Goal: Transaction & Acquisition: Purchase product/service

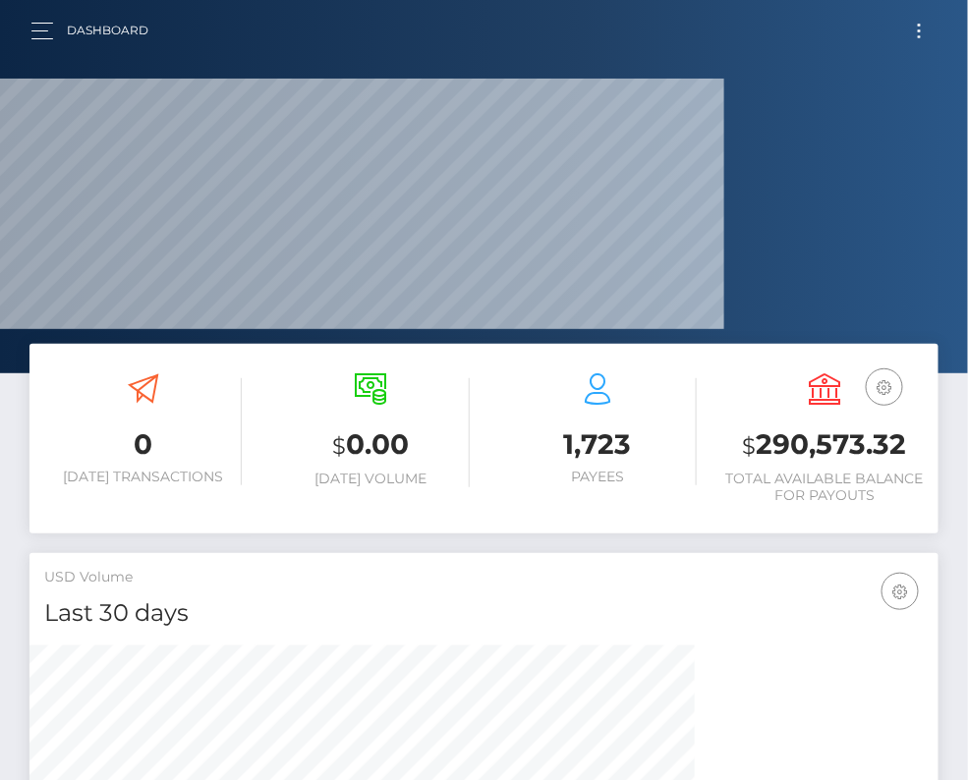
scroll to position [981868, 981754]
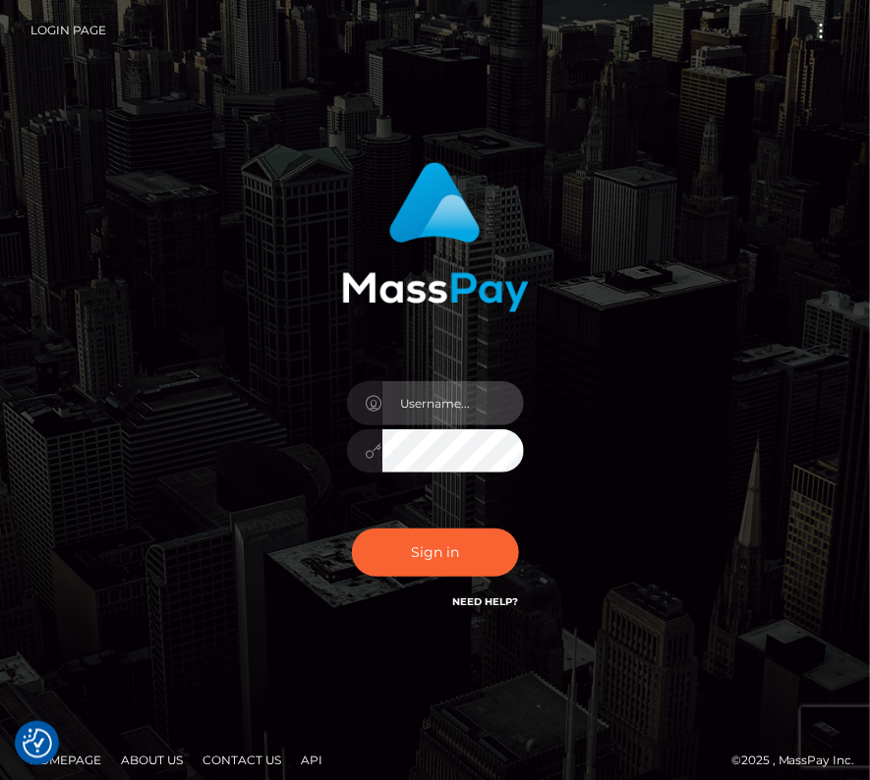
click at [423, 398] on input "text" at bounding box center [452, 403] width 141 height 44
type input "kateo"
click at [391, 395] on input "text" at bounding box center [452, 403] width 141 height 44
type input "kateo"
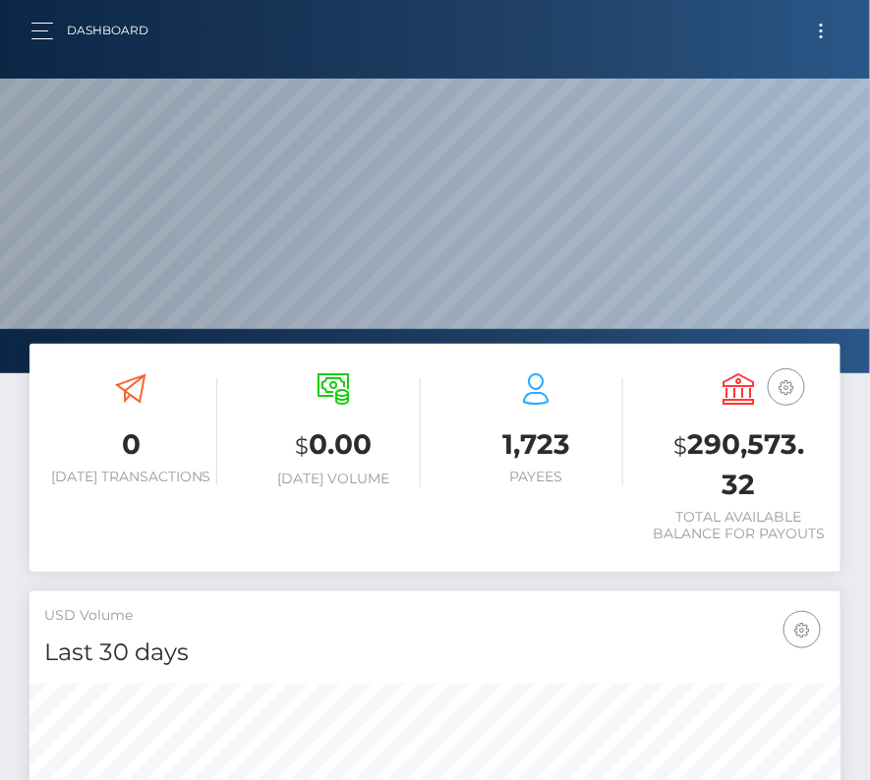
scroll to position [348, 390]
click at [811, 32] on button "Toggle navigation" at bounding box center [821, 31] width 36 height 27
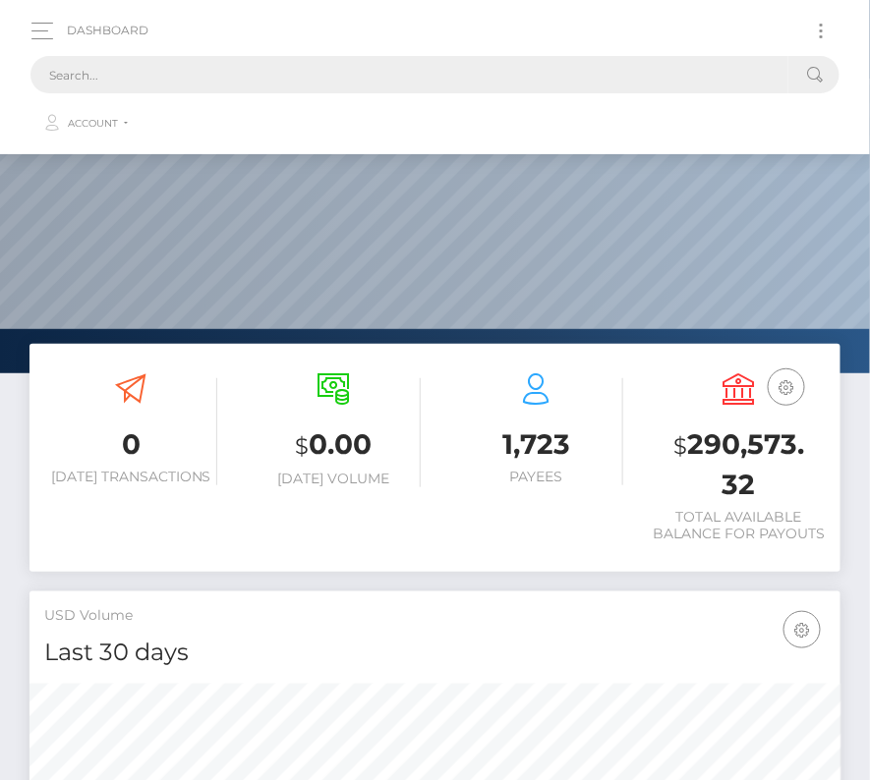
click at [410, 78] on input "text" at bounding box center [409, 74] width 758 height 37
paste input "2303961"
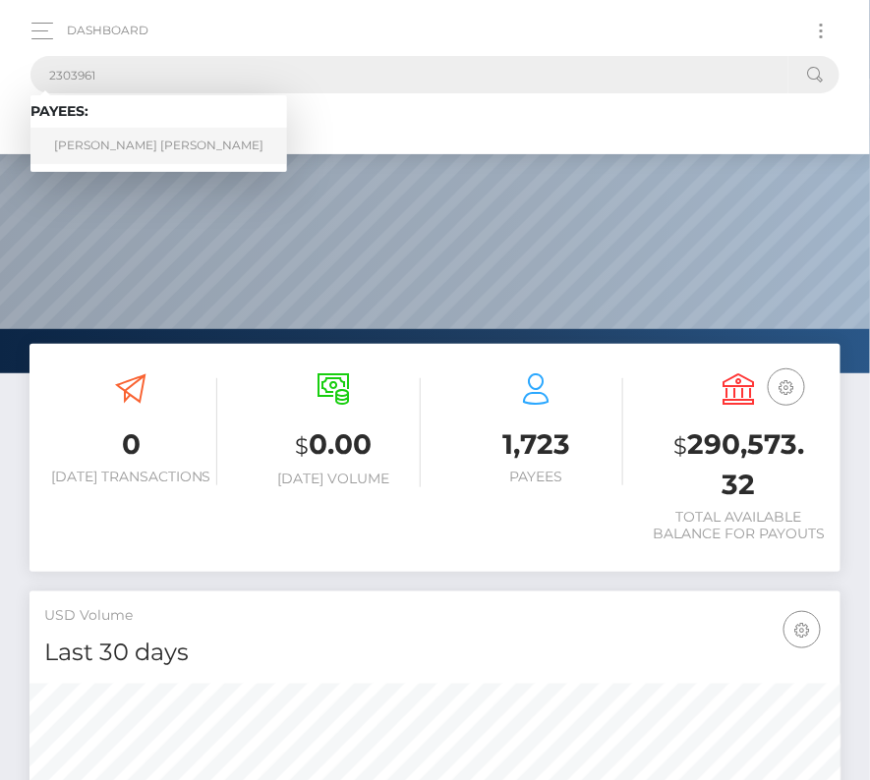
type input "2303961"
click at [127, 144] on link "Victor Prodoscimo Durval" at bounding box center [158, 146] width 256 height 36
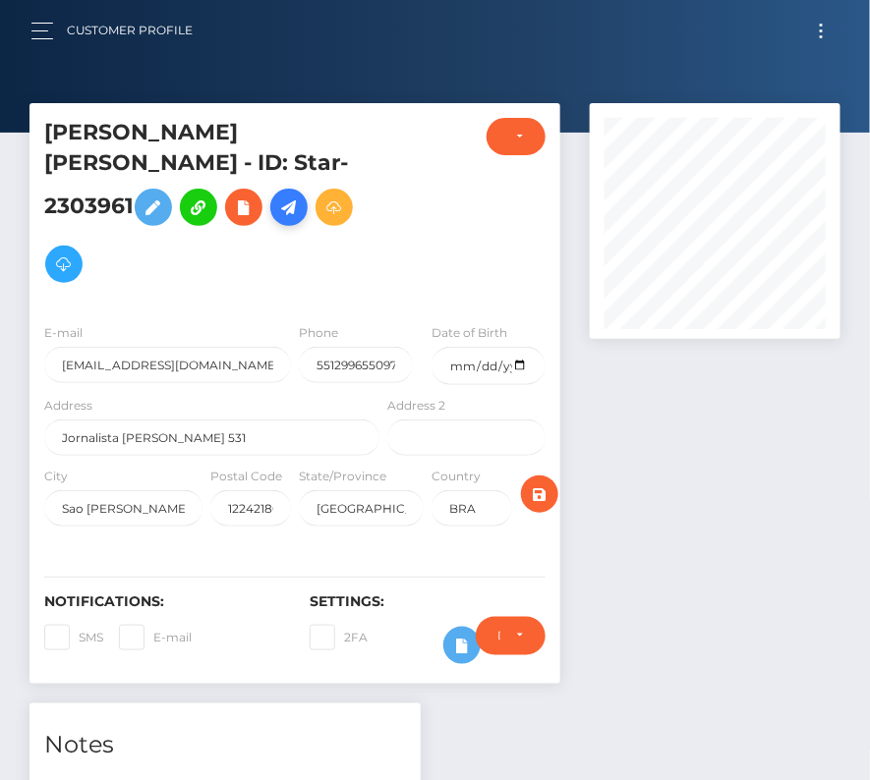
click at [277, 220] on icon at bounding box center [289, 208] width 24 height 25
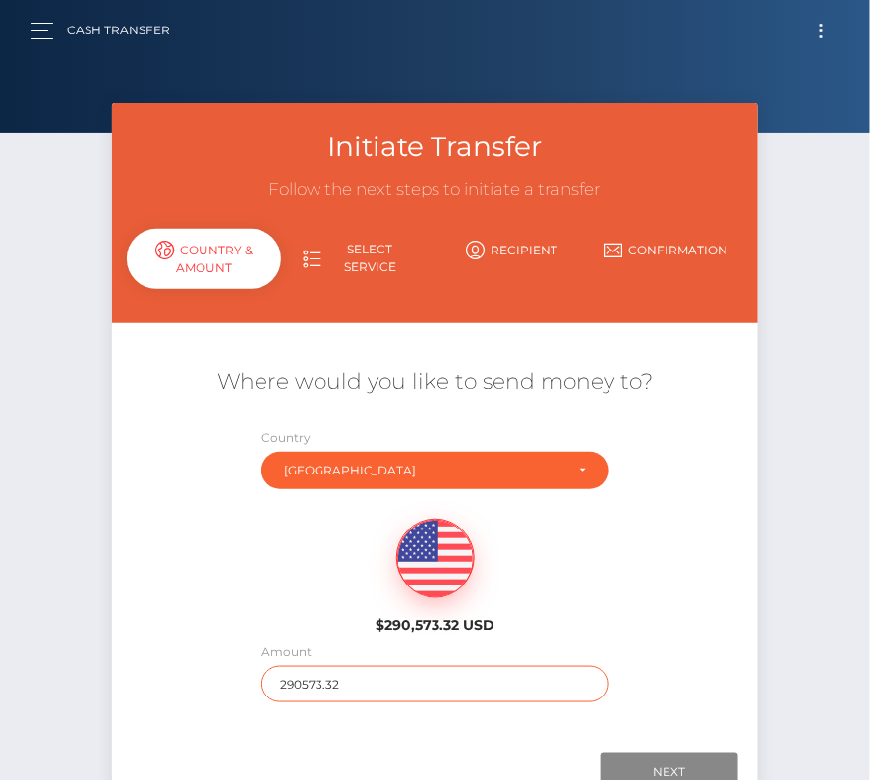
click at [336, 680] on input "290573.32" at bounding box center [435, 684] width 348 height 36
type input "1062"
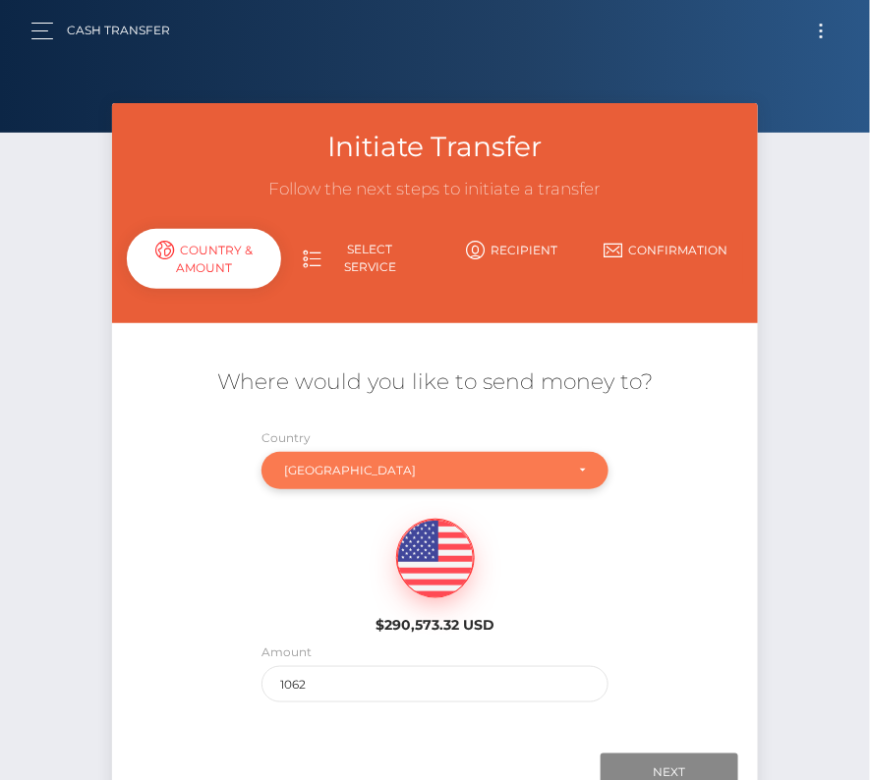
click at [334, 463] on div "Brazil" at bounding box center [424, 471] width 280 height 16
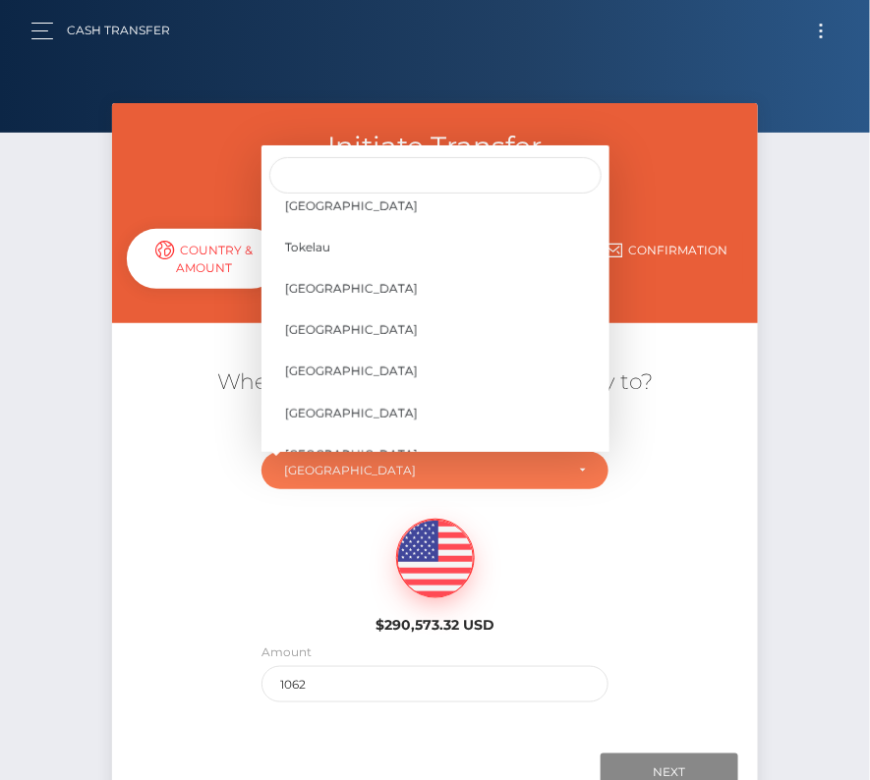
scroll to position [9228, 0]
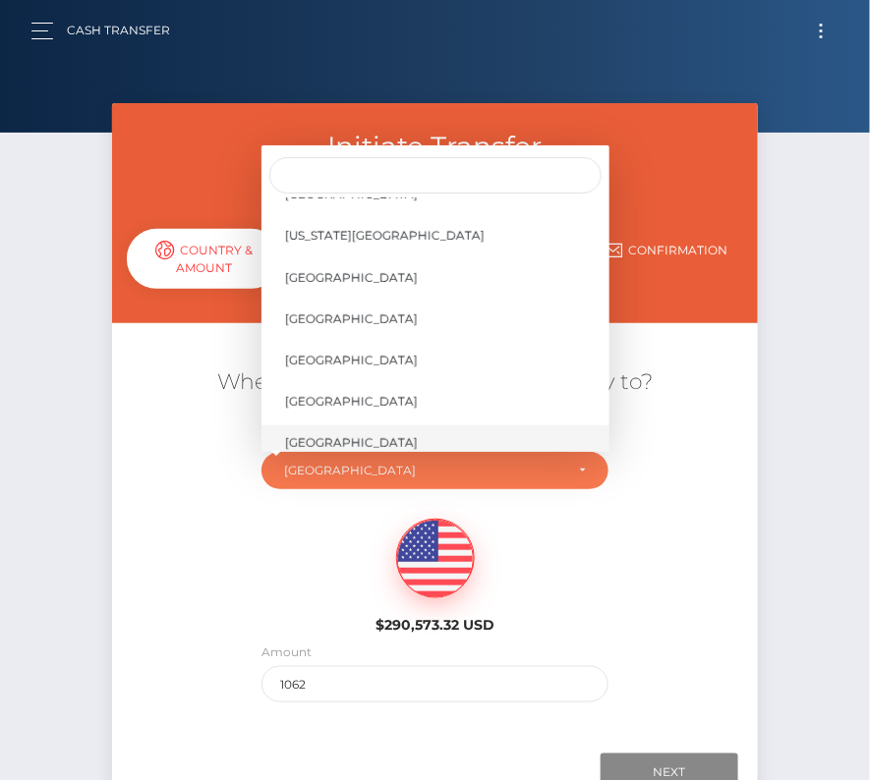
click at [356, 438] on span "United States" at bounding box center [351, 443] width 133 height 18
select select "USA"
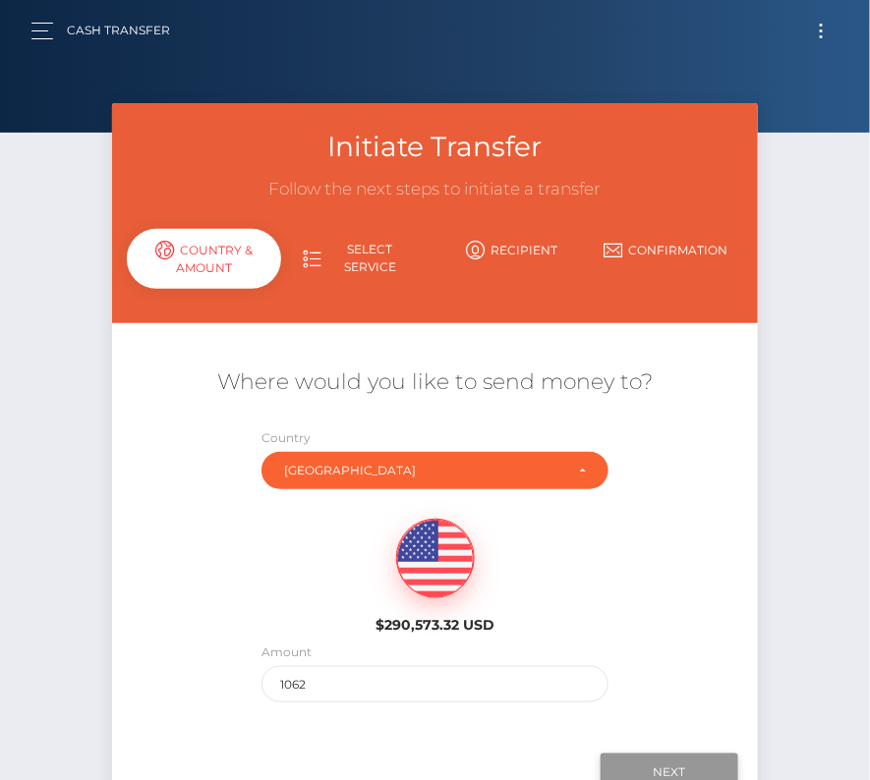
click at [652, 765] on input "Next" at bounding box center [669, 772] width 138 height 37
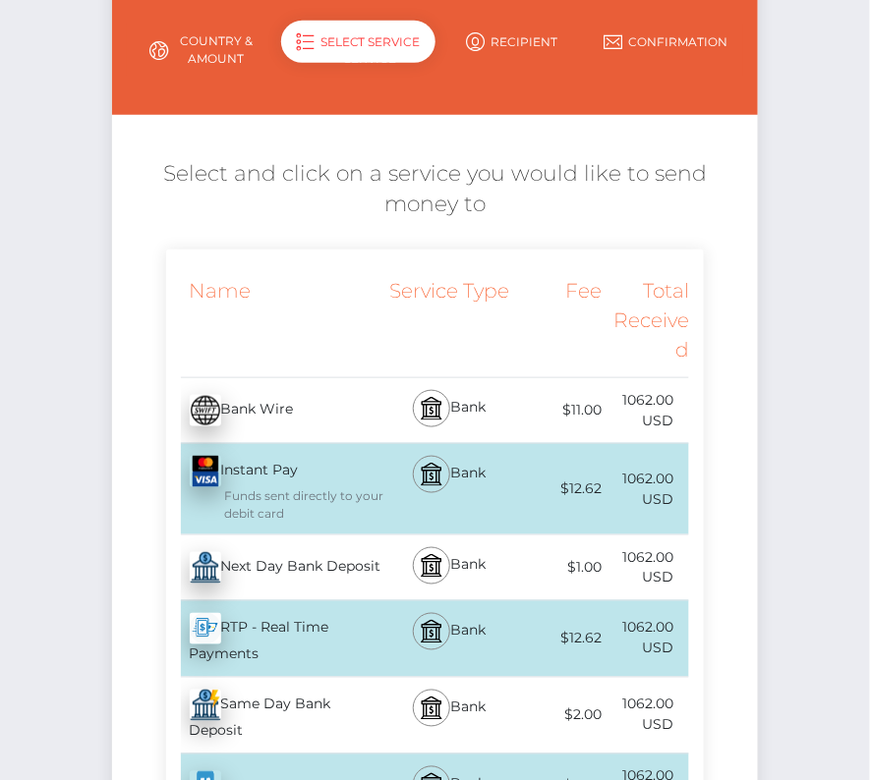
scroll to position [229, 0]
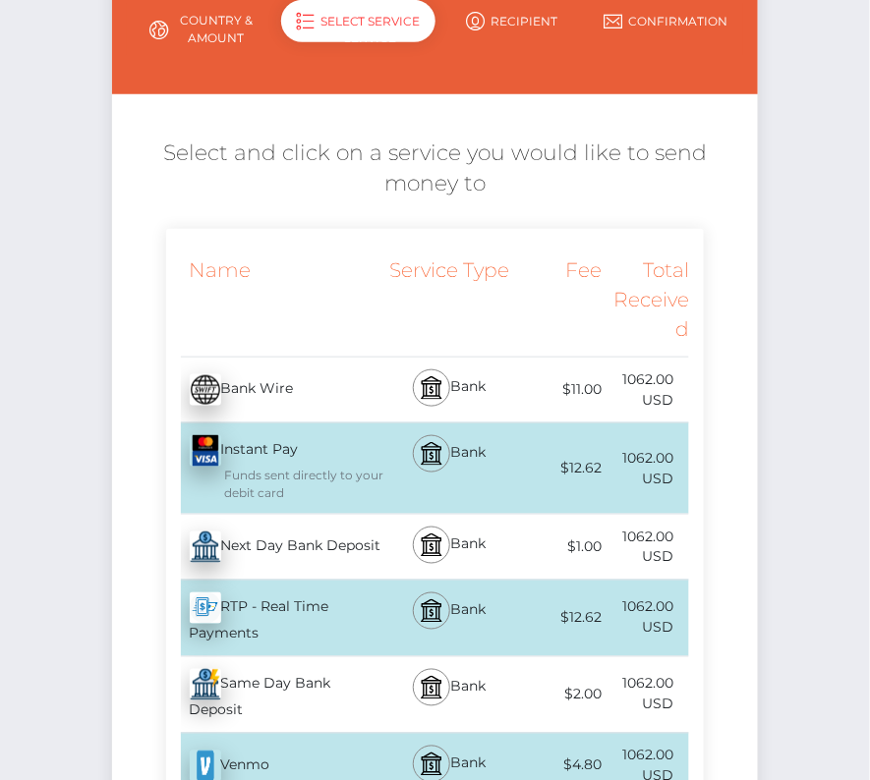
click at [295, 547] on div "Next Day Bank Deposit - USD" at bounding box center [275, 547] width 218 height 55
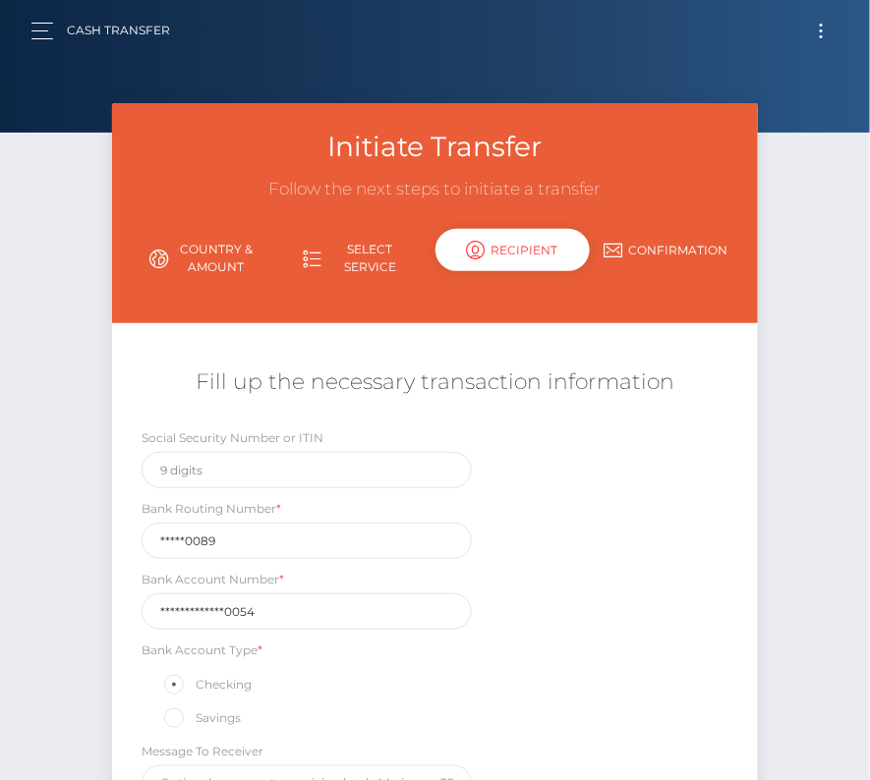
scroll to position [226, 0]
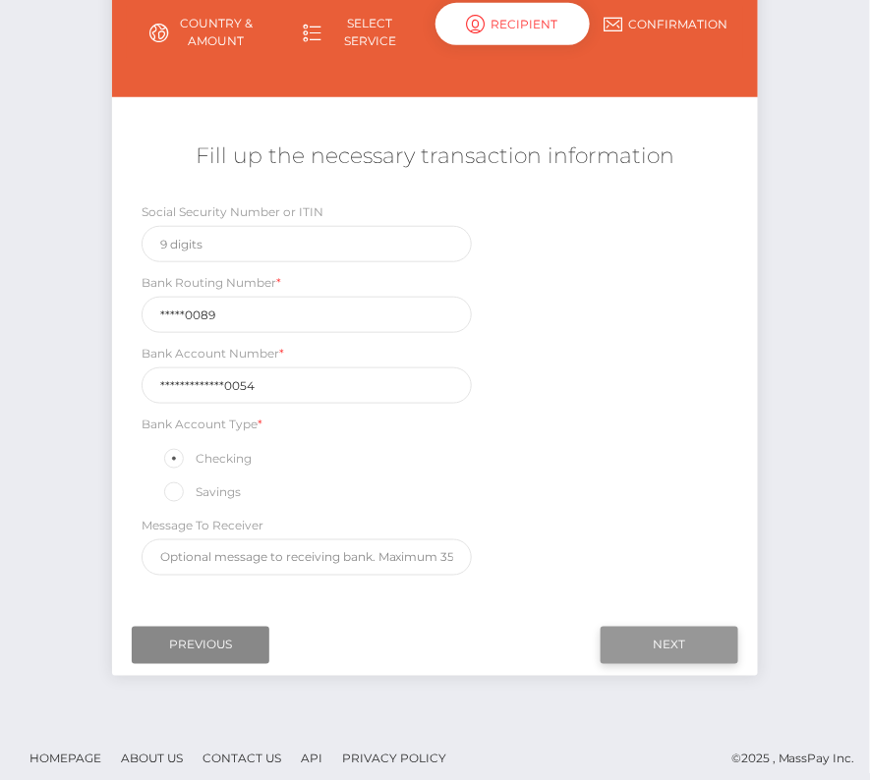
click at [646, 635] on input "Next" at bounding box center [669, 645] width 138 height 37
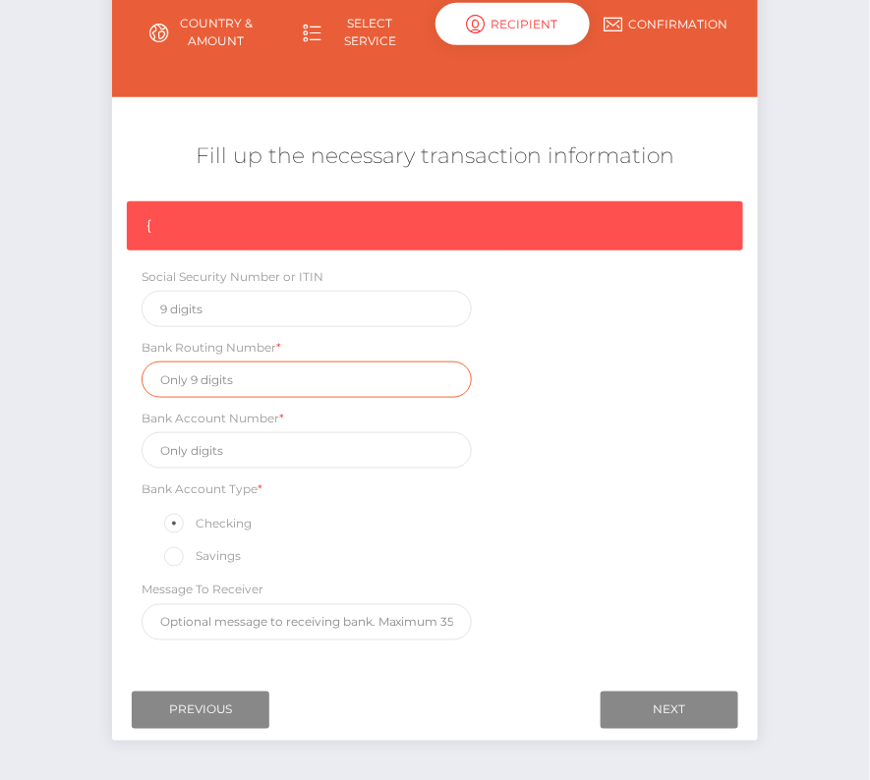
click at [220, 378] on input "text" at bounding box center [306, 380] width 330 height 36
paste input "021000089"
type input "021000089"
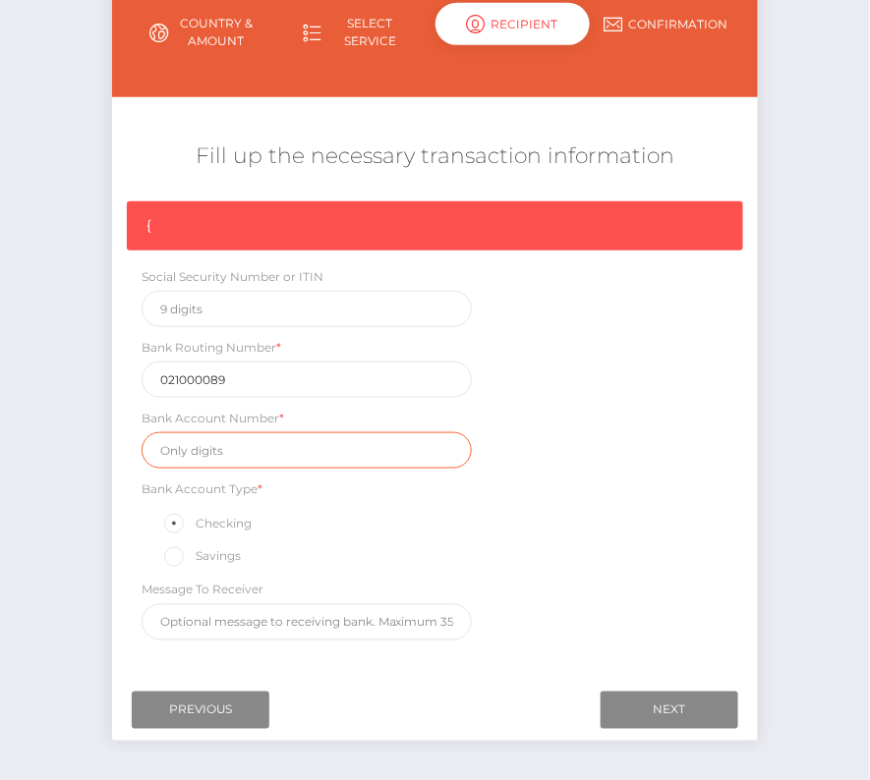
click at [210, 443] on input "text" at bounding box center [306, 450] width 330 height 36
paste input "71340000000050054"
type input "71340000000050054"
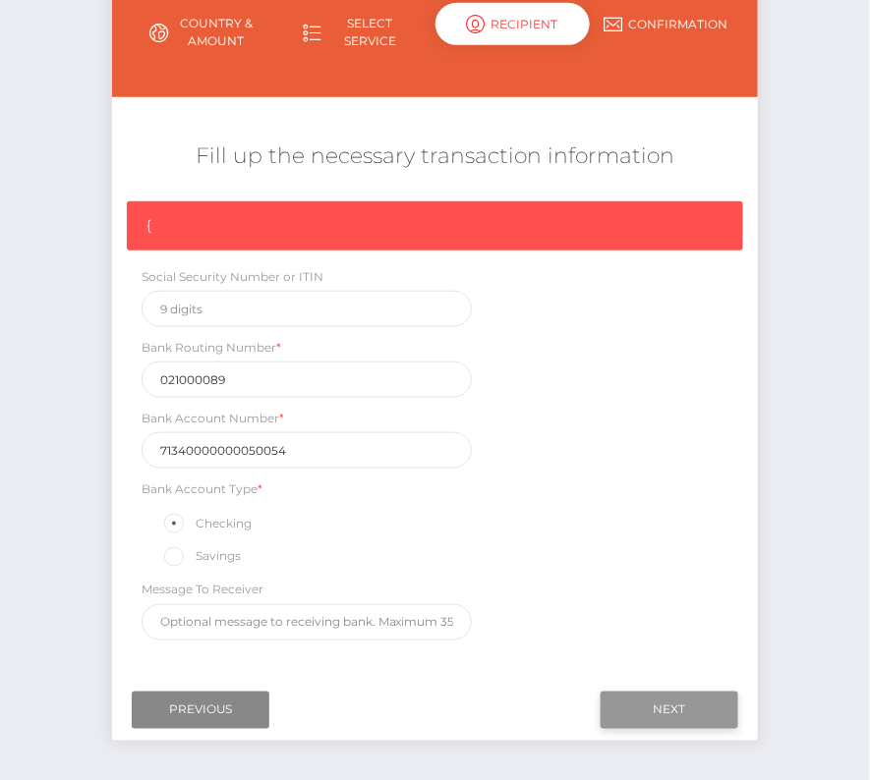
click at [636, 697] on input "Next" at bounding box center [669, 710] width 138 height 37
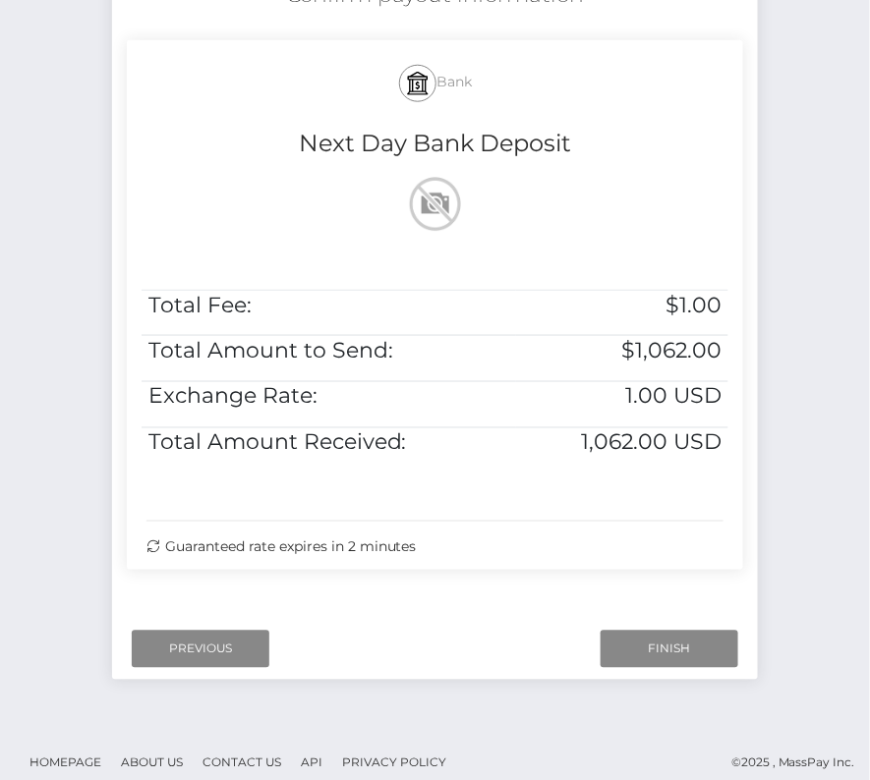
scroll to position [401, 0]
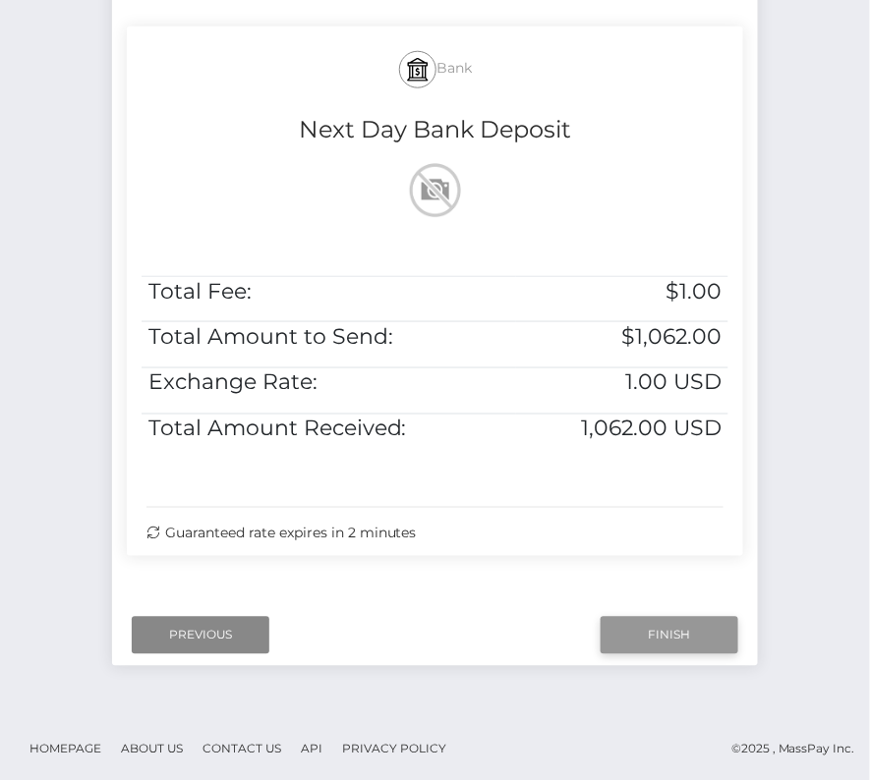
click at [702, 634] on input "Finish" at bounding box center [669, 635] width 138 height 37
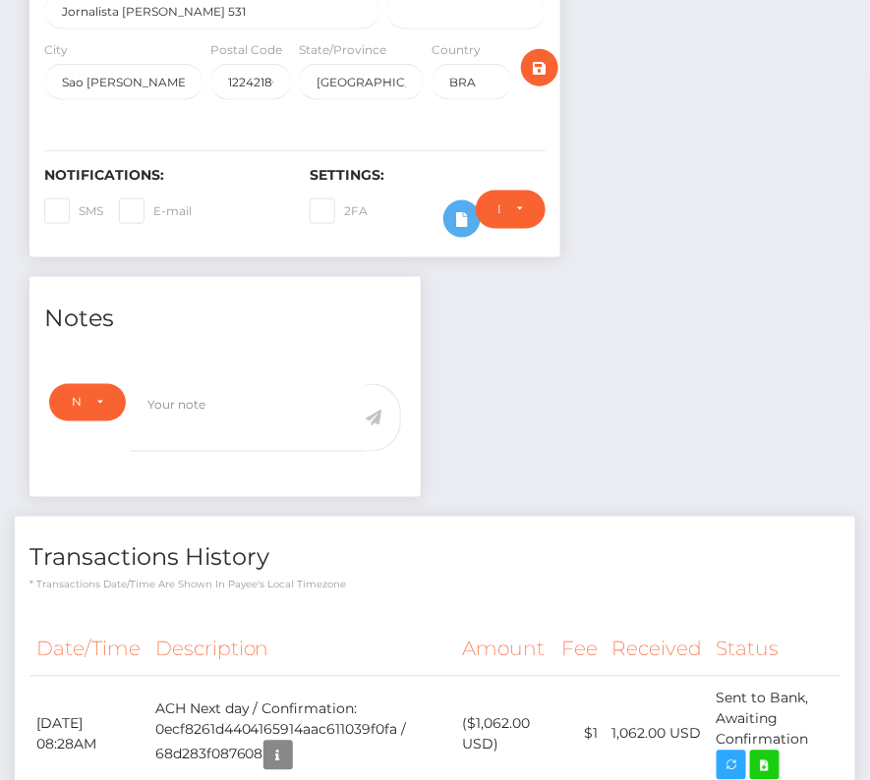
scroll to position [648, 0]
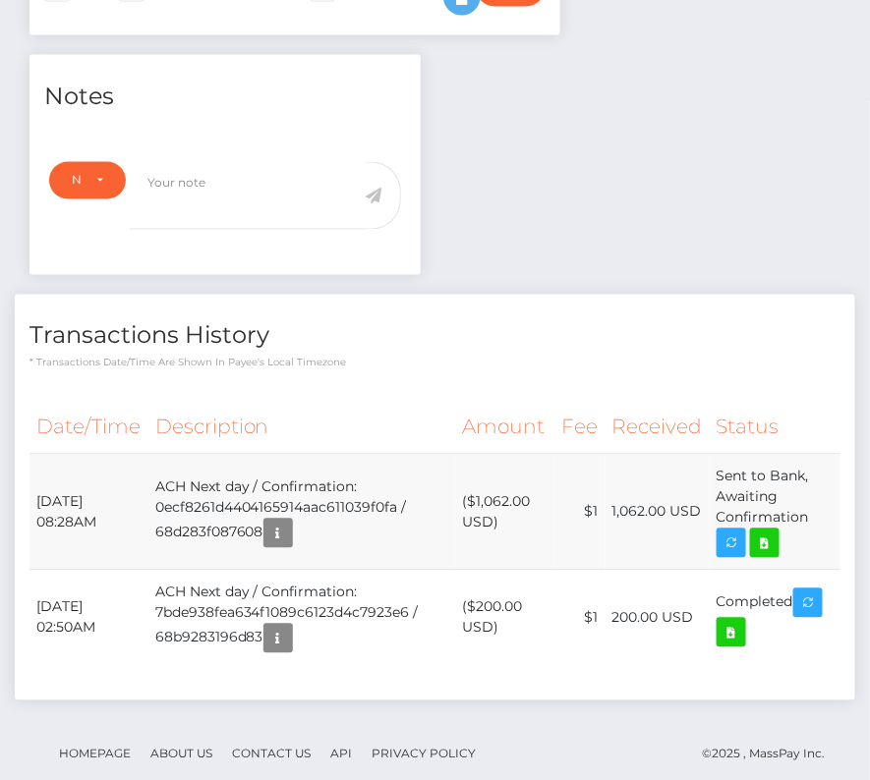
drag, startPoint x: 50, startPoint y: 465, endPoint x: 810, endPoint y: 484, distance: 759.7
click at [810, 484] on tr "September 23, 2025 08:28AM ACH Next day / Confirmation: 0ecf8261d4404165914aac6…" at bounding box center [434, 513] width 811 height 116
copy tr "September 23, 2025 08:28AM ACH Next day / Confirmation: 0ecf8261d4404165914aac6…"
click at [772, 532] on icon at bounding box center [765, 544] width 24 height 25
click at [0, 0] on div "Victor Prodoscimo Durval - ID: Star-2303961 CLOSED ACTIVE" at bounding box center [435, 137] width 870 height 1364
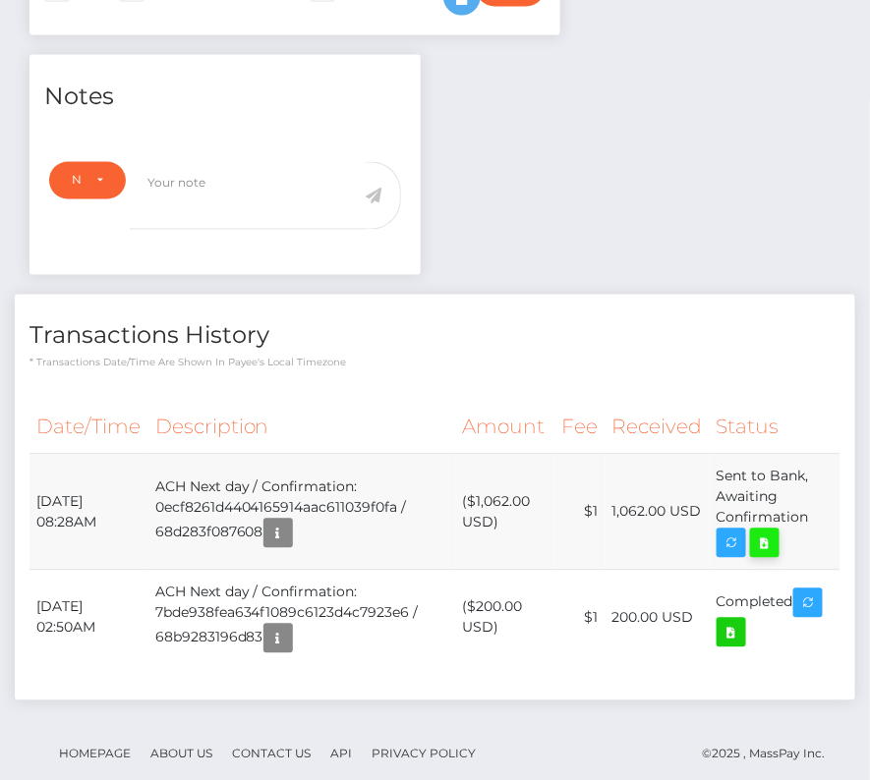
click at [774, 532] on icon at bounding box center [765, 544] width 24 height 25
click at [765, 532] on icon at bounding box center [765, 544] width 24 height 25
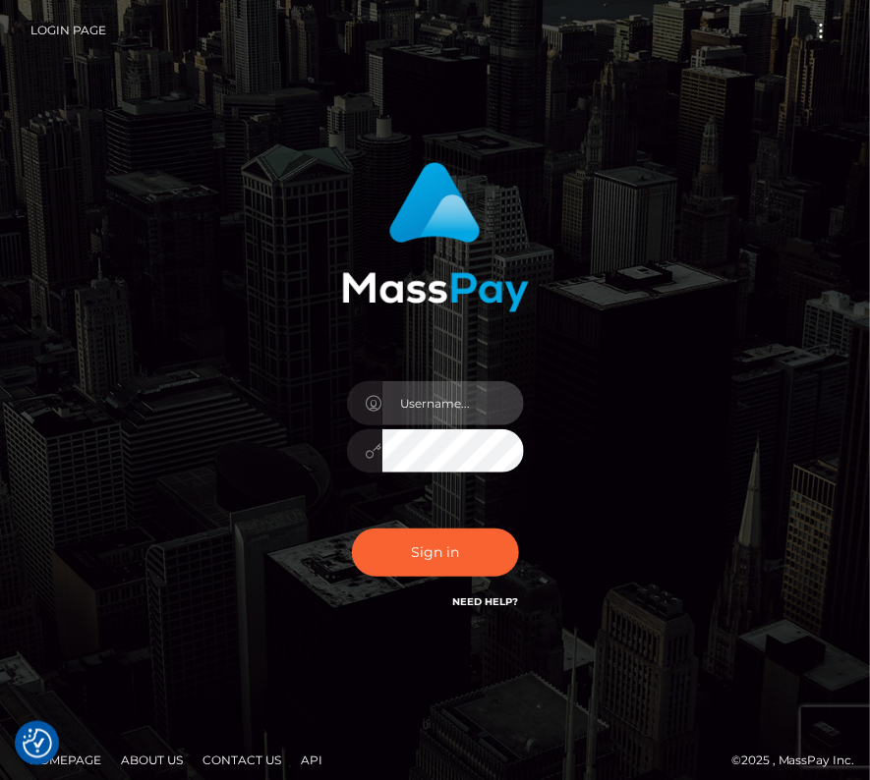
click at [395, 410] on input "text" at bounding box center [452, 403] width 141 height 44
type input "kateo"
click at [410, 420] on input "text" at bounding box center [452, 403] width 141 height 44
type input "kateo"
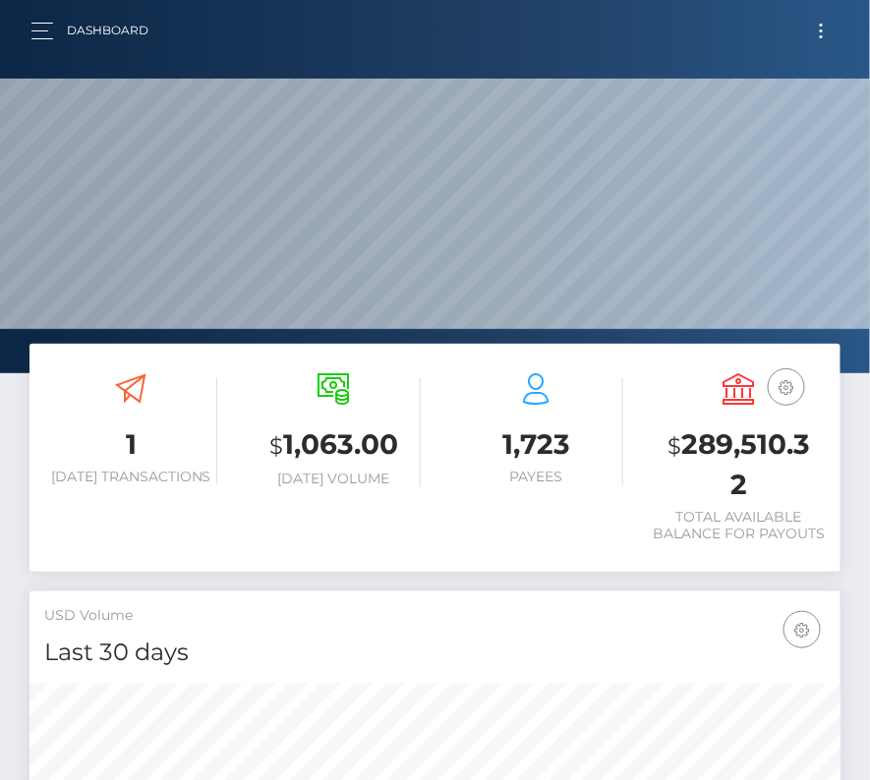
scroll to position [348, 390]
click at [821, 29] on span "Toggle navigation" at bounding box center [820, 30] width 3 height 3
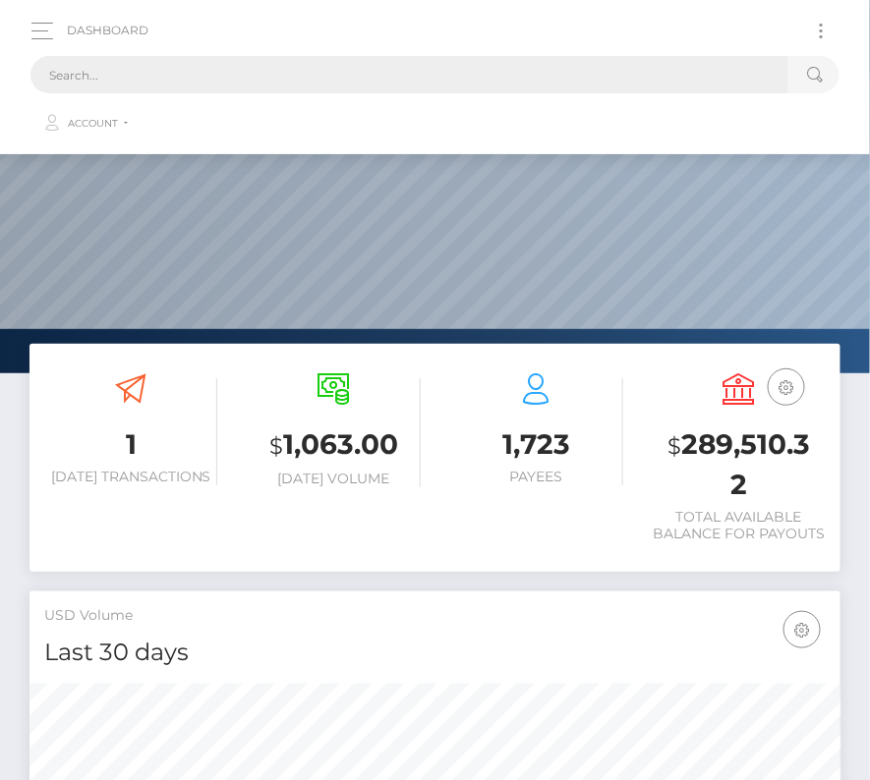
click at [377, 69] on input "text" at bounding box center [409, 74] width 758 height 37
paste input "2901450"
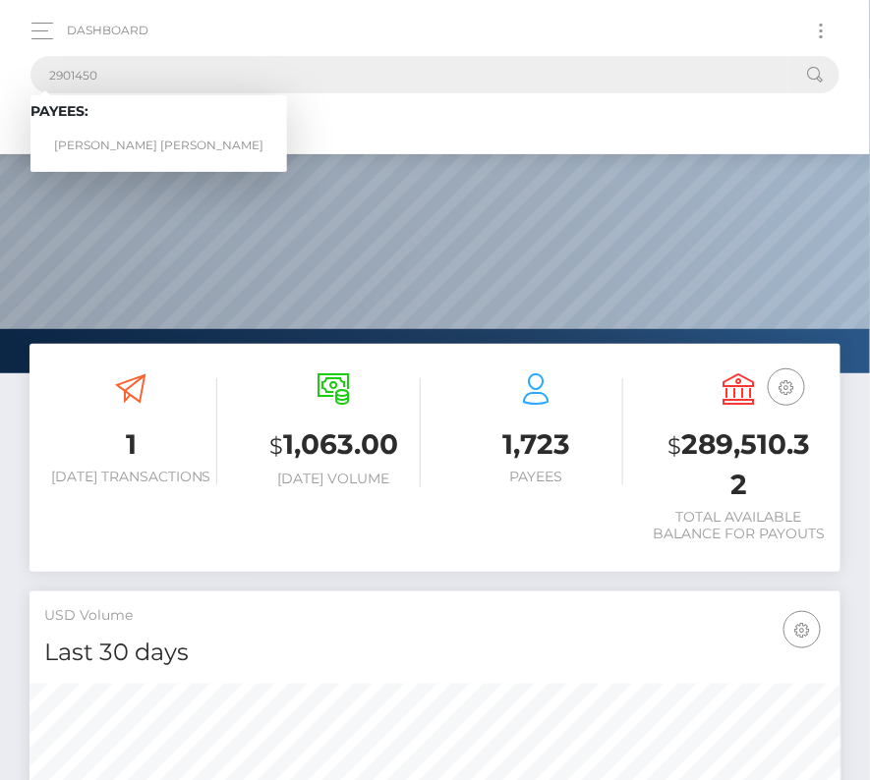
type input "2901450"
click at [100, 132] on link "Rodney Marquette McDowell" at bounding box center [158, 146] width 256 height 36
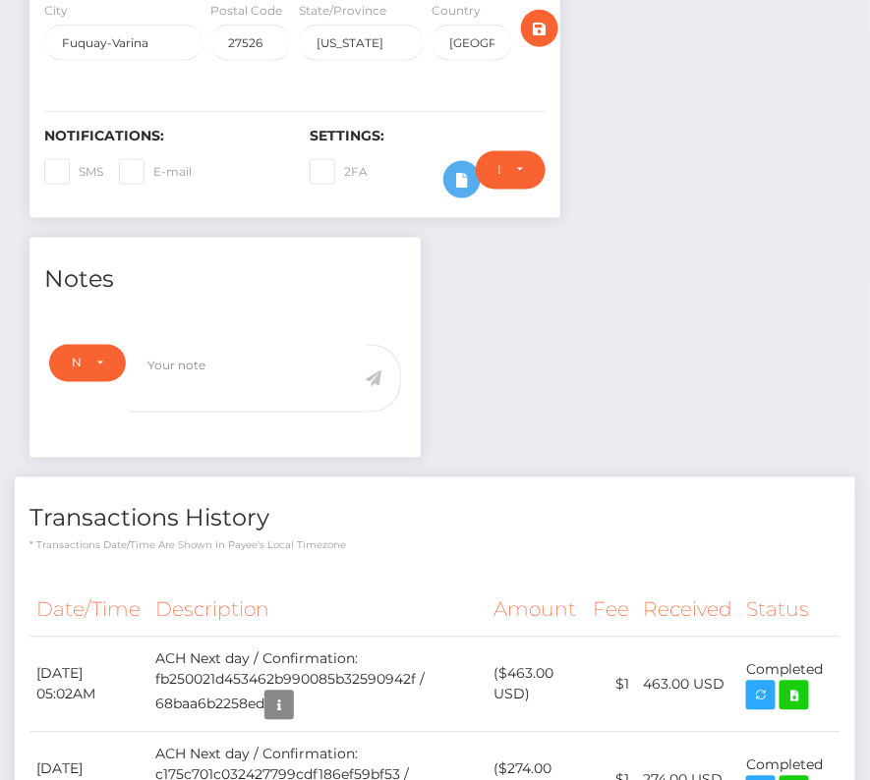
scroll to position [532, 0]
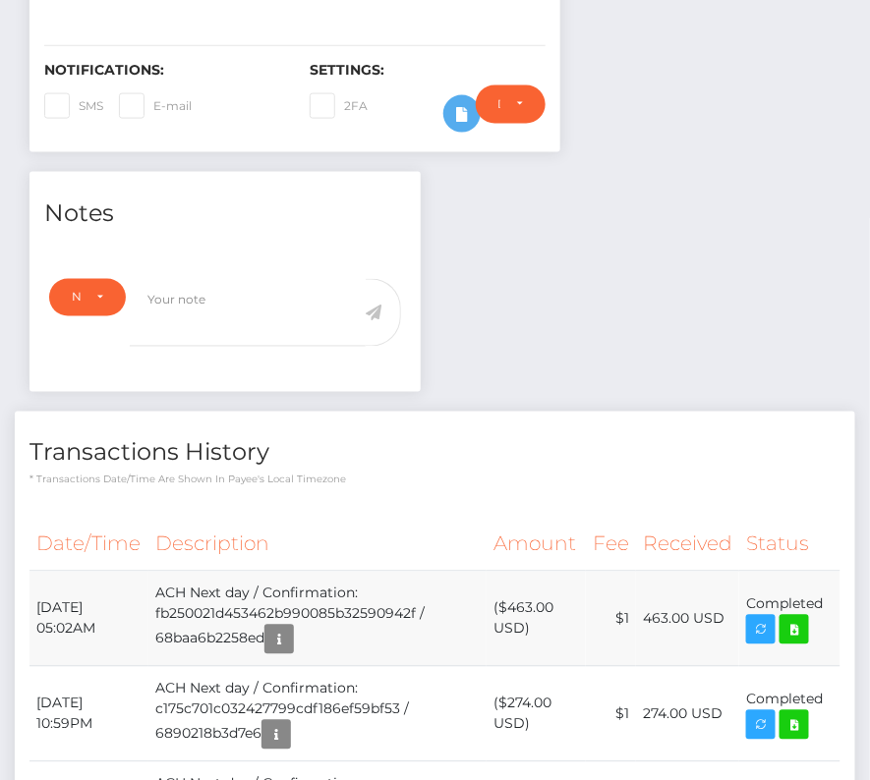
click at [148, 572] on td "[DATE] 05:02AM" at bounding box center [88, 619] width 119 height 95
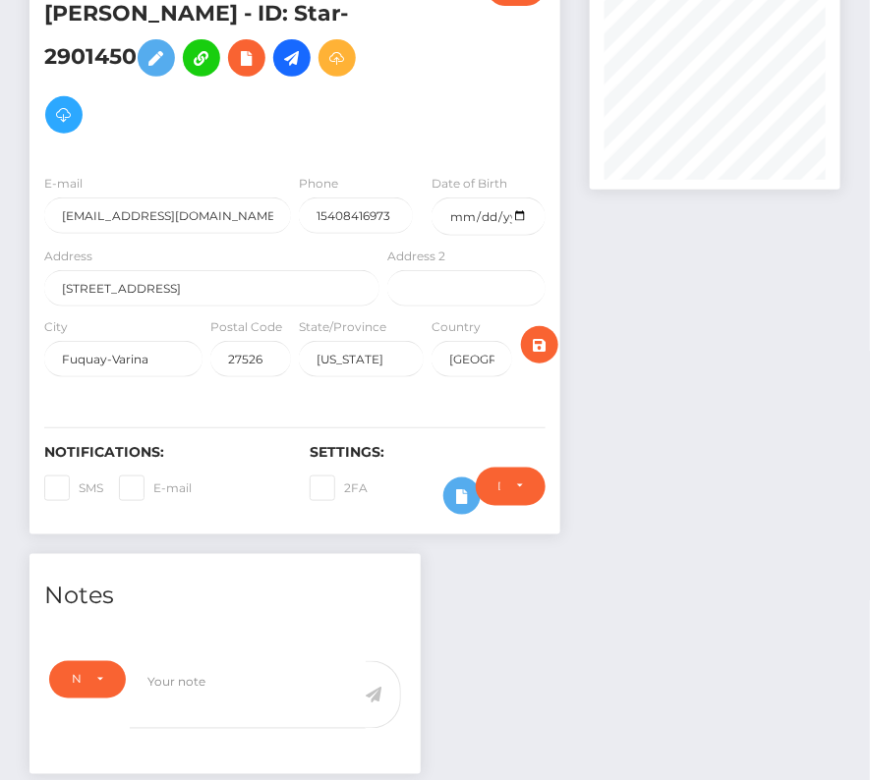
scroll to position [0, 0]
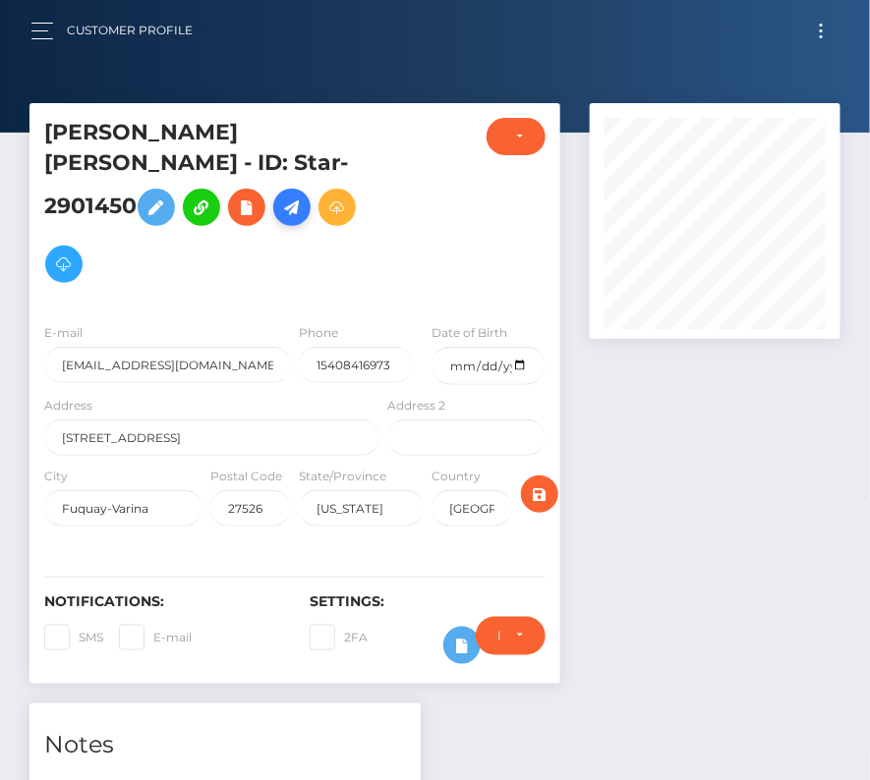
click at [280, 209] on icon at bounding box center [292, 208] width 24 height 25
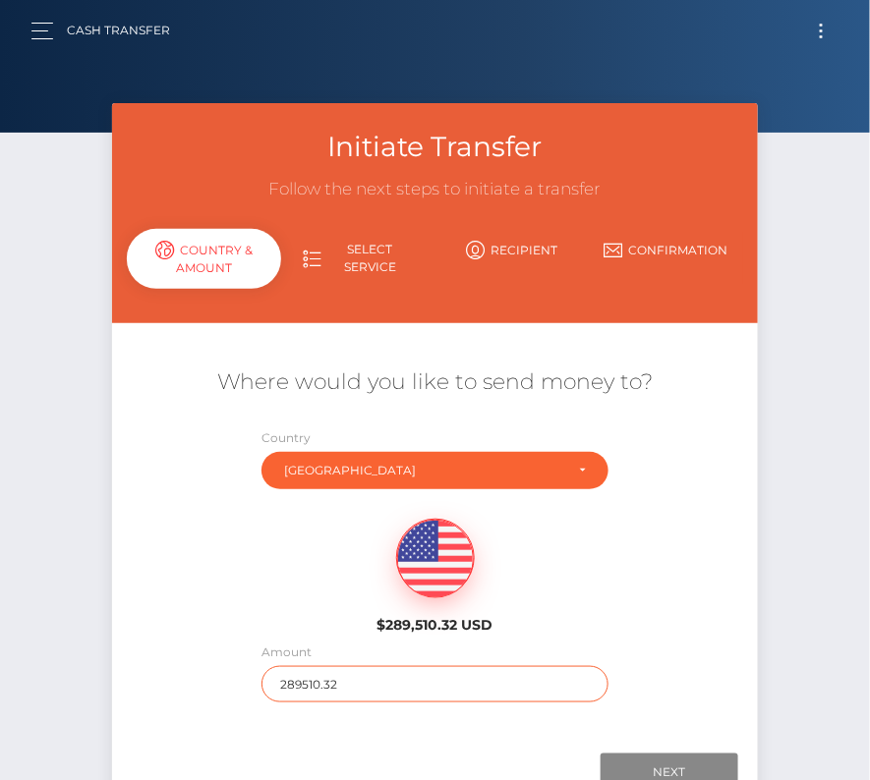
click at [341, 682] on input "289510.32" at bounding box center [435, 684] width 348 height 36
type input "156"
click at [253, 594] on div "$289,510.32 USD" at bounding box center [435, 570] width 646 height 142
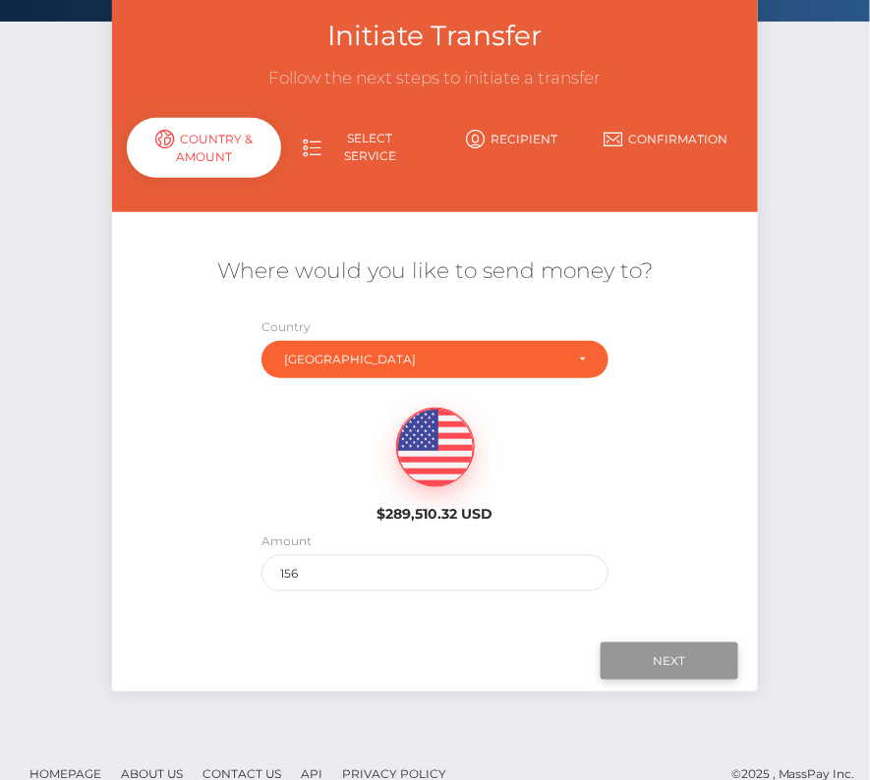
click at [648, 654] on input "Next" at bounding box center [669, 661] width 138 height 37
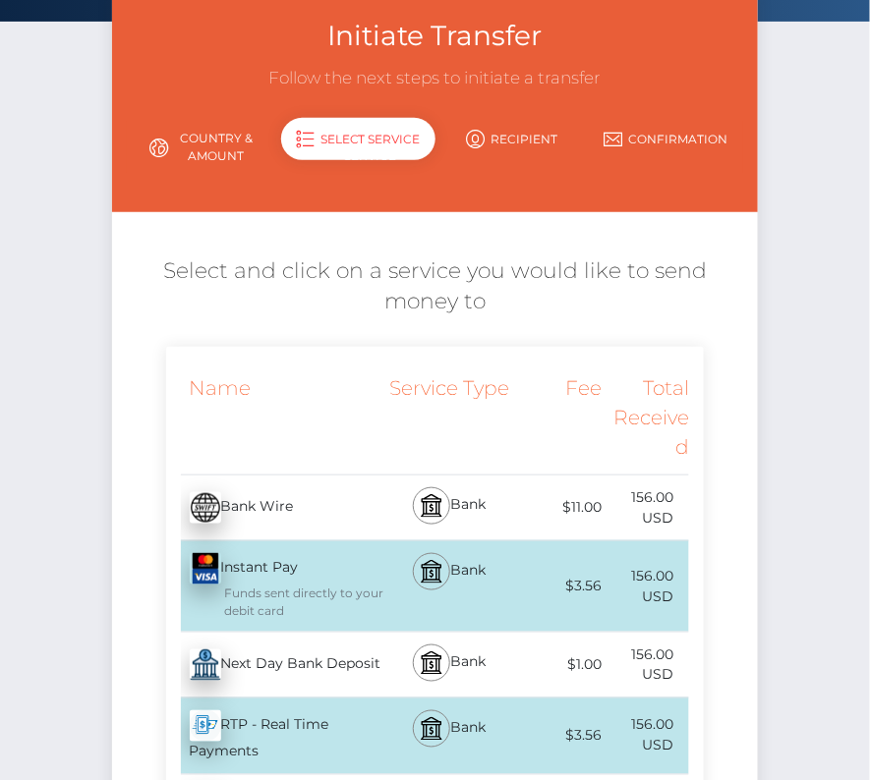
click at [308, 660] on div "Next Day Bank Deposit - USD" at bounding box center [275, 665] width 218 height 55
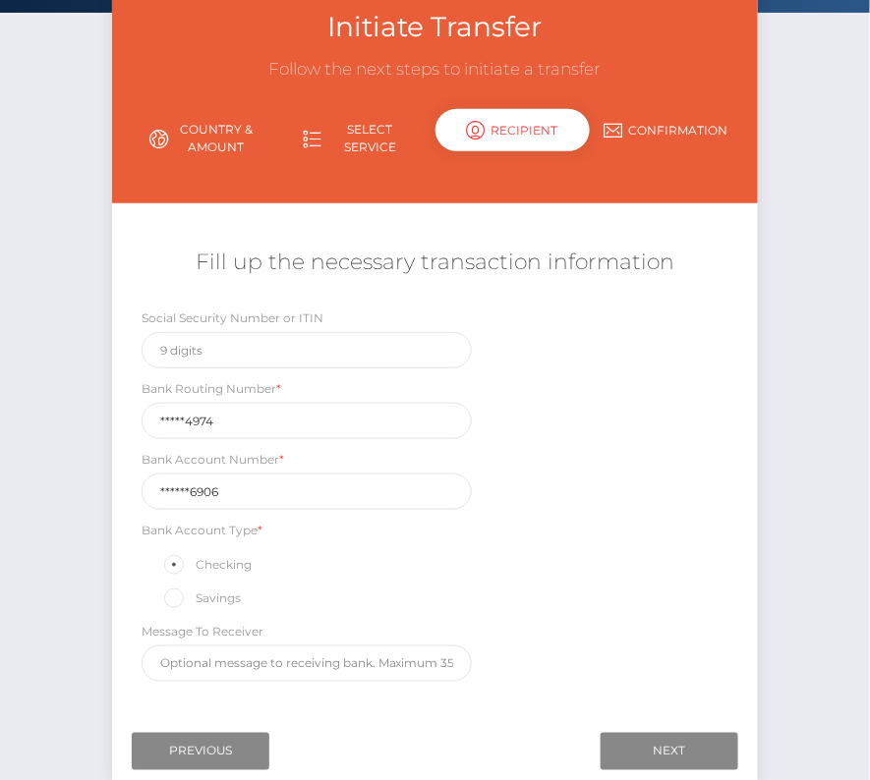
scroll to position [145, 0]
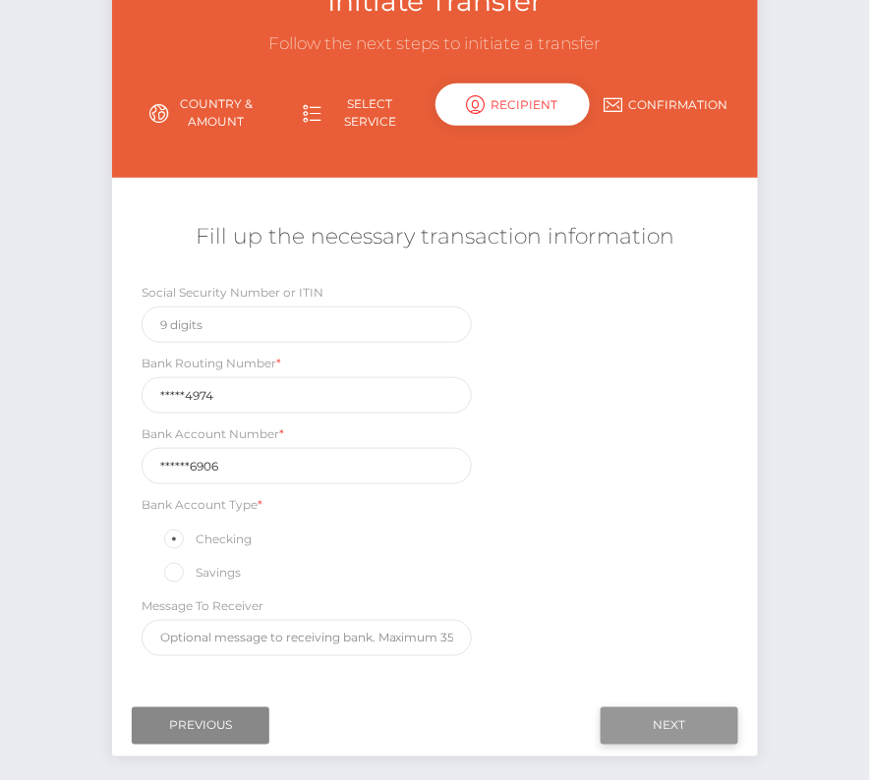
click at [678, 707] on input "Next" at bounding box center [669, 725] width 138 height 37
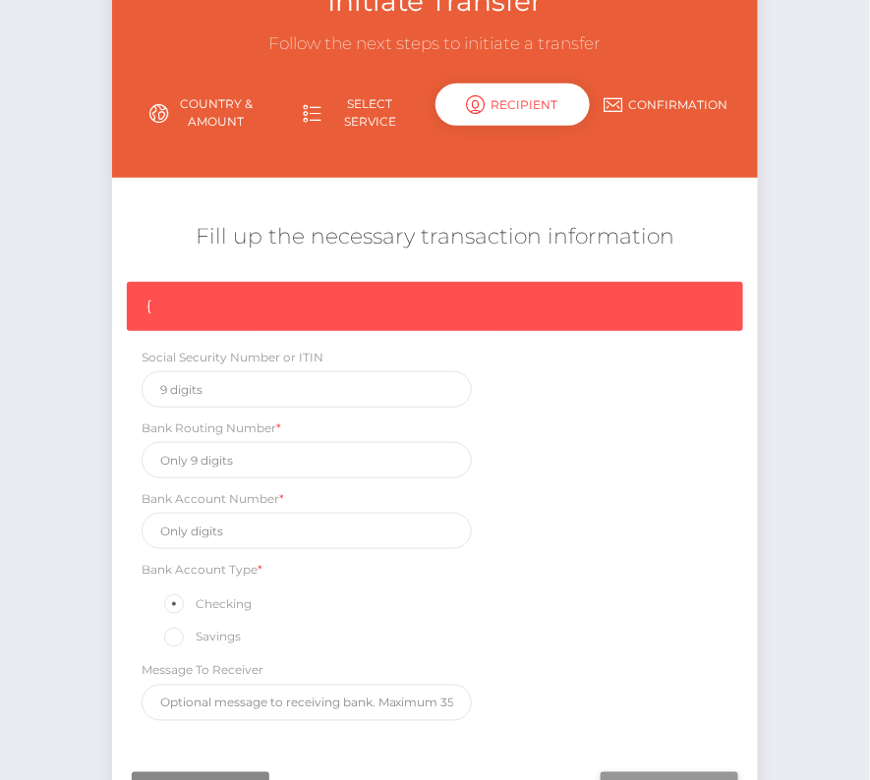
scroll to position [167, 0]
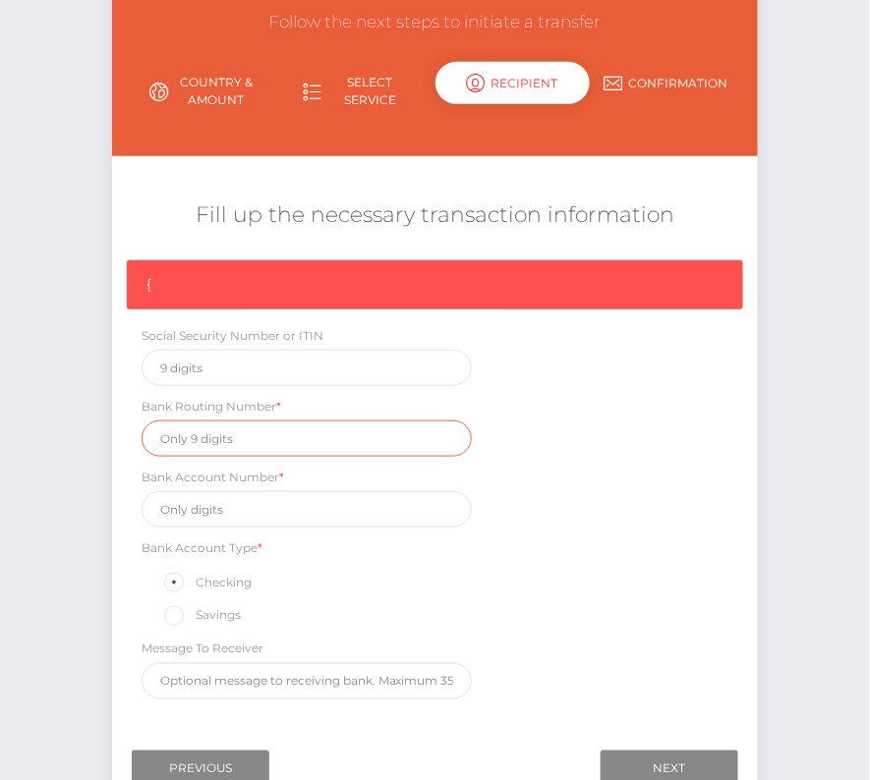
click at [202, 441] on input "text" at bounding box center [306, 439] width 330 height 36
paste input "256074974"
type input "256074974"
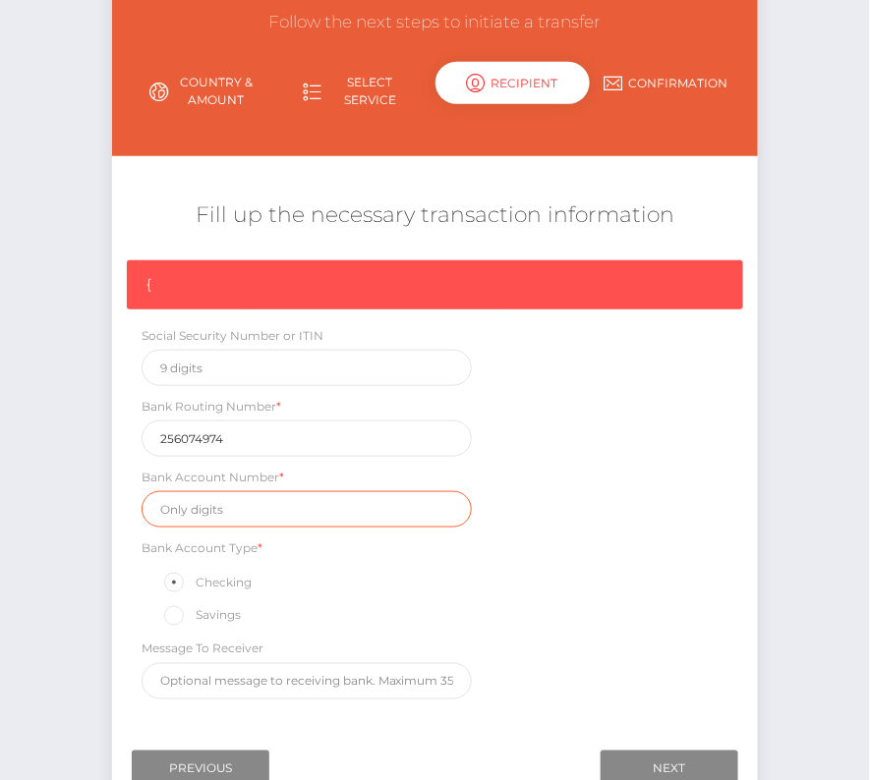
click at [238, 503] on input "text" at bounding box center [306, 509] width 330 height 36
paste input "7043226906"
type input "7043226906"
click at [557, 543] on div "{ Social Security Number or ITIN Bank Routing Number * 256074974 Bank Account N…" at bounding box center [435, 484] width 646 height 449
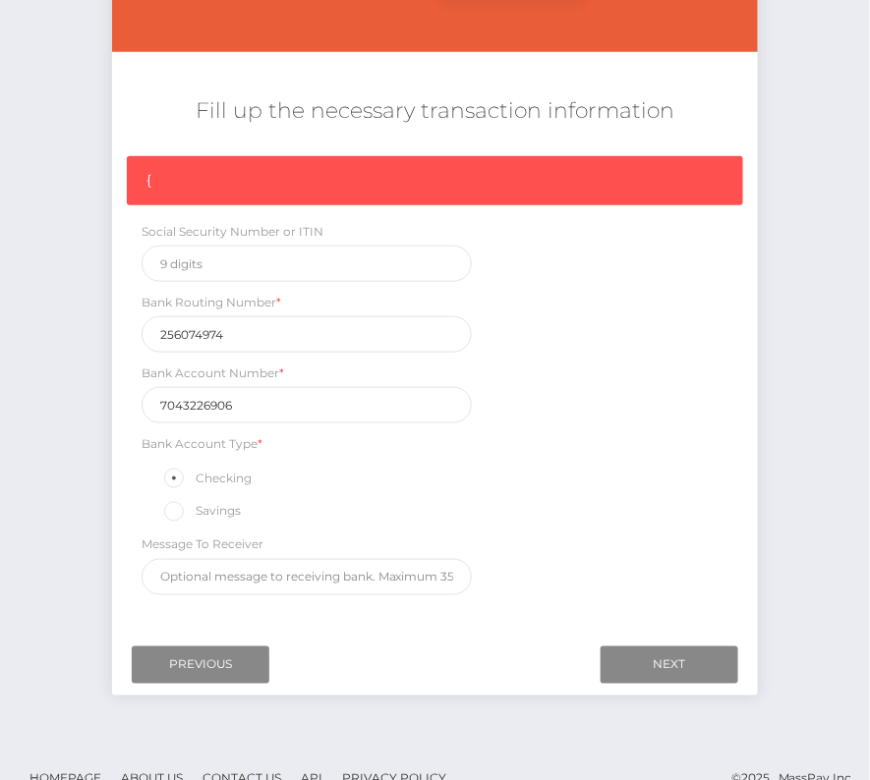
scroll to position [292, 0]
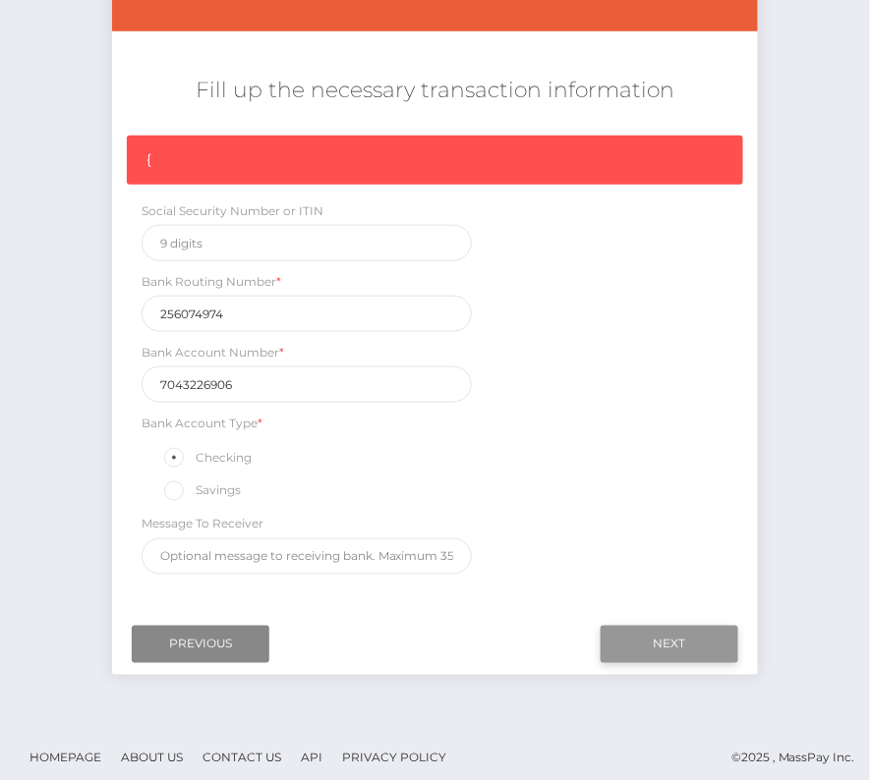
click at [672, 626] on input "Next" at bounding box center [669, 644] width 138 height 37
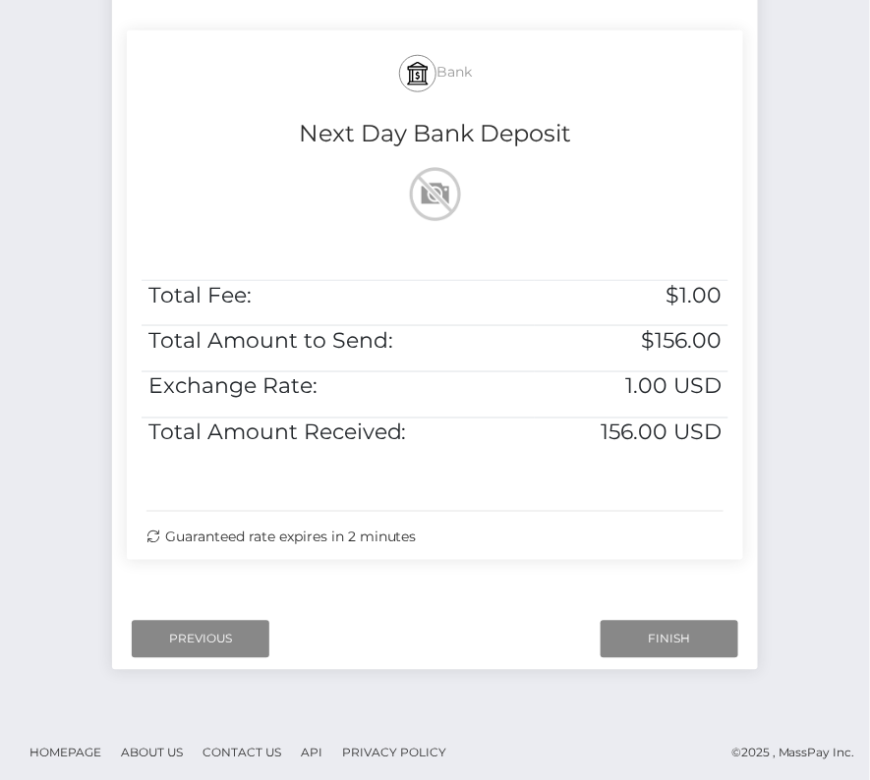
scroll to position [401, 0]
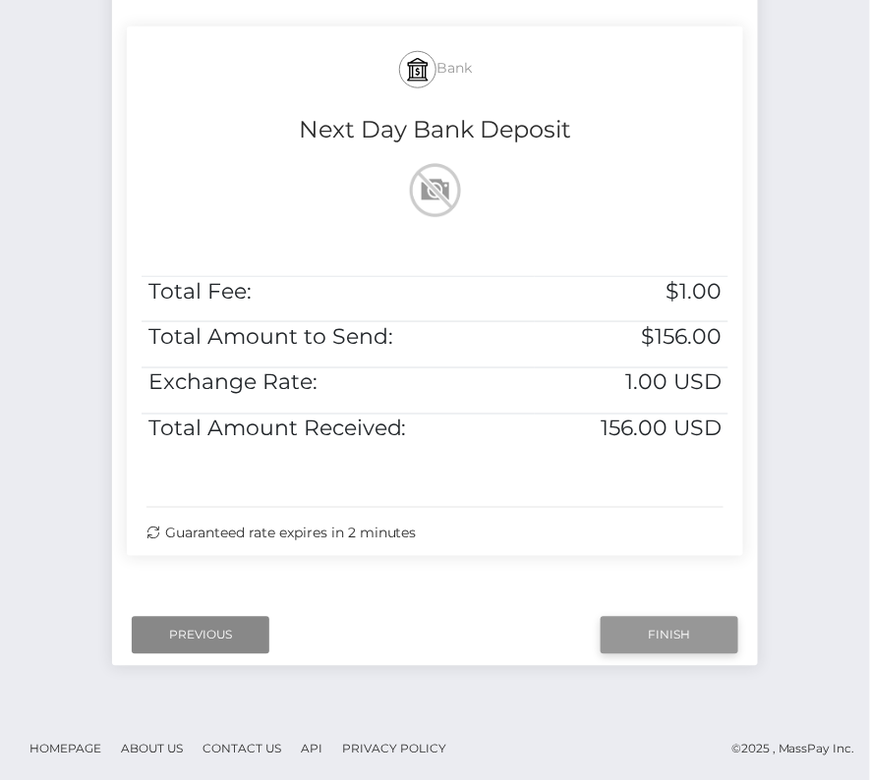
click at [686, 639] on input "Finish" at bounding box center [669, 635] width 138 height 37
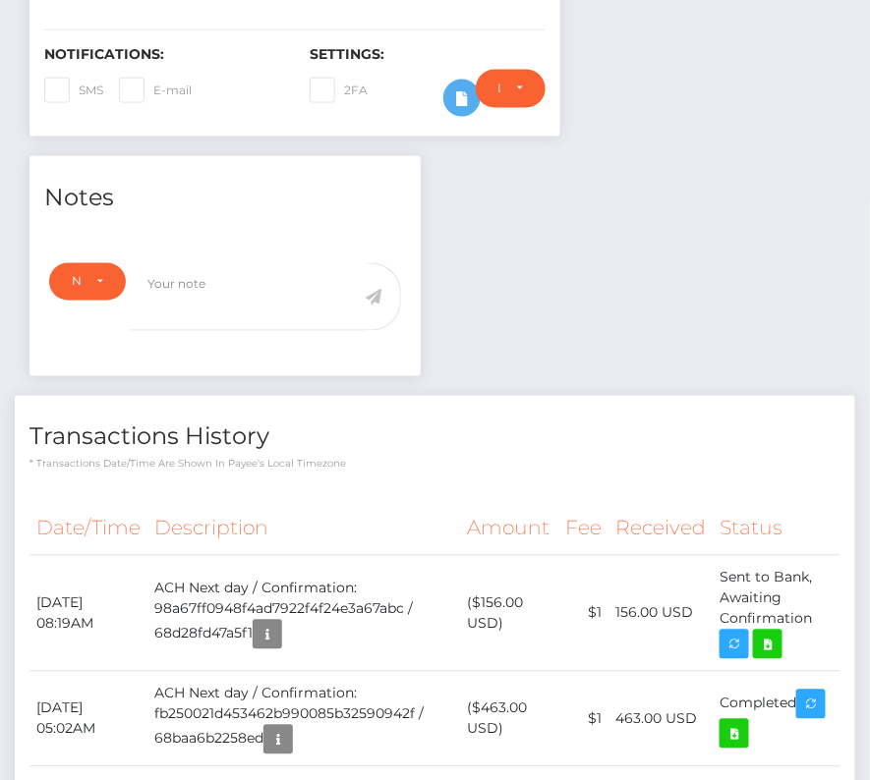
scroll to position [236, 251]
drag, startPoint x: 33, startPoint y: 536, endPoint x: 817, endPoint y: 559, distance: 784.4
click at [817, 559] on tr "[DATE] 08:19AM ACH Next day / Confirmation: 98a67ff0948f4ad7922f4f24e3a67abc / …" at bounding box center [434, 614] width 811 height 116
copy tr "[DATE] 08:19AM ACH Next day / Confirmation: 98a67ff0948f4ad7922f4f24e3a67abc / …"
click at [771, 633] on icon at bounding box center [768, 645] width 24 height 25
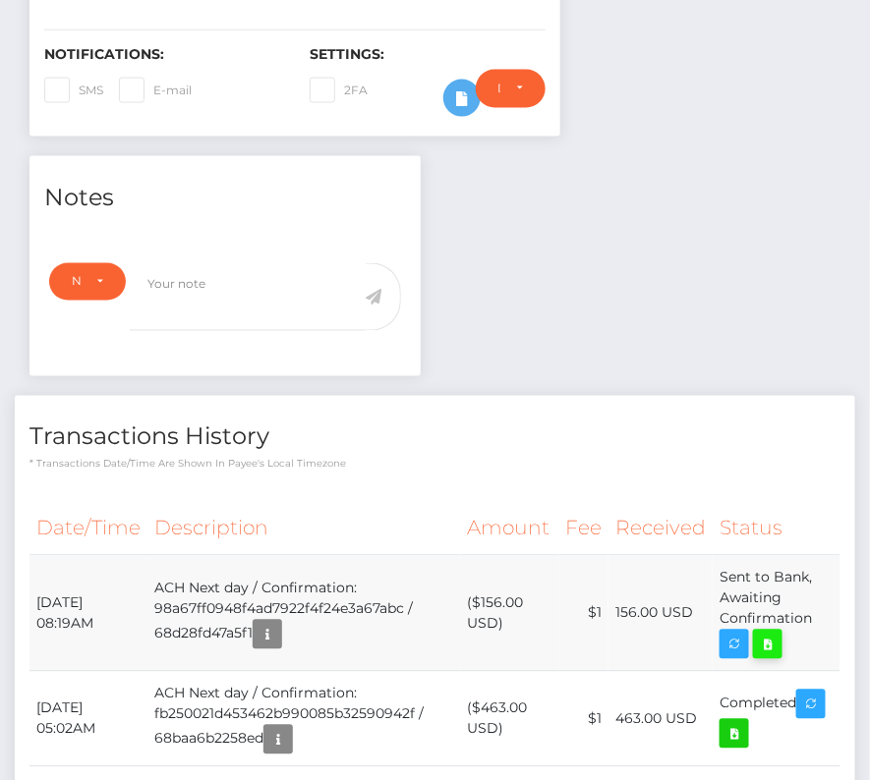
click at [0, 0] on div "[PERSON_NAME] [PERSON_NAME] - ID: Star-2901450 CLOSED ACTIVE" at bounding box center [435, 381] width 870 height 1650
click at [462, 457] on p "* Transactions date/time are shown in payee's local timezone" at bounding box center [434, 464] width 811 height 15
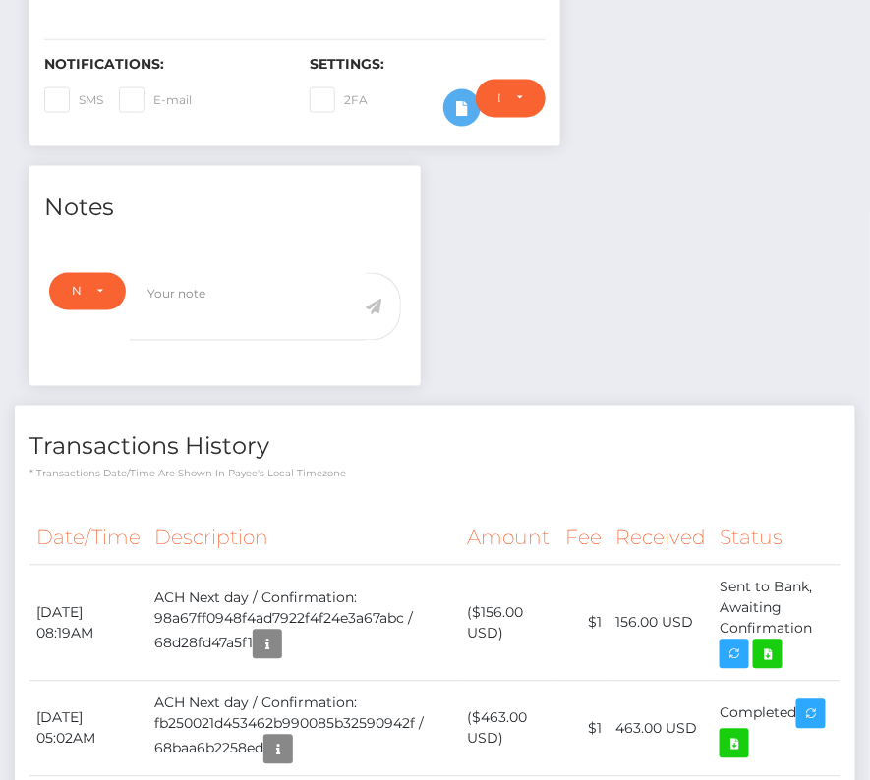
scroll to position [575, 0]
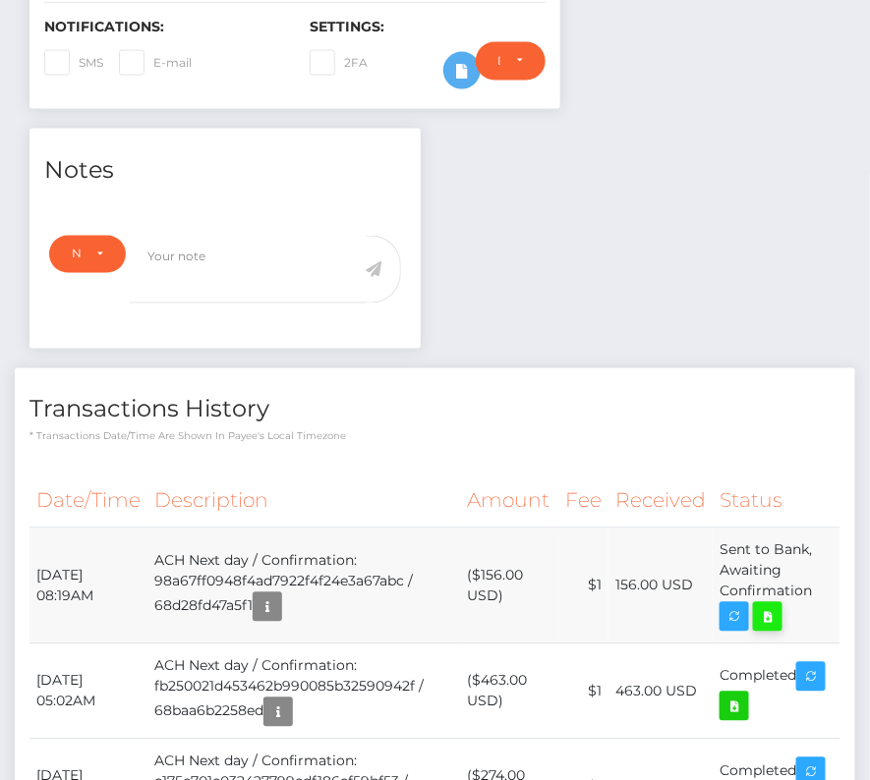
click at [776, 605] on icon at bounding box center [768, 617] width 24 height 25
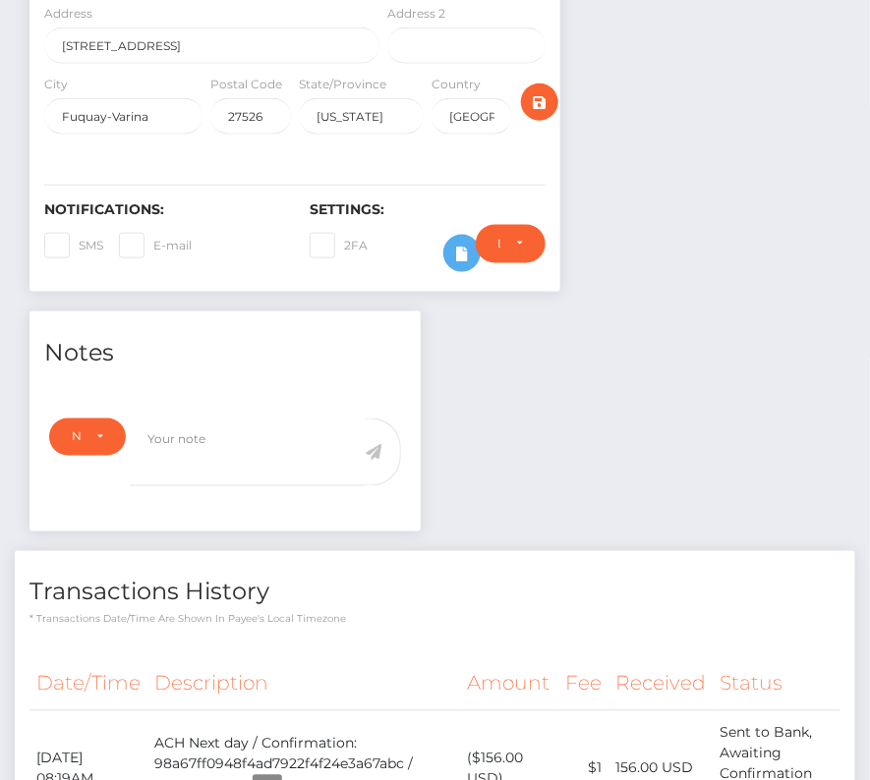
scroll to position [0, 0]
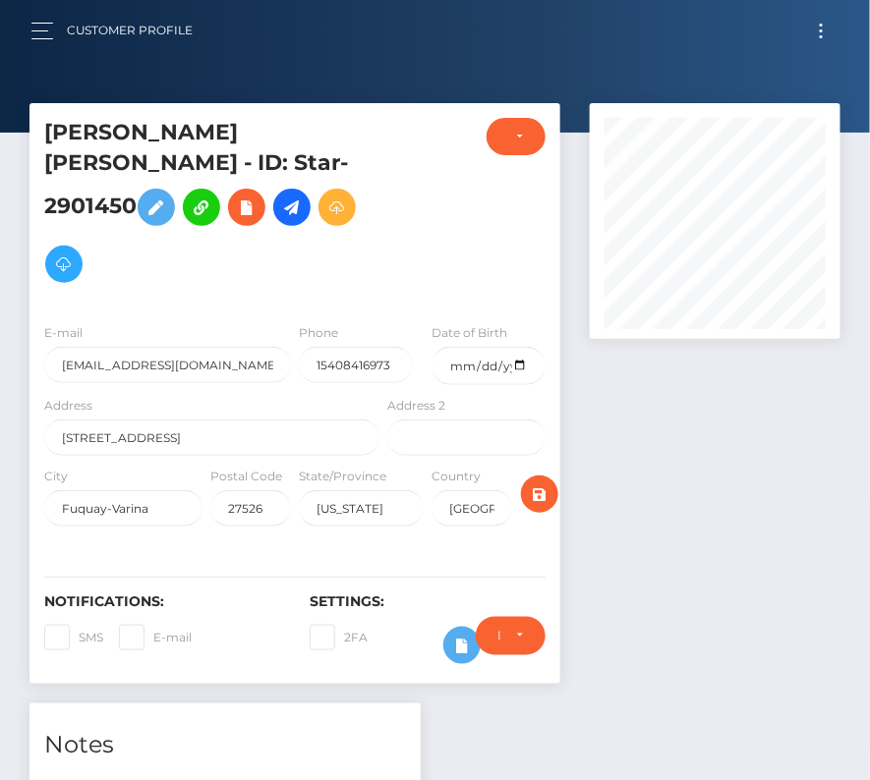
click at [824, 27] on button "Toggle navigation" at bounding box center [821, 31] width 36 height 27
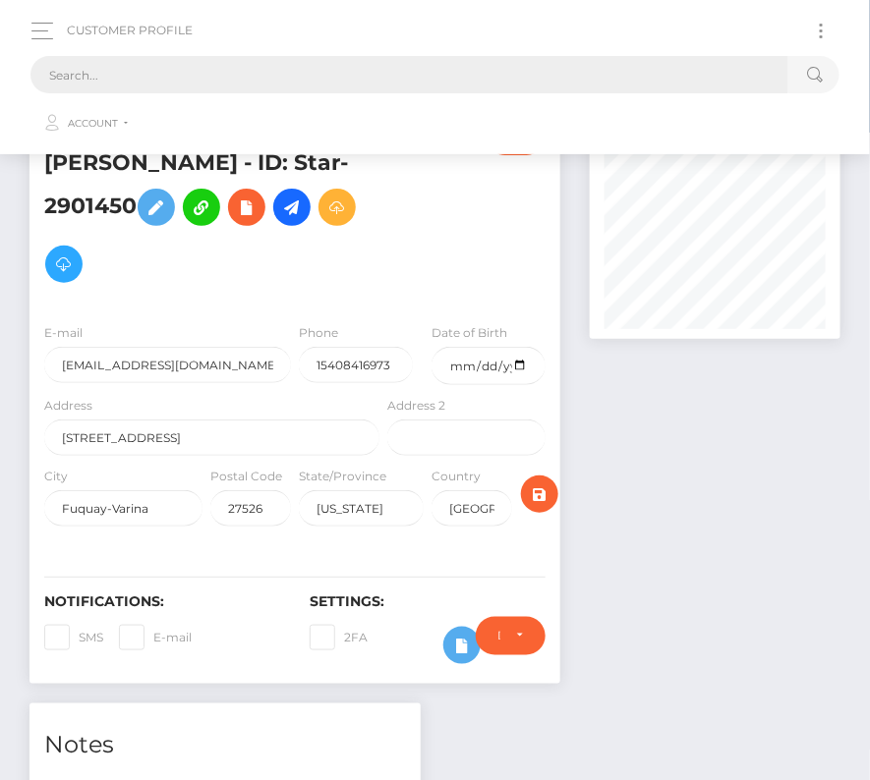
click at [263, 74] on input "text" at bounding box center [409, 74] width 758 height 37
paste input "79038"
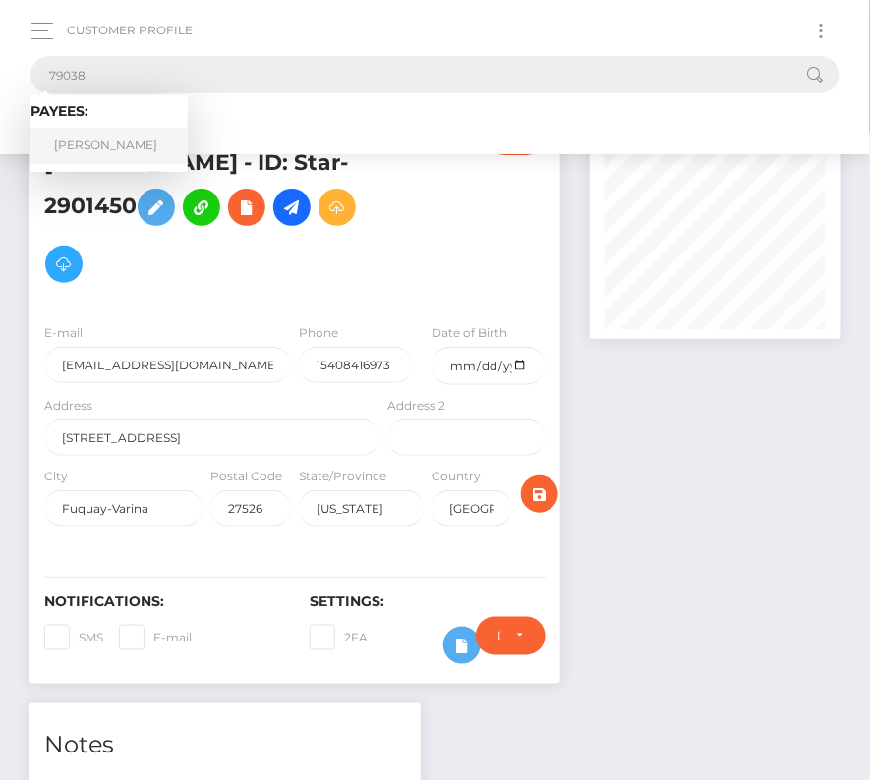
type input "79038"
click at [110, 141] on link "James Reeves" at bounding box center [108, 146] width 157 height 36
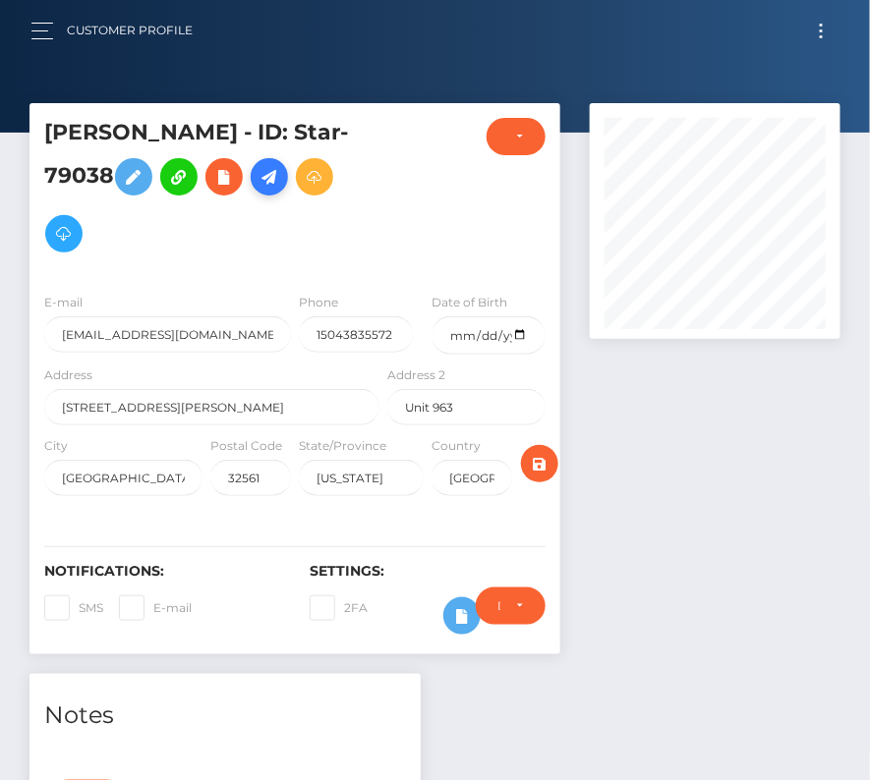
click at [281, 172] on icon at bounding box center [269, 177] width 24 height 25
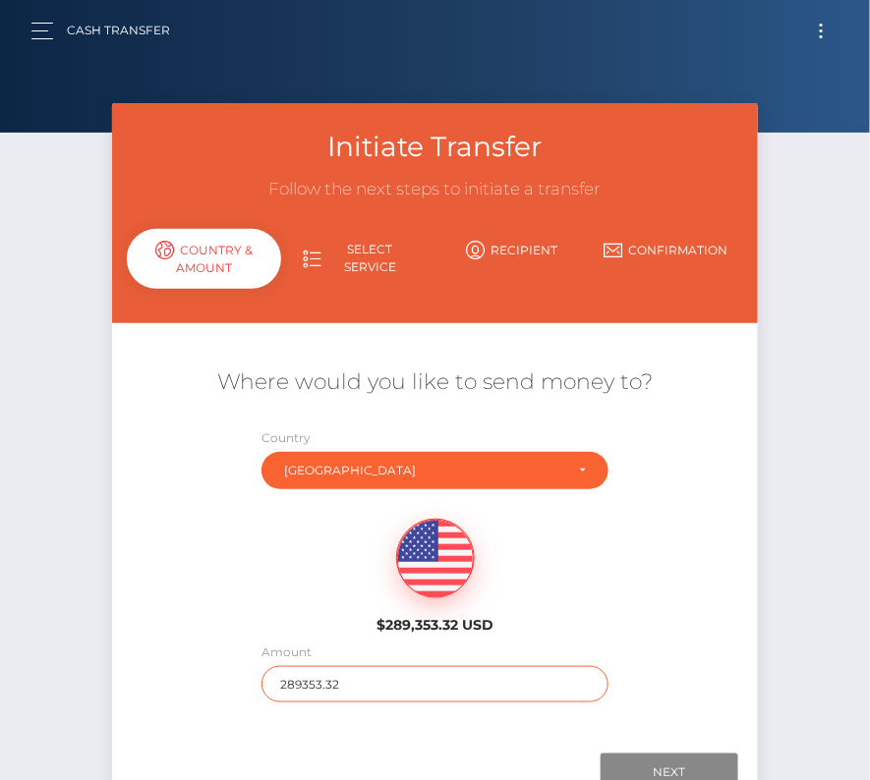
click at [349, 684] on input "289353.32" at bounding box center [435, 684] width 348 height 36
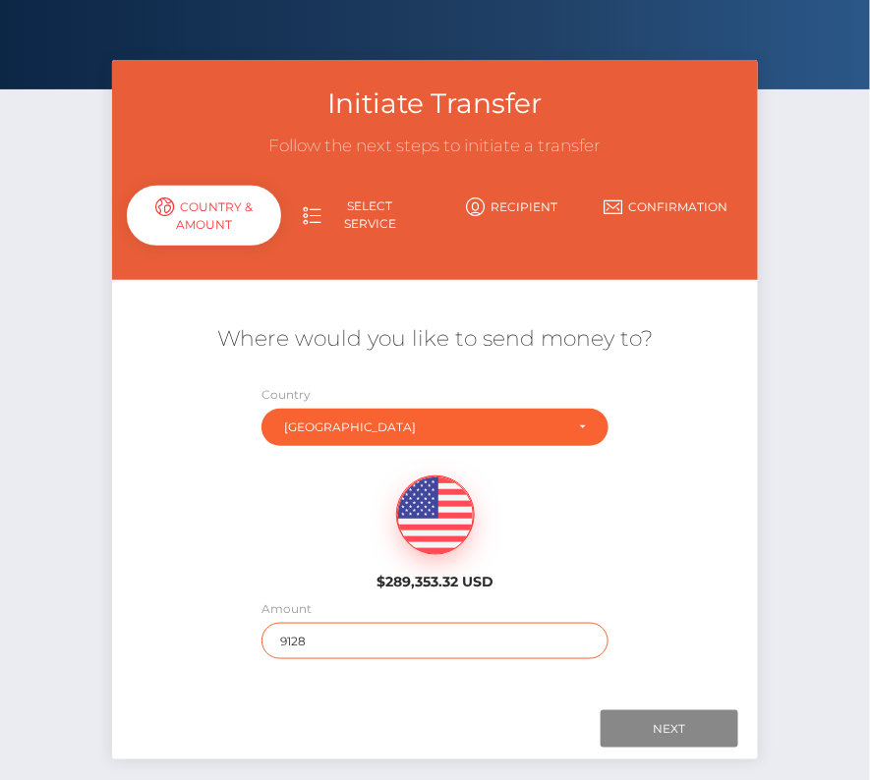
scroll to position [129, 0]
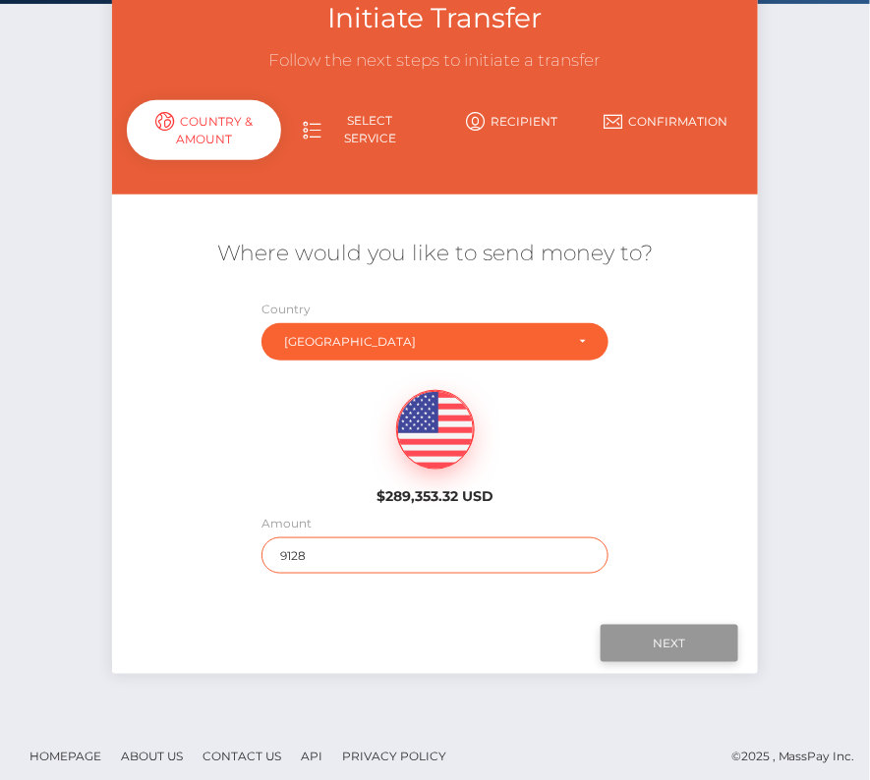
type input "9128"
click at [638, 637] on input "Next" at bounding box center [669, 643] width 138 height 37
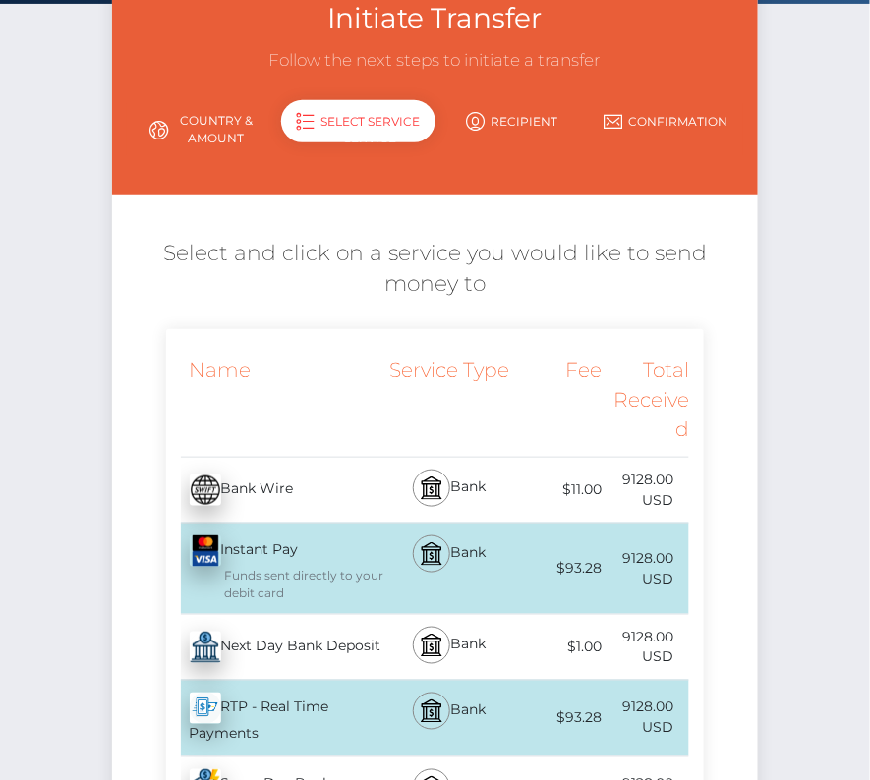
click at [281, 648] on div "Next Day Bank Deposit - USD" at bounding box center [275, 647] width 218 height 55
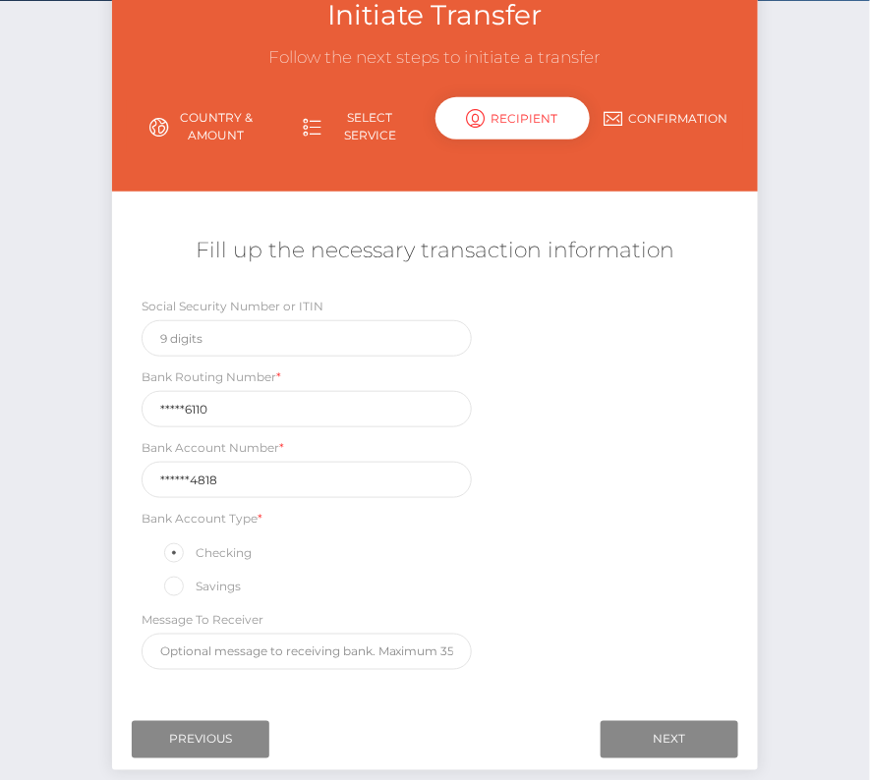
scroll to position [140, 0]
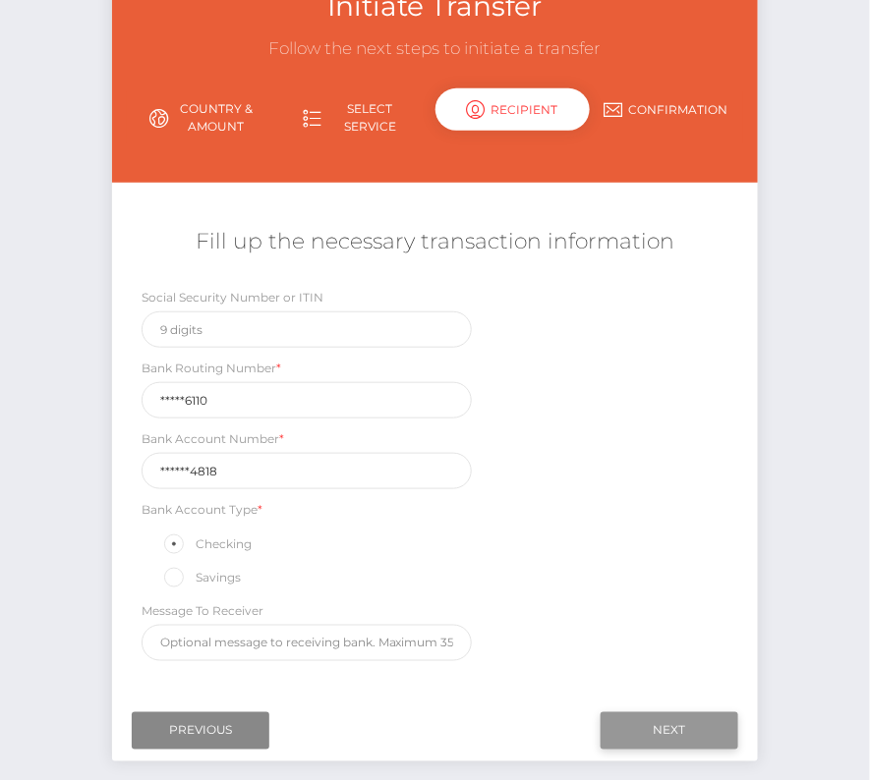
click at [641, 723] on input "Next" at bounding box center [669, 730] width 138 height 37
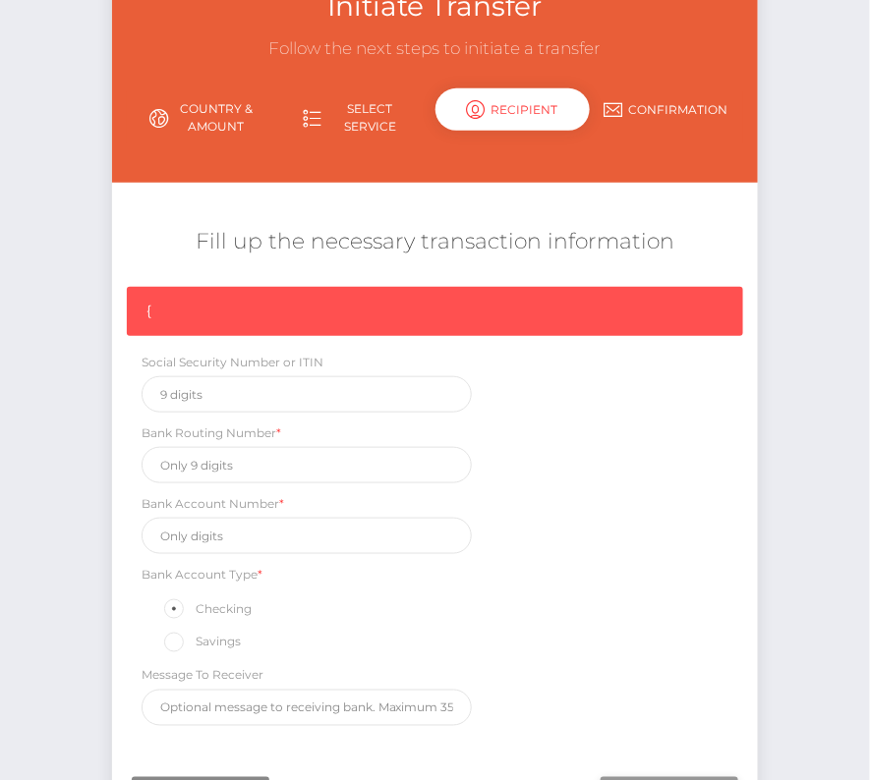
scroll to position [167, 0]
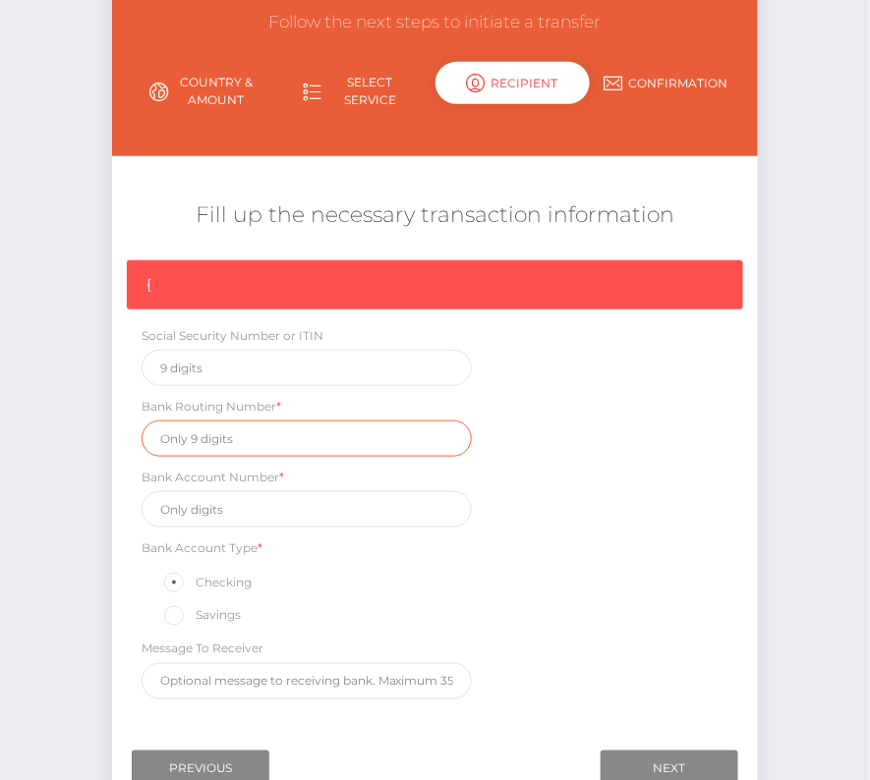
click at [197, 437] on input "text" at bounding box center [306, 439] width 330 height 36
paste input "031176110"
type input "031176110"
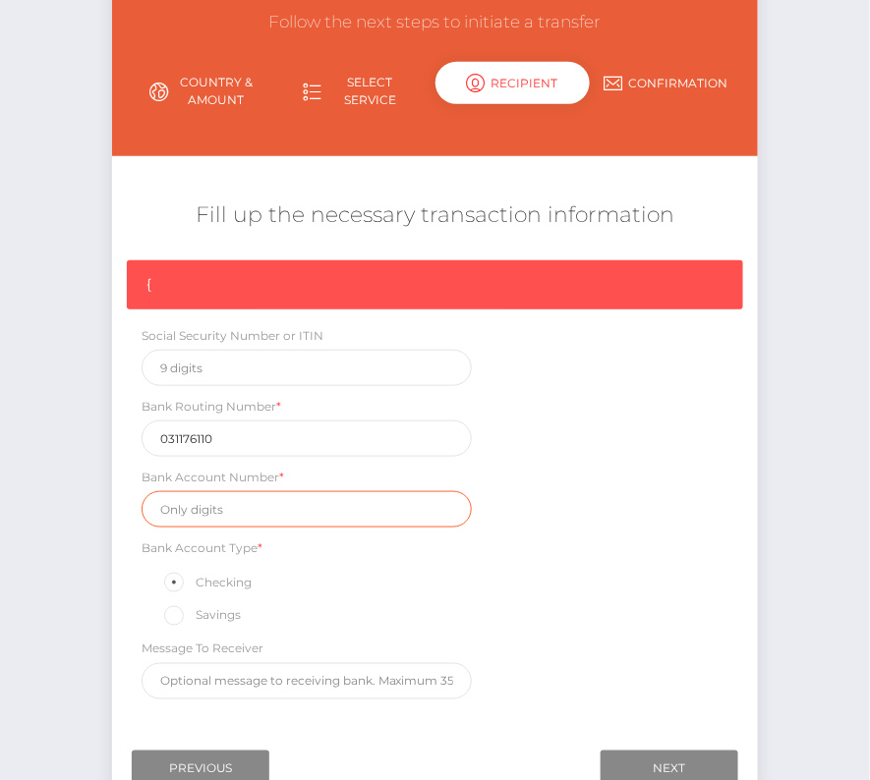
click at [193, 503] on input "text" at bounding box center [306, 509] width 330 height 36
paste input "2079284818"
type input "2079284818"
click at [613, 559] on div "{ Social Security Number or ITIN Bank Routing Number * [US_BANK_ROUTING_MICR] B…" at bounding box center [435, 484] width 646 height 449
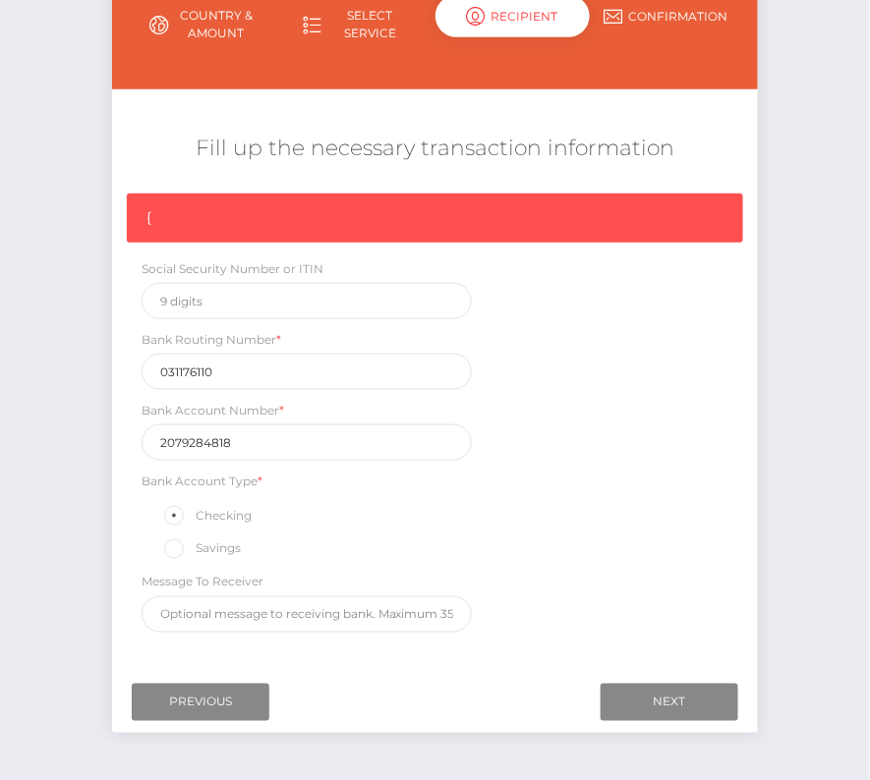
scroll to position [286, 0]
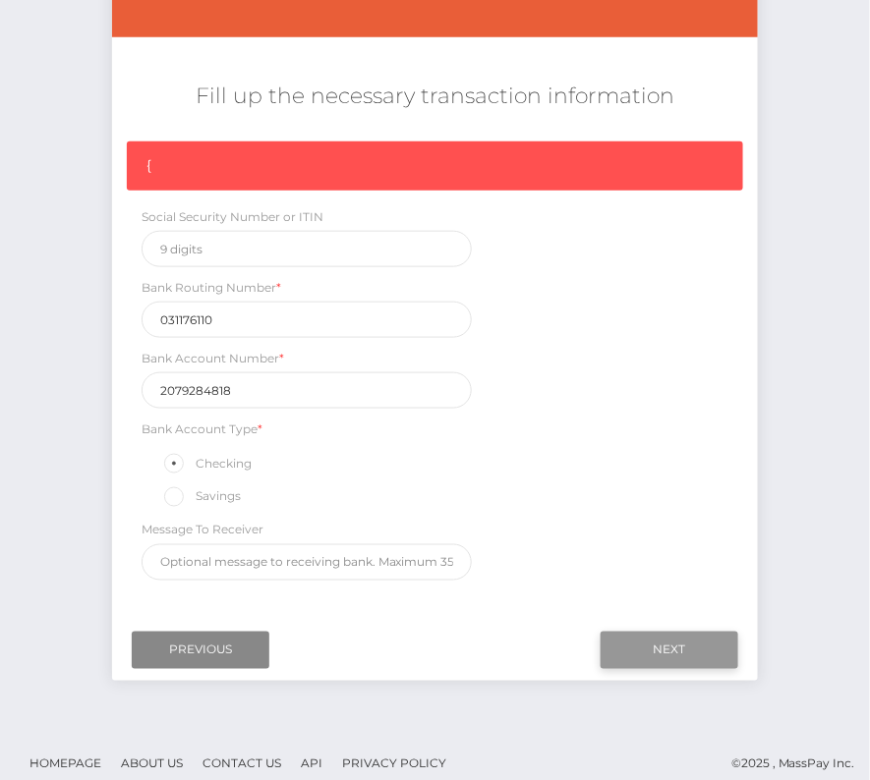
click at [677, 635] on input "Next" at bounding box center [669, 650] width 138 height 37
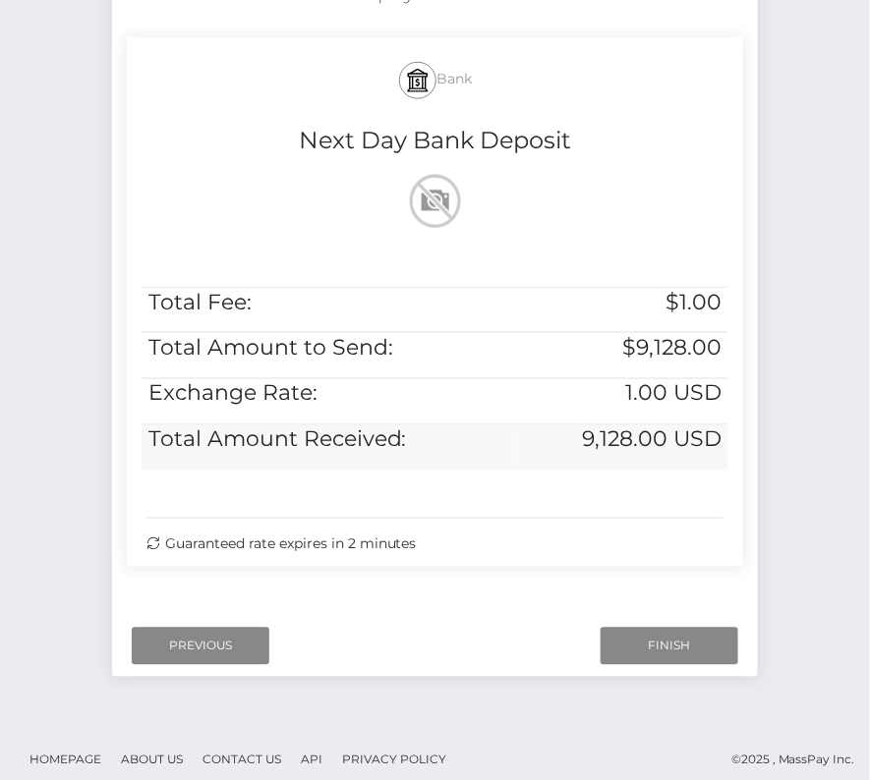
scroll to position [401, 0]
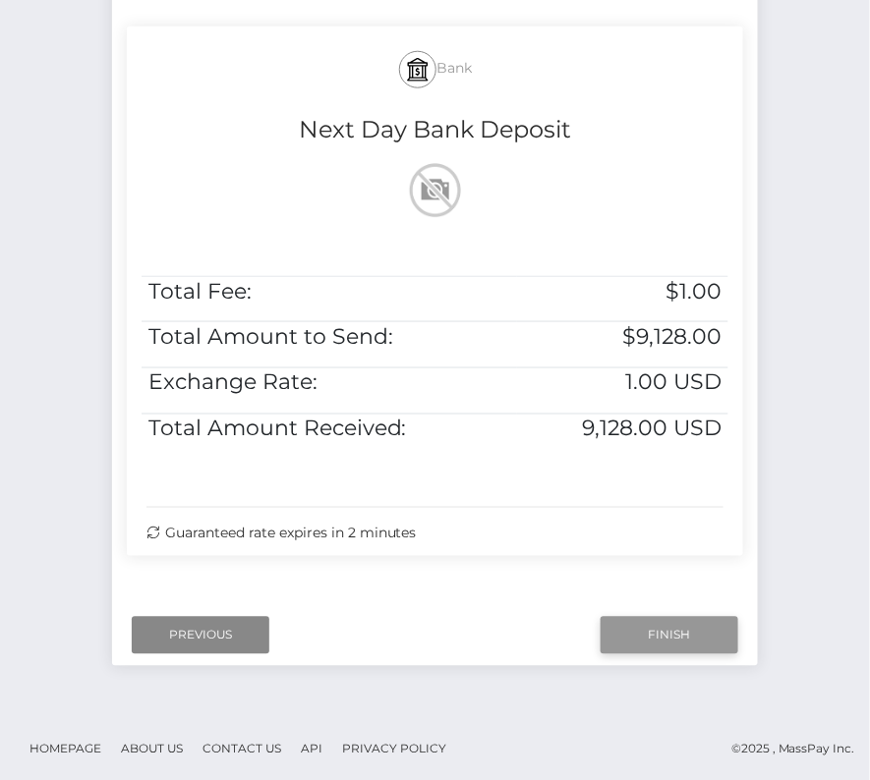
click at [632, 631] on input "Finish" at bounding box center [669, 635] width 138 height 37
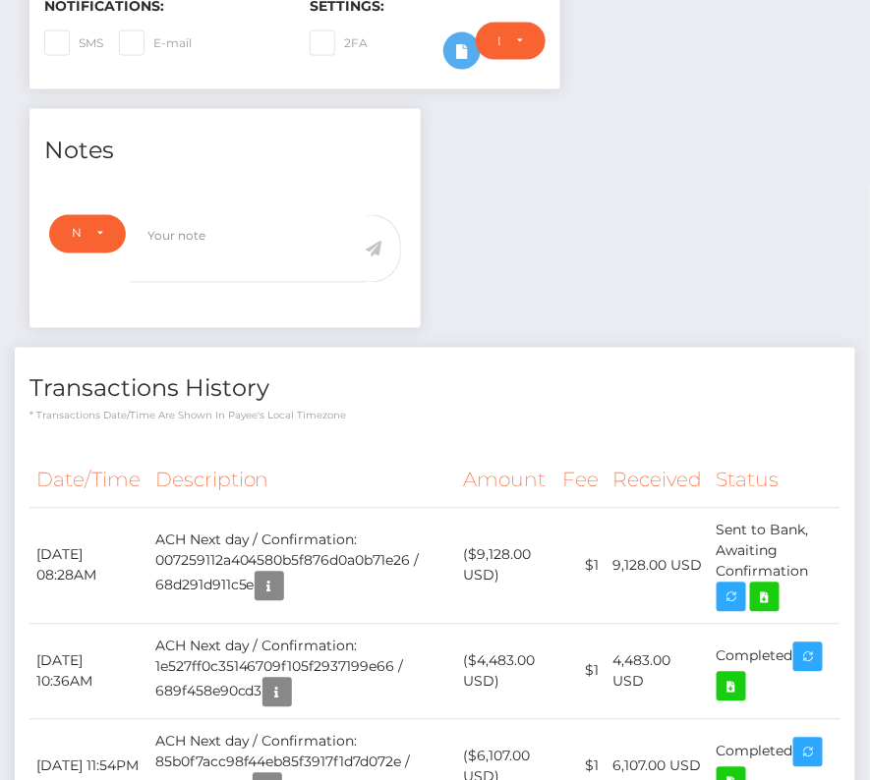
scroll to position [572, 0]
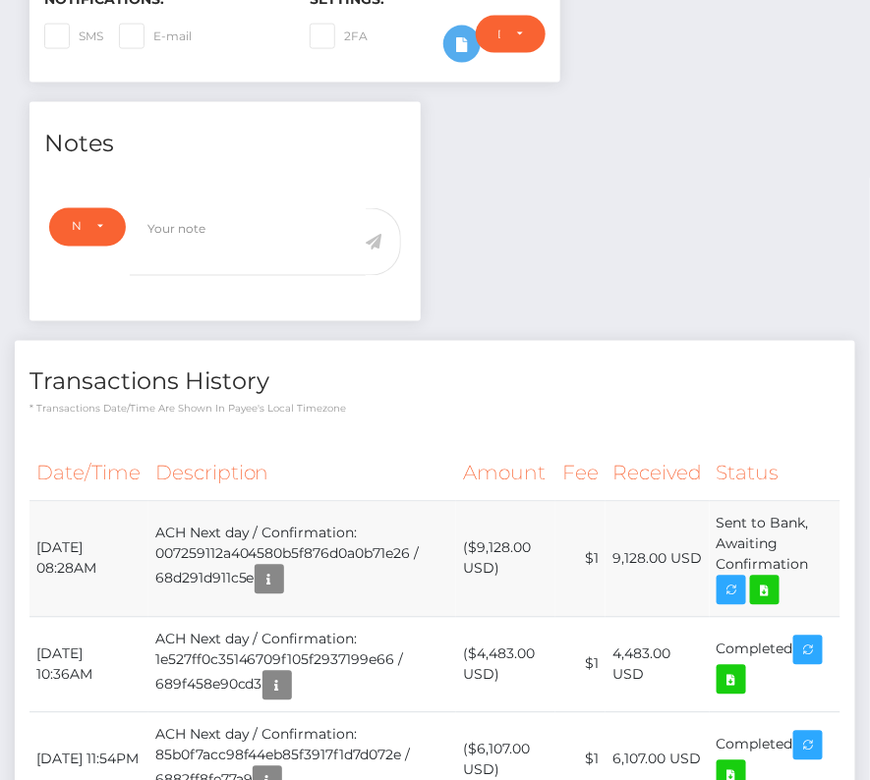
drag, startPoint x: 31, startPoint y: 535, endPoint x: 816, endPoint y: 562, distance: 785.5
click at [816, 562] on tr "September 23, 2025 08:28AM ACH Next day / Confirmation: 007259112a404580b5f876d…" at bounding box center [434, 559] width 811 height 116
copy tr "September 23, 2025 08:28AM ACH Next day / Confirmation: 007259112a404580b5f876d…"
click at [768, 584] on icon at bounding box center [765, 591] width 24 height 25
click at [0, 0] on div "James Reeves - ID: Star-79038 CLOSED ACTIVE E-mail Phone" at bounding box center [435, 245] width 870 height 1429
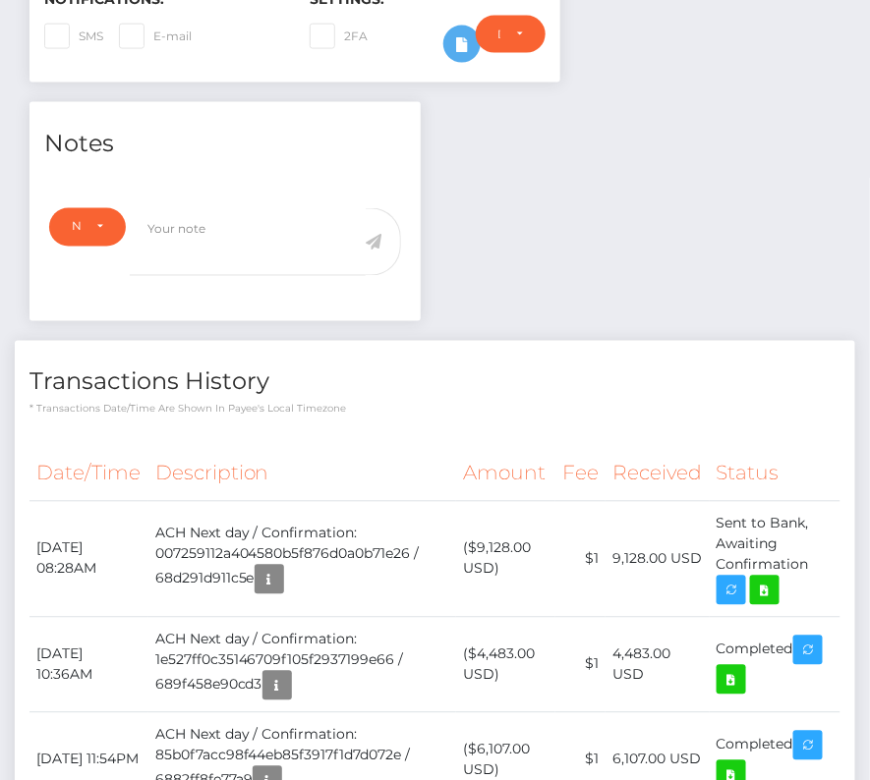
click at [412, 451] on th "Description" at bounding box center [302, 474] width 308 height 54
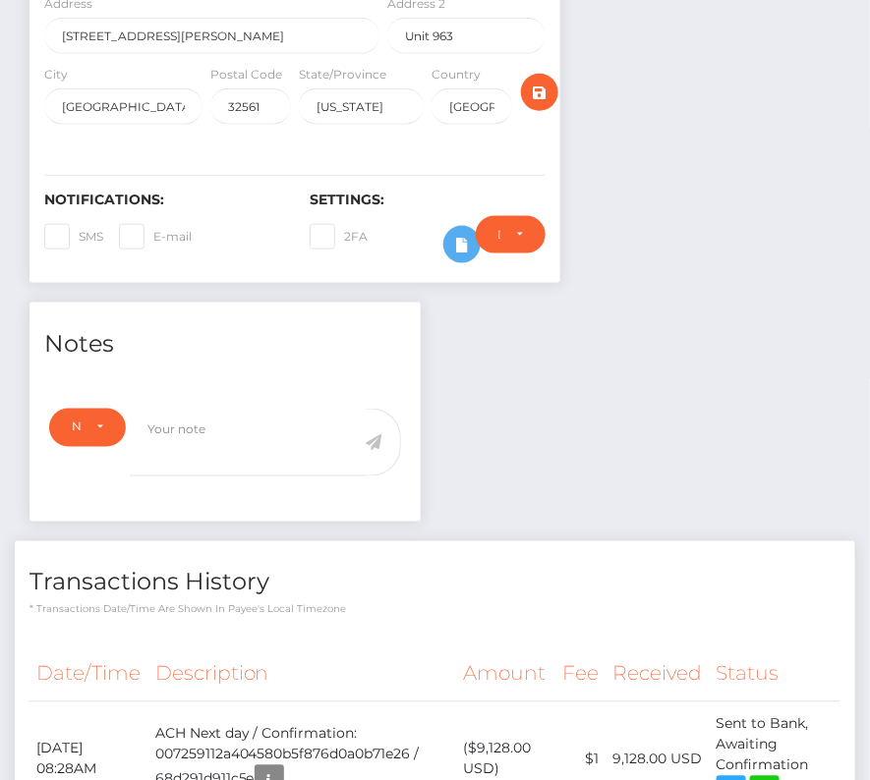
scroll to position [0, 0]
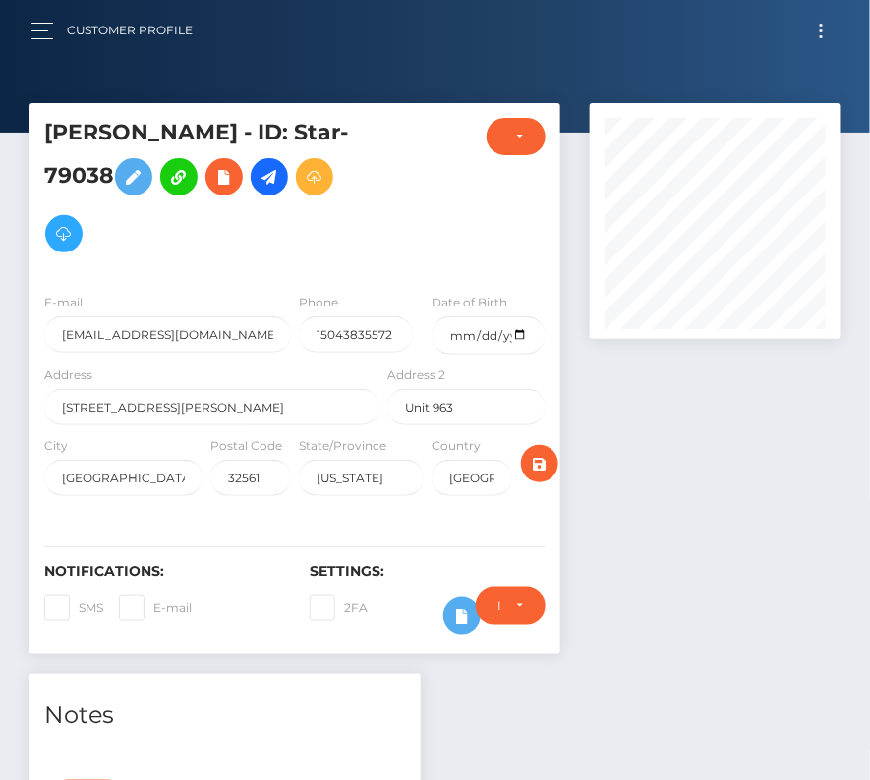
click at [820, 35] on span "Toggle navigation" at bounding box center [820, 36] width 3 height 3
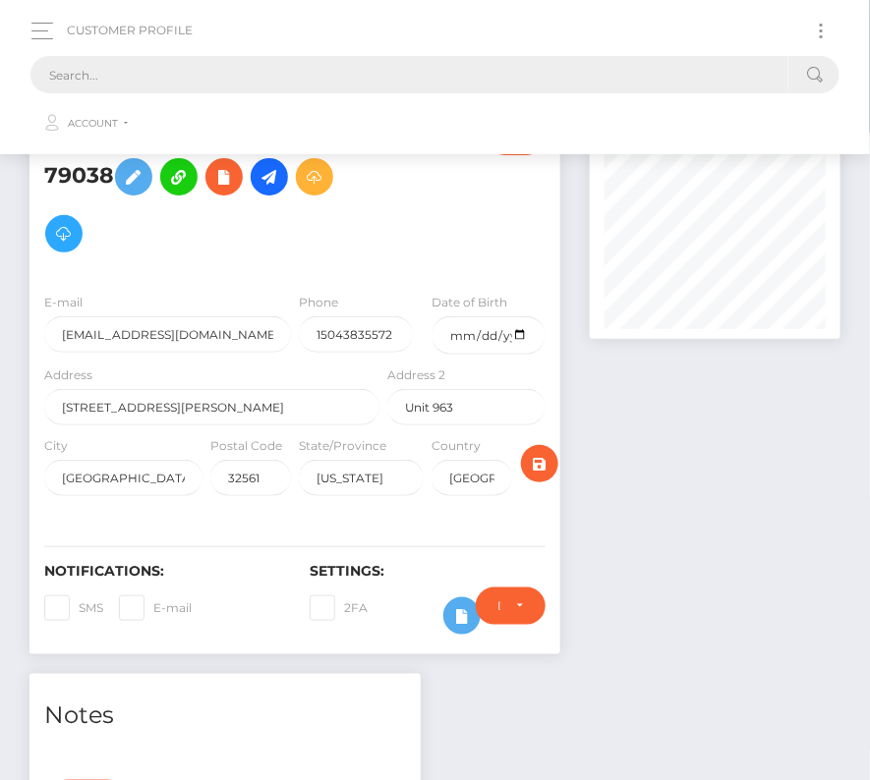
click at [255, 77] on input "text" at bounding box center [409, 74] width 758 height 37
paste input "602673"
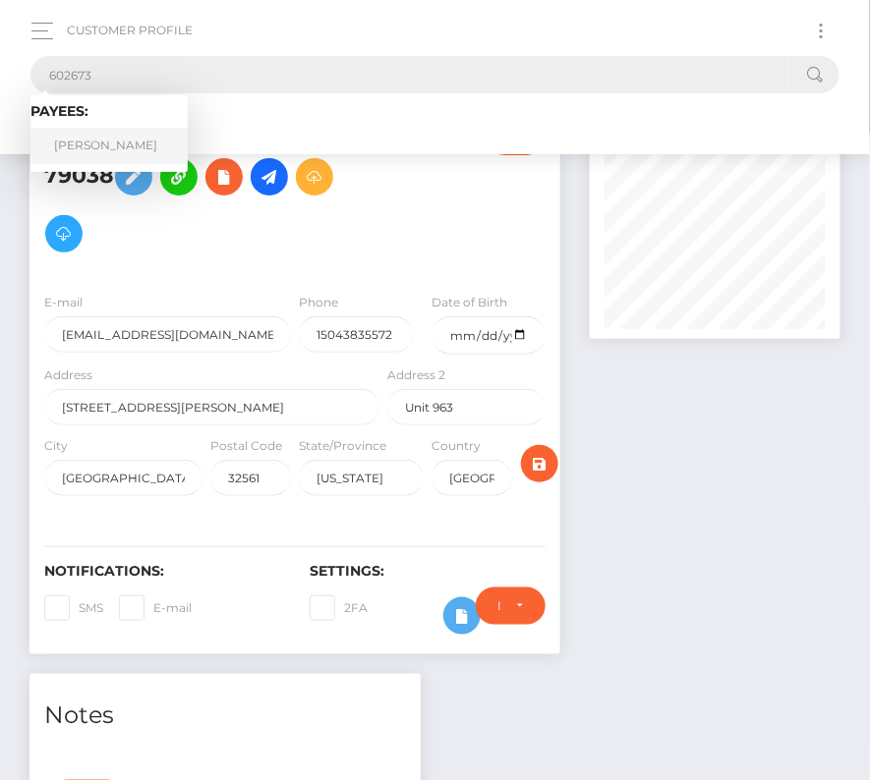
type input "602673"
click at [100, 139] on link "Brandon N Mackey" at bounding box center [108, 146] width 157 height 36
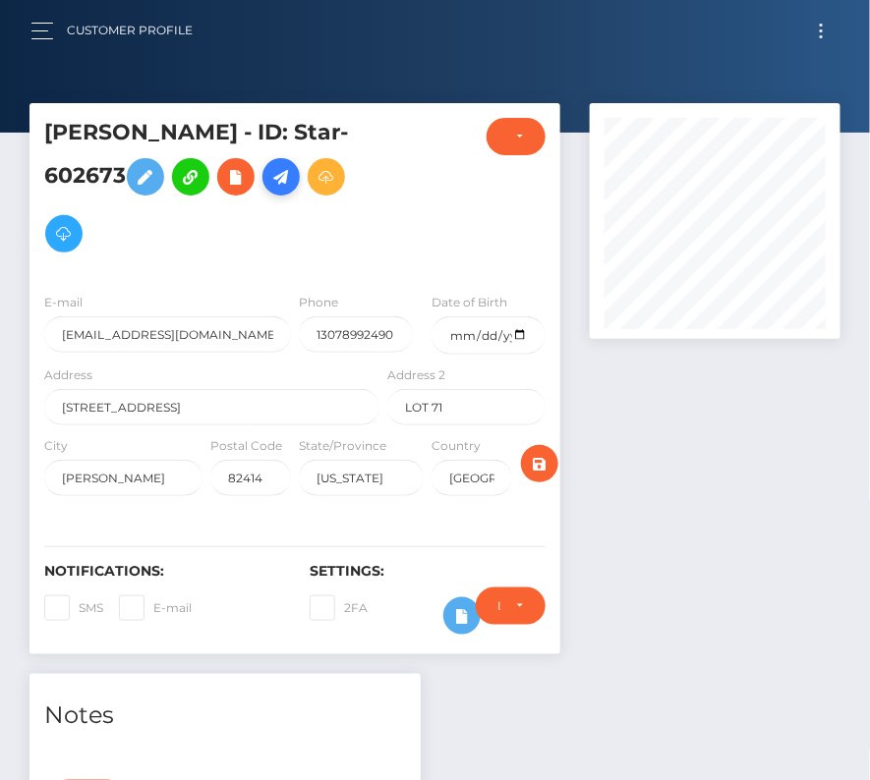
click at [293, 177] on icon at bounding box center [281, 177] width 24 height 25
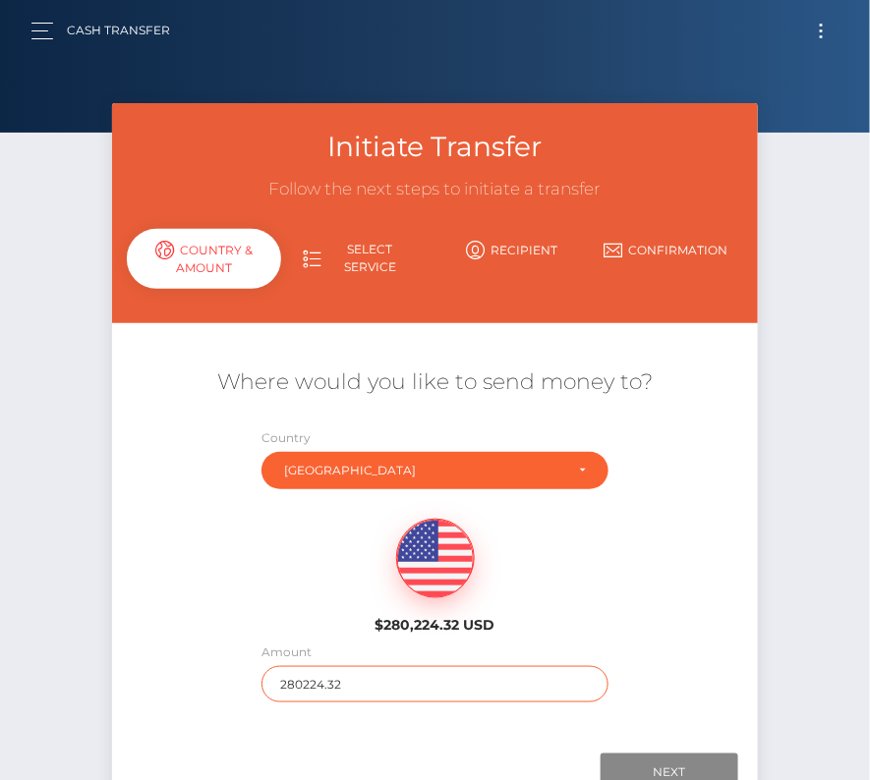
click at [314, 691] on input "280224.32" at bounding box center [435, 684] width 348 height 36
type input "215"
click at [312, 628] on div "$280,224.32 USD" at bounding box center [435, 570] width 646 height 142
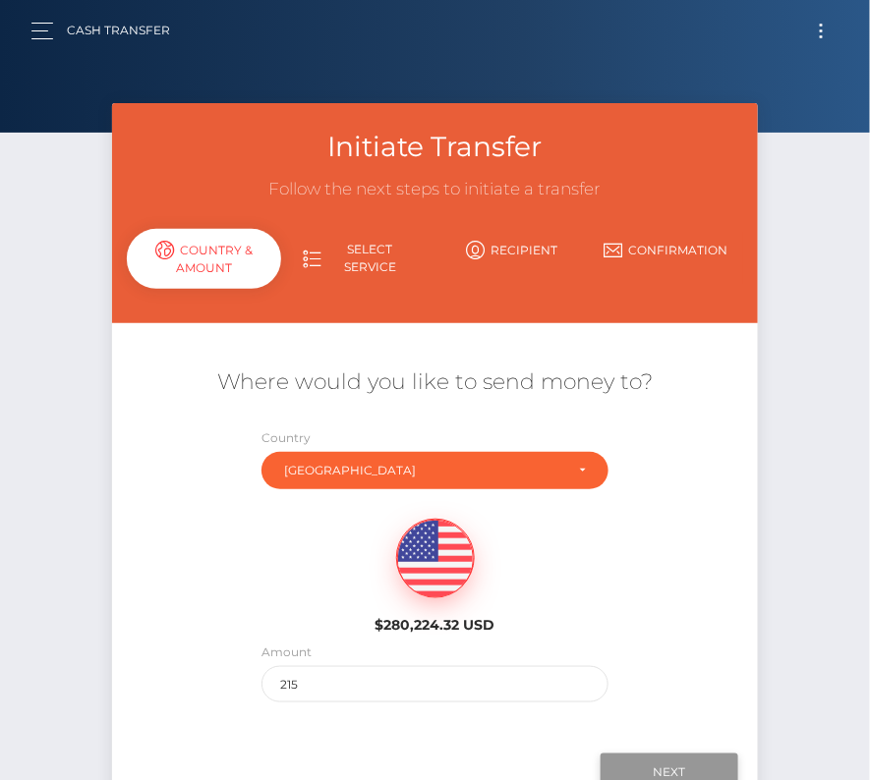
click at [697, 759] on input "Next" at bounding box center [669, 772] width 138 height 37
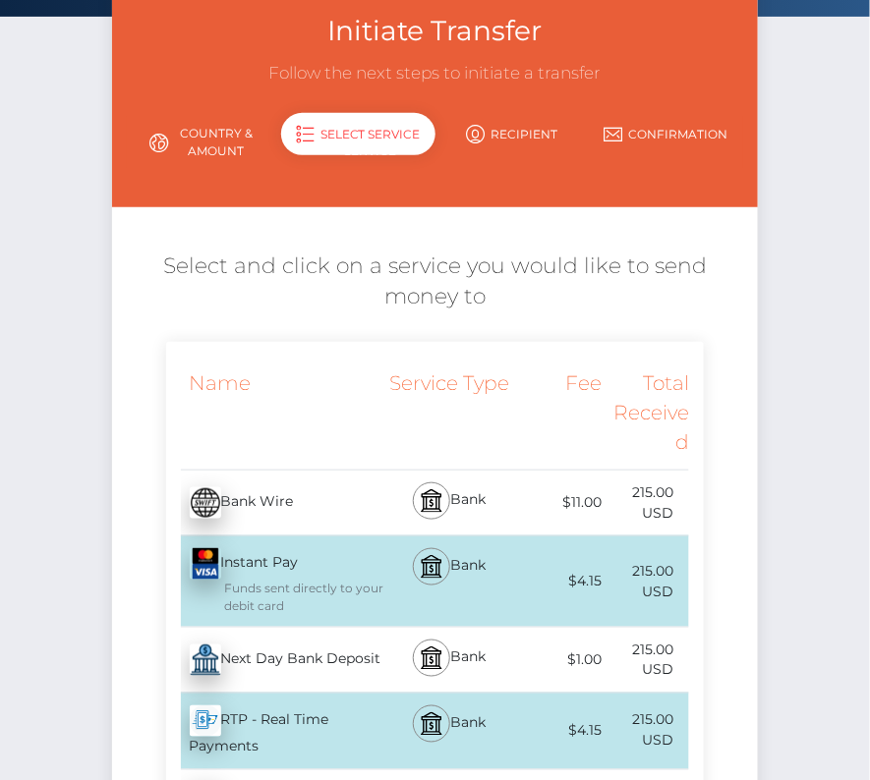
scroll to position [141, 0]
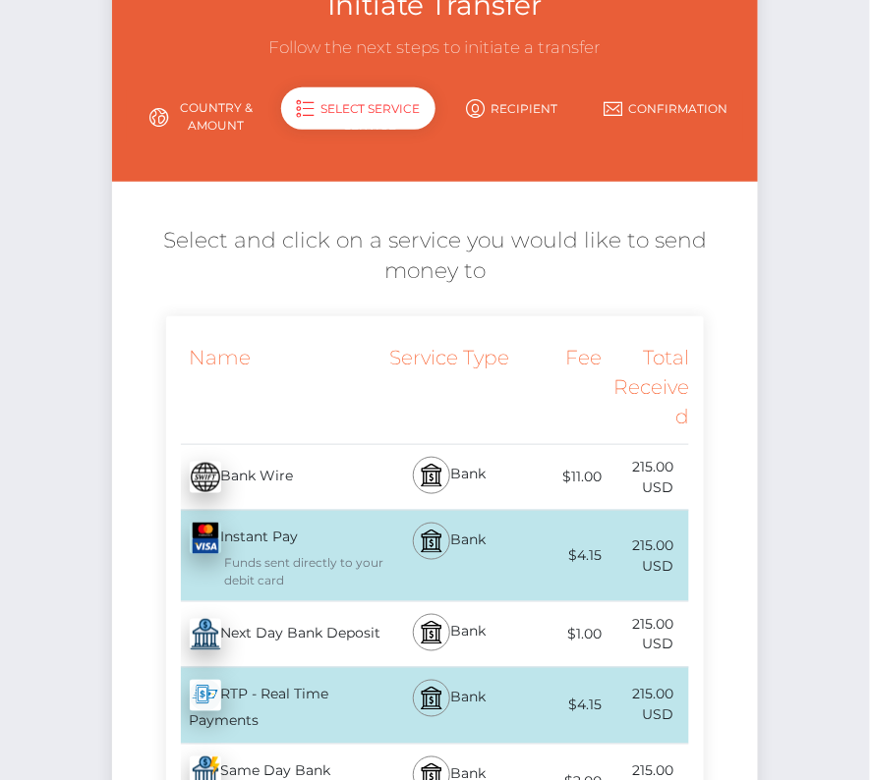
click at [282, 621] on div "Next Day Bank Deposit - USD" at bounding box center [275, 634] width 218 height 55
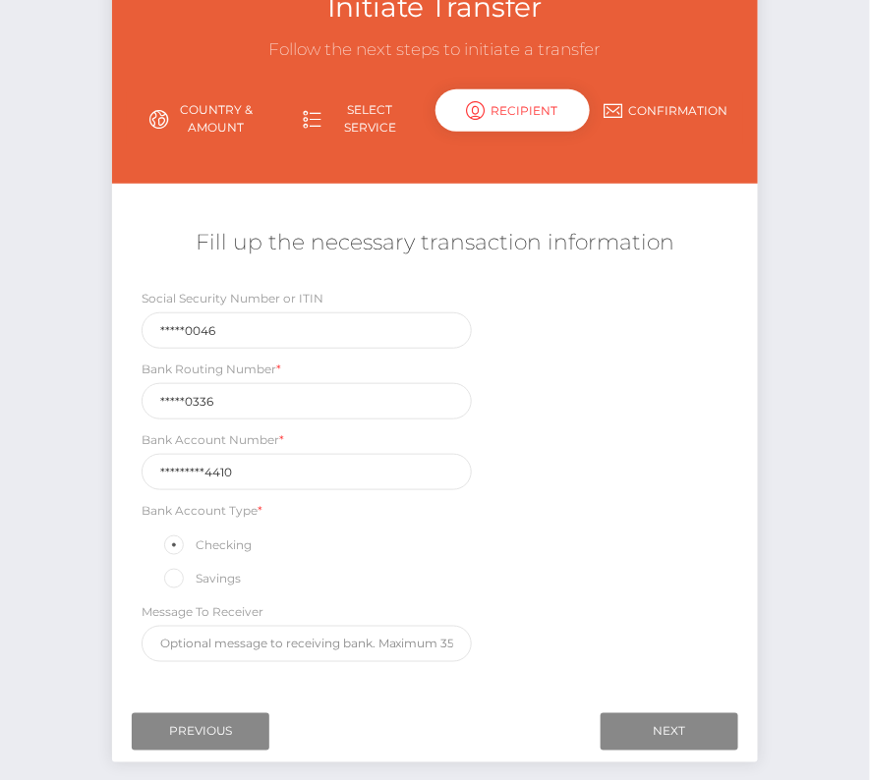
scroll to position [140, 0]
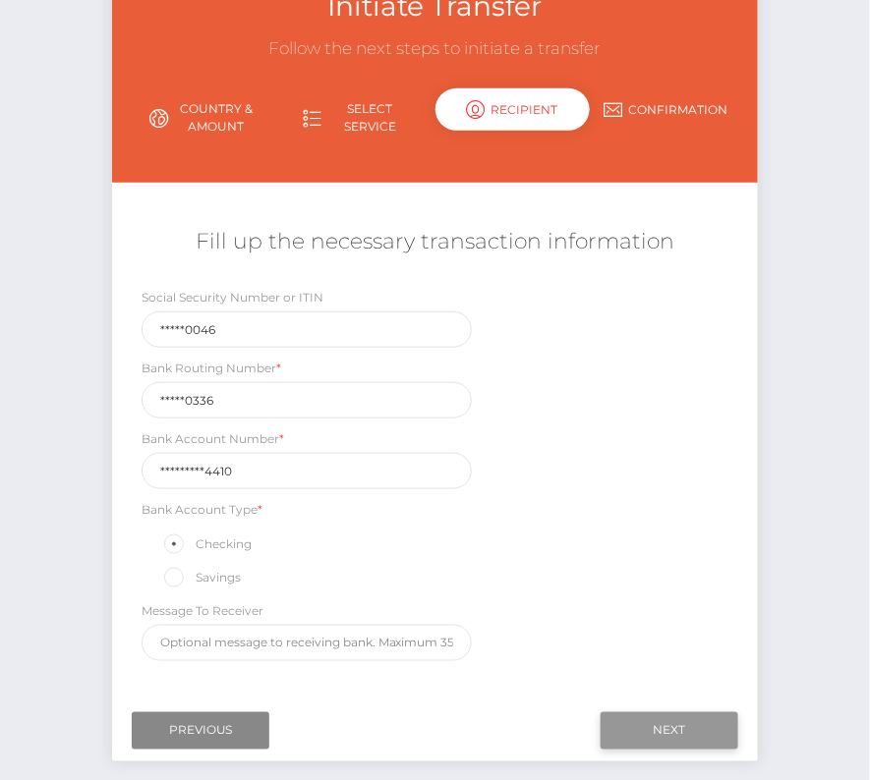
click at [662, 713] on input "Next" at bounding box center [669, 730] width 138 height 37
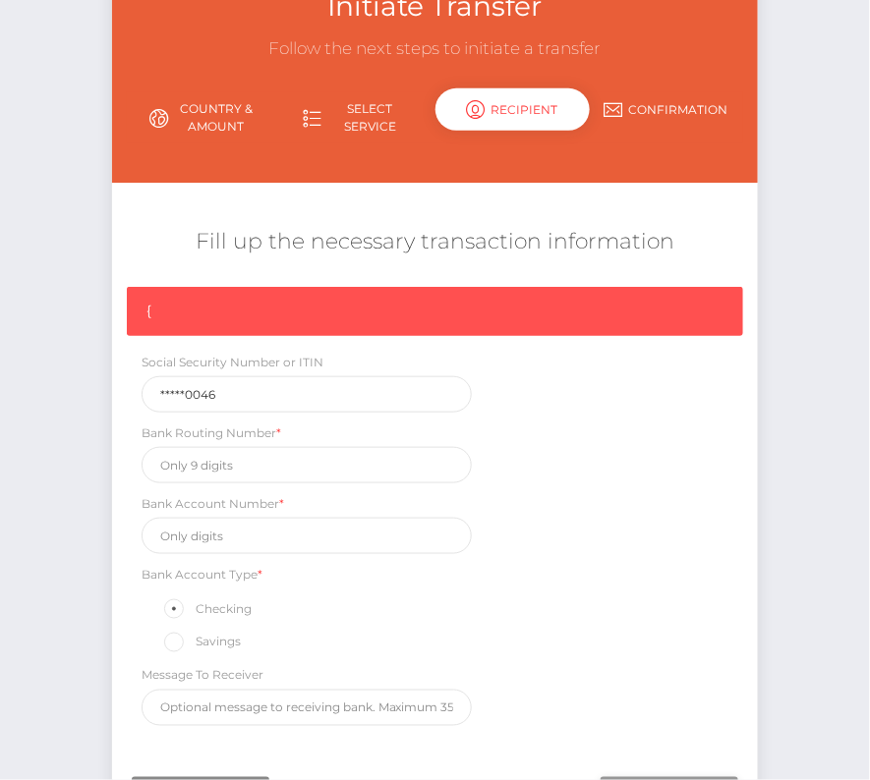
scroll to position [167, 0]
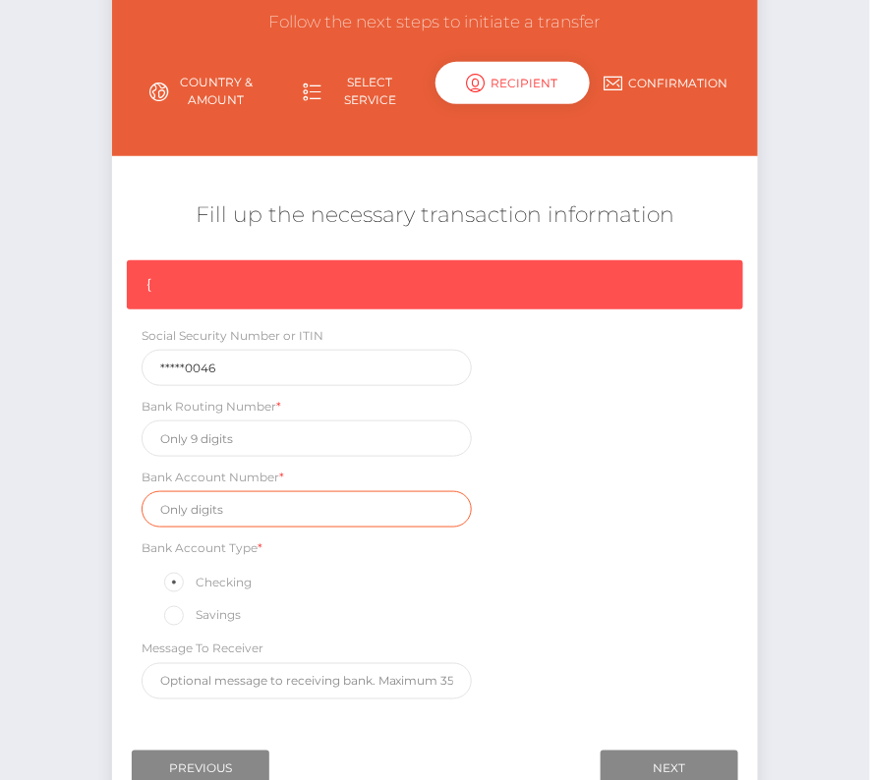
click at [205, 505] on input "text" at bounding box center [306, 509] width 330 height 36
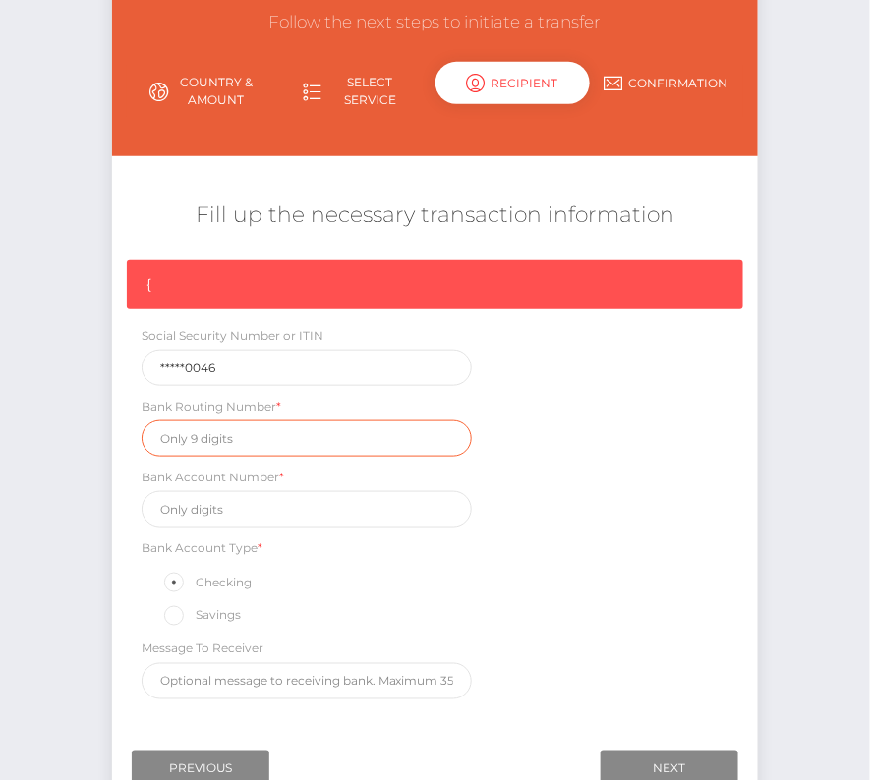
click at [198, 446] on input "text" at bounding box center [306, 439] width 330 height 36
paste input "102300336"
type input "102300336"
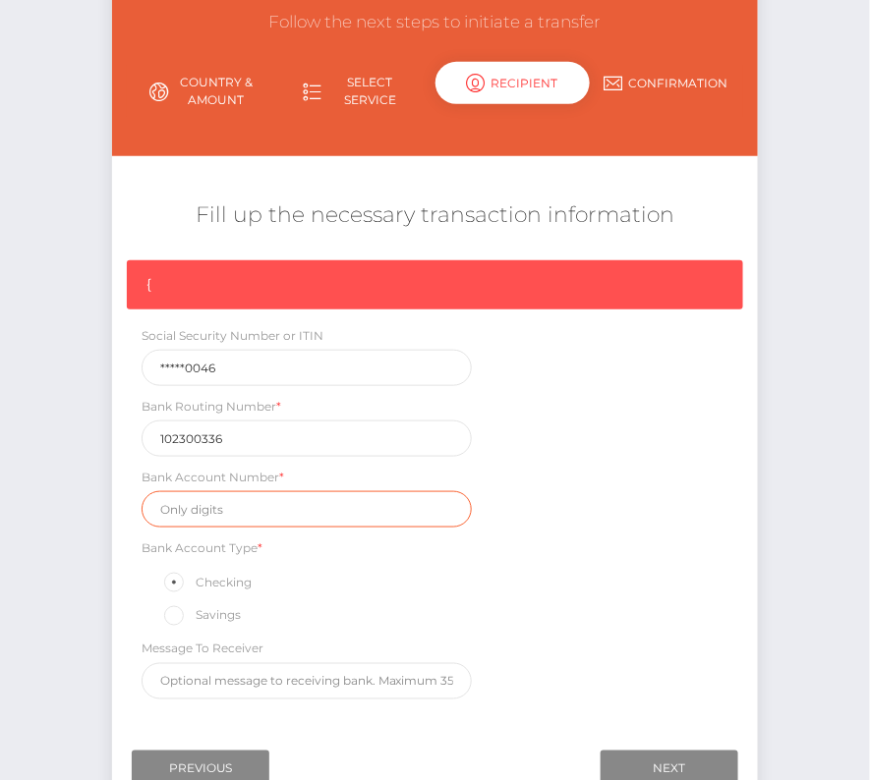
click at [224, 507] on input "text" at bounding box center [306, 509] width 330 height 36
paste input "2200004034410"
type input "2200004034410"
click at [560, 571] on div "{ Social Security Number or ITIN *****0046 Bank Routing Number * [US_BANK_ROUTI…" at bounding box center [435, 484] width 646 height 449
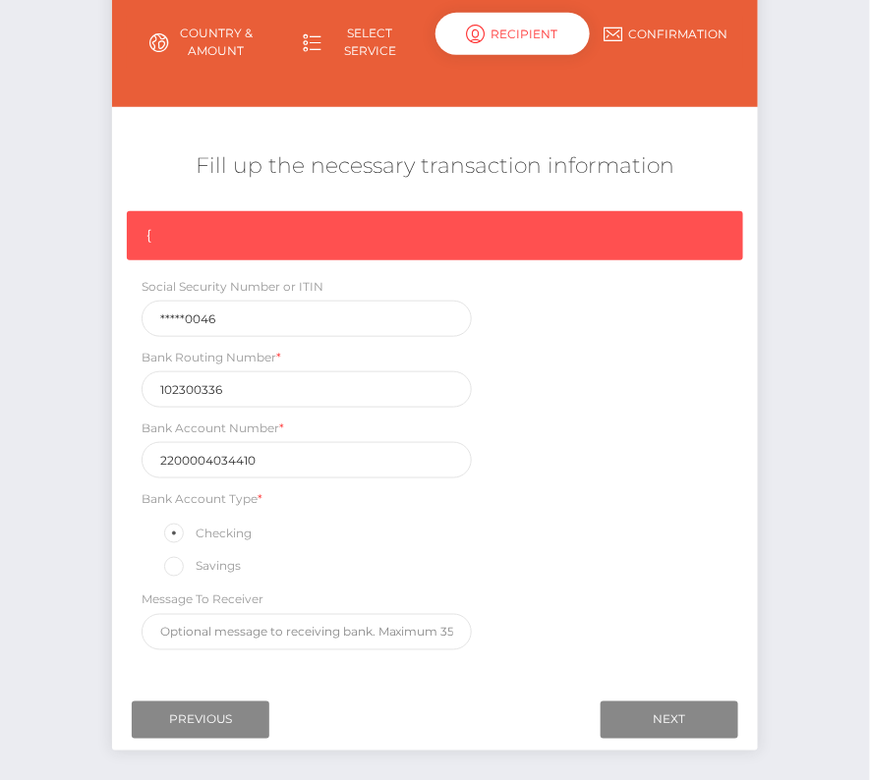
scroll to position [261, 0]
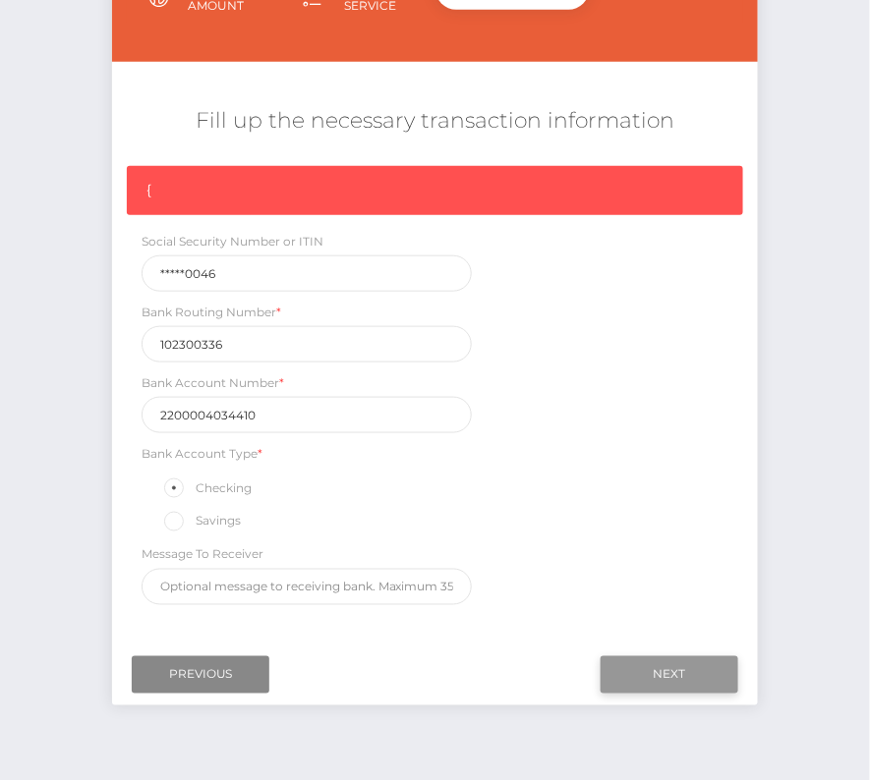
click at [683, 665] on input "Next" at bounding box center [669, 674] width 138 height 37
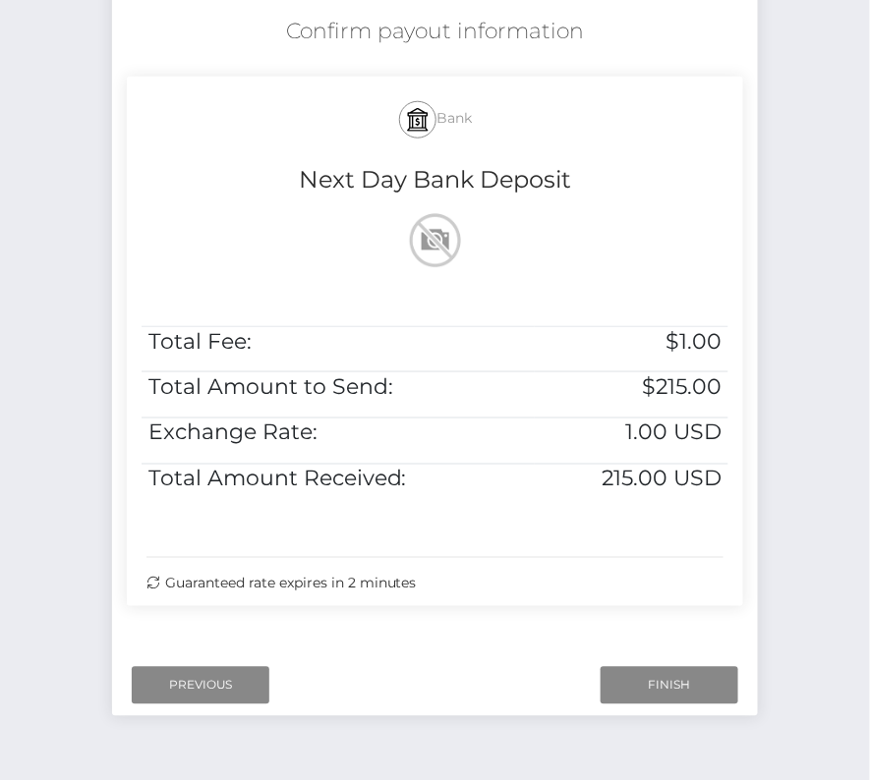
scroll to position [401, 0]
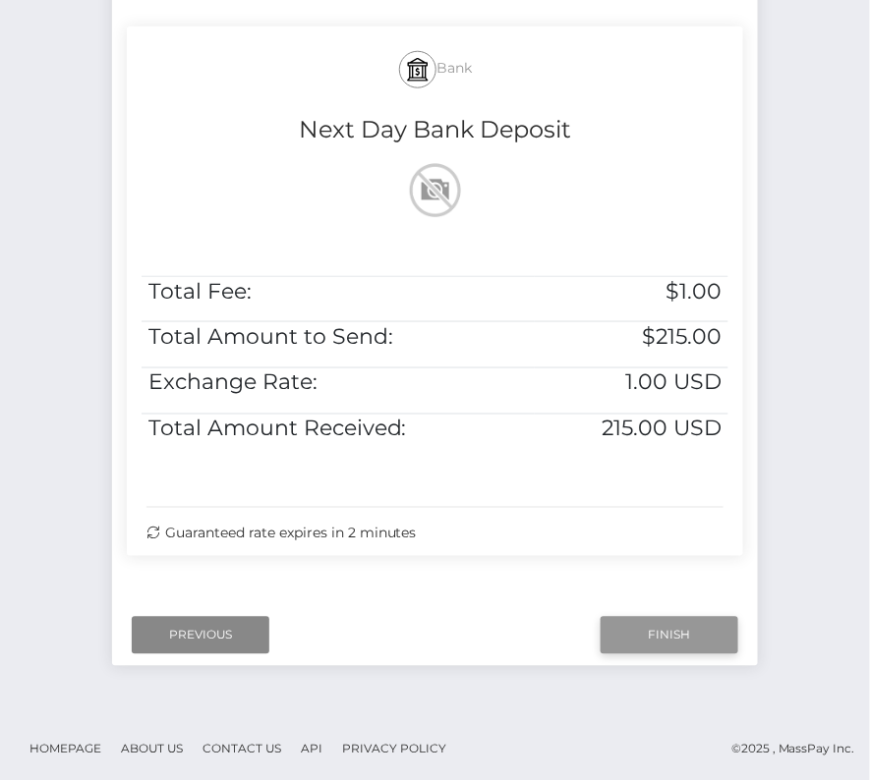
click at [673, 633] on input "Finish" at bounding box center [669, 635] width 138 height 37
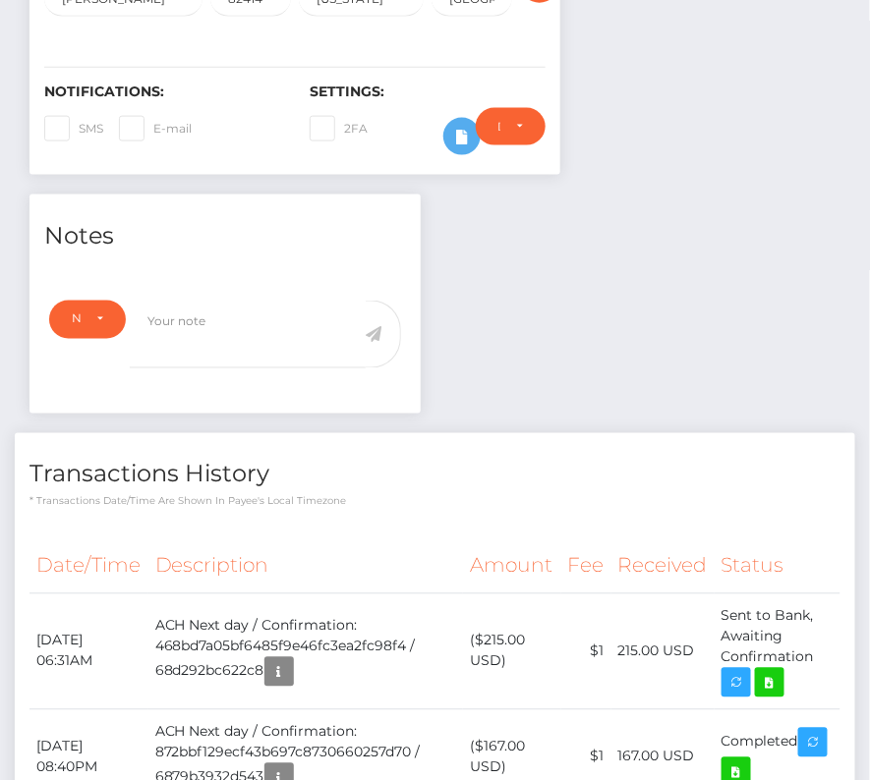
scroll to position [571, 0]
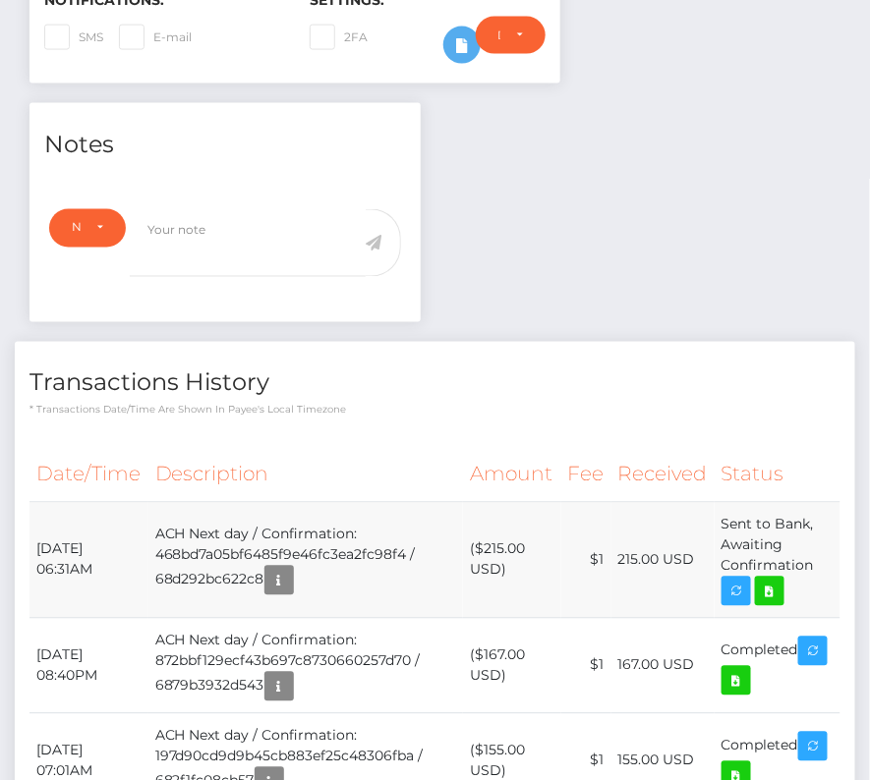
drag, startPoint x: 35, startPoint y: 538, endPoint x: 835, endPoint y: 568, distance: 800.3
click at [835, 568] on tr "[DATE] 06:31AM ACH Next day / Confirmation: 468bd7a05bf6485f9e46fc3ea2fc98f4 / …" at bounding box center [434, 560] width 811 height 116
copy tr "[DATE] 06:31AM ACH Next day / Confirmation: 468bd7a05bf6485f9e46fc3ea2fc98f4 / …"
click at [778, 590] on icon at bounding box center [770, 592] width 24 height 25
click at [0, 0] on div "[PERSON_NAME] - ID: Star-602673 CLOSED ACTIVE E-mail" at bounding box center [435, 627] width 870 height 2191
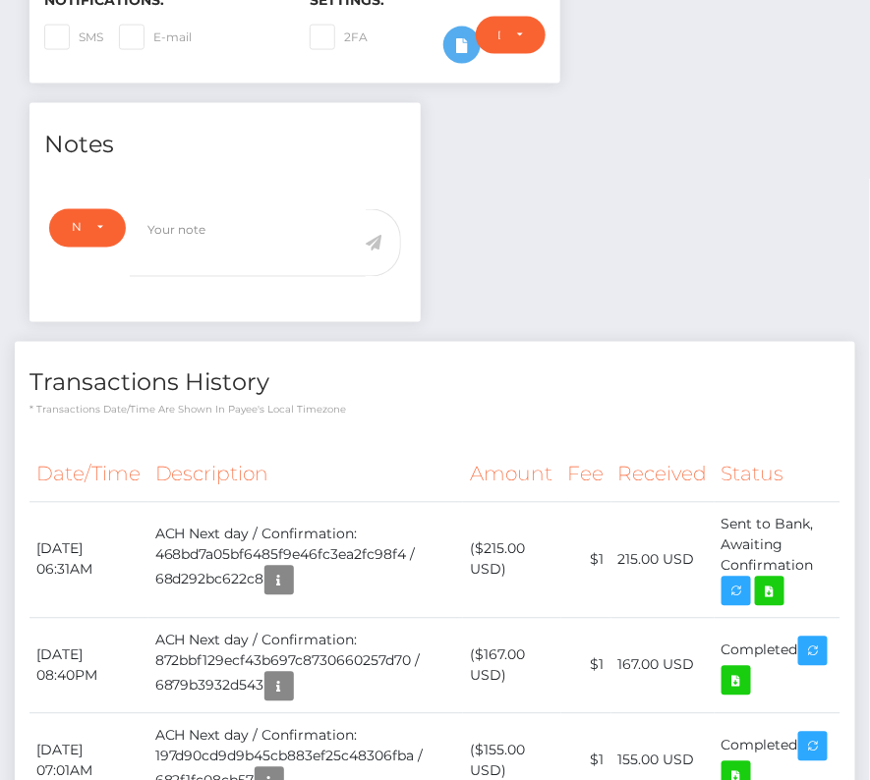
click at [304, 453] on th "Description" at bounding box center [305, 475] width 315 height 54
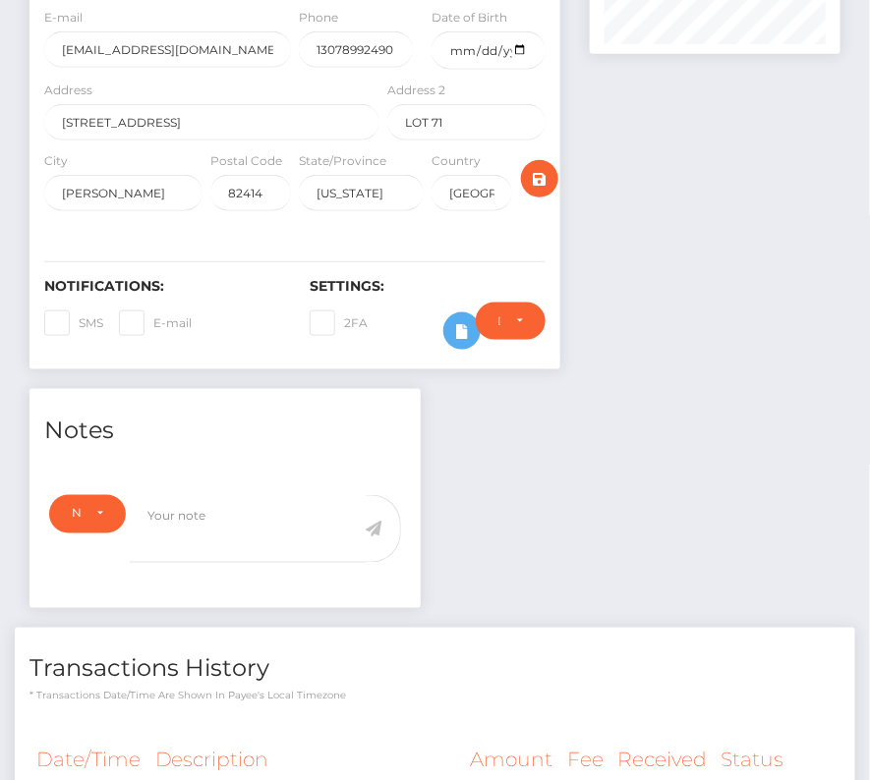
scroll to position [0, 0]
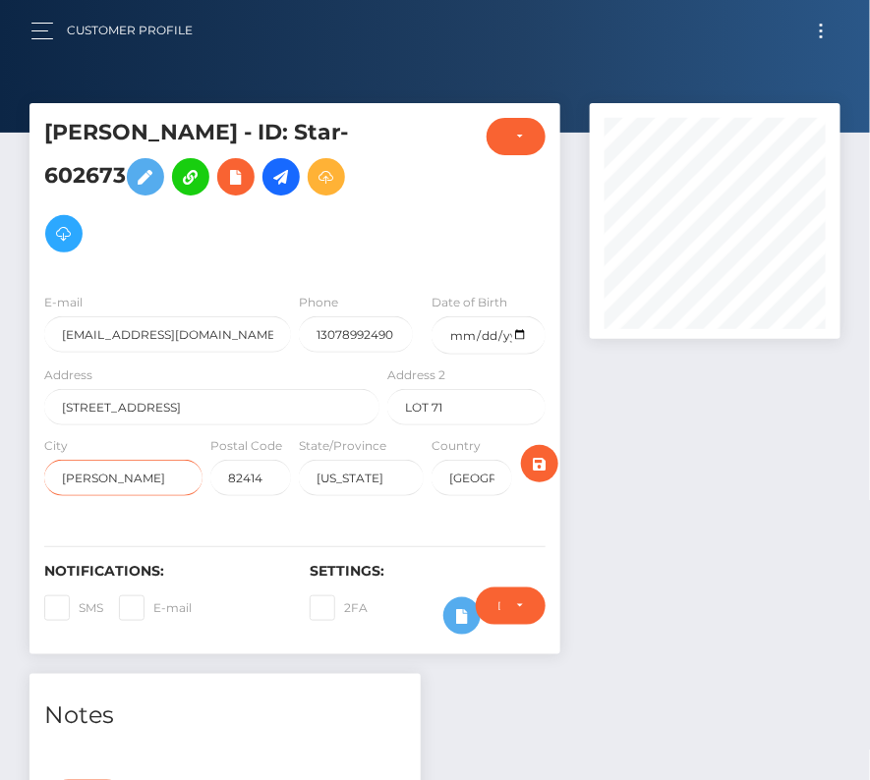
click at [169, 488] on input "[PERSON_NAME]" at bounding box center [123, 478] width 158 height 36
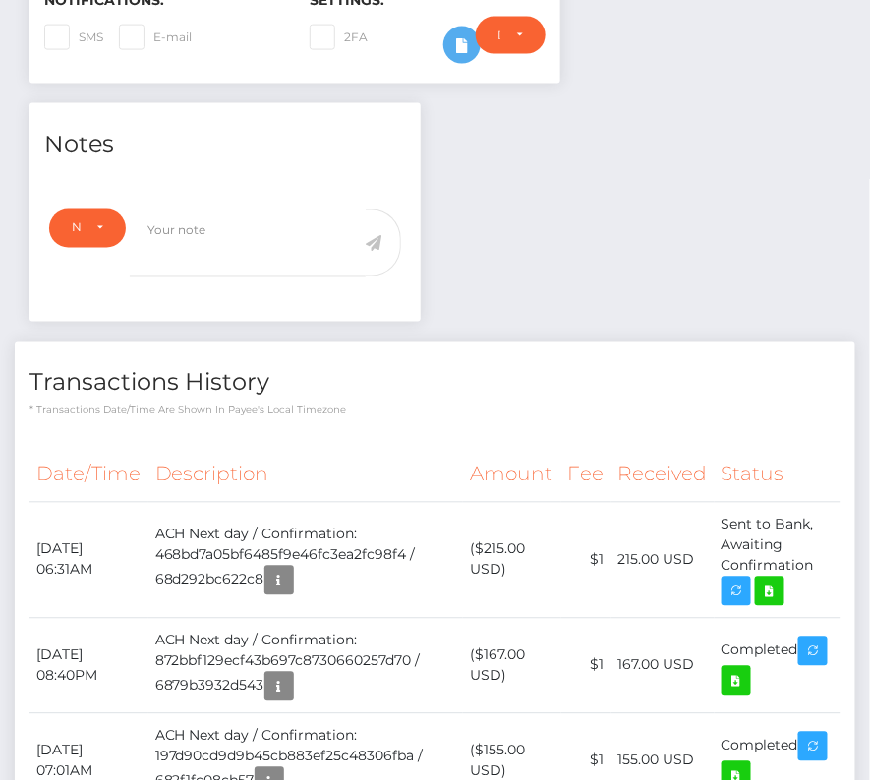
click at [210, 473] on th "Description" at bounding box center [305, 475] width 315 height 54
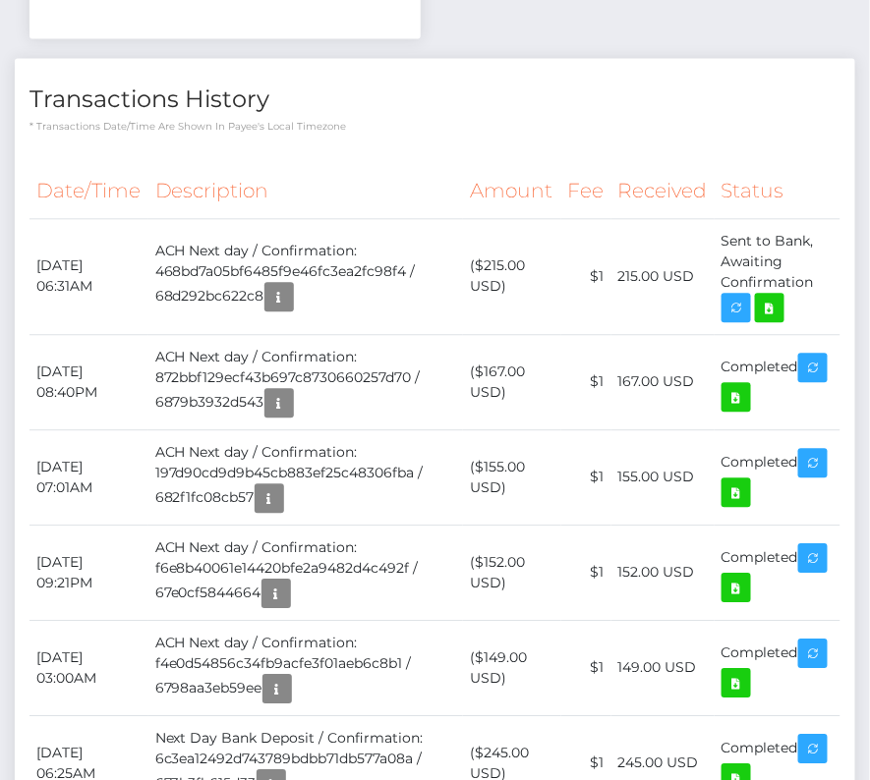
scroll to position [0, 0]
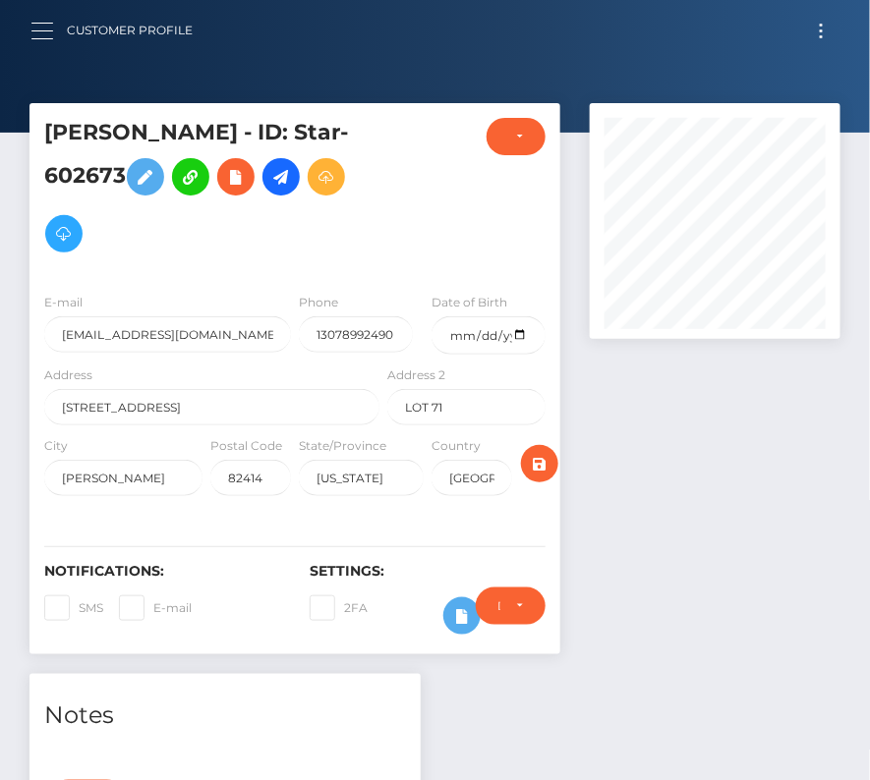
click at [38, 39] on button "button" at bounding box center [48, 31] width 36 height 27
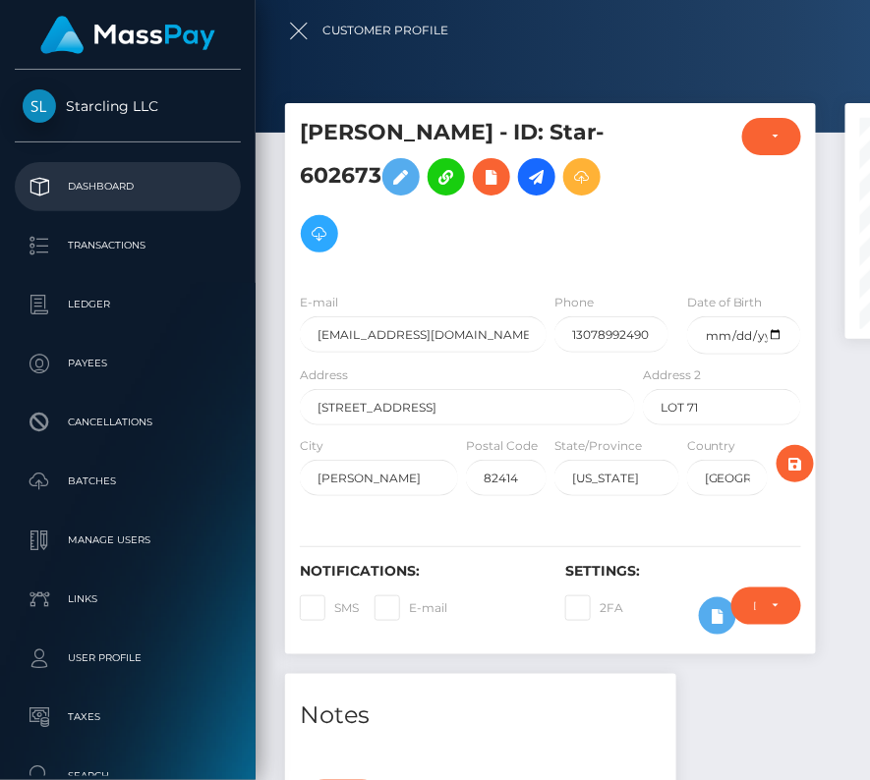
click at [101, 188] on p "Dashboard" at bounding box center [128, 186] width 210 height 29
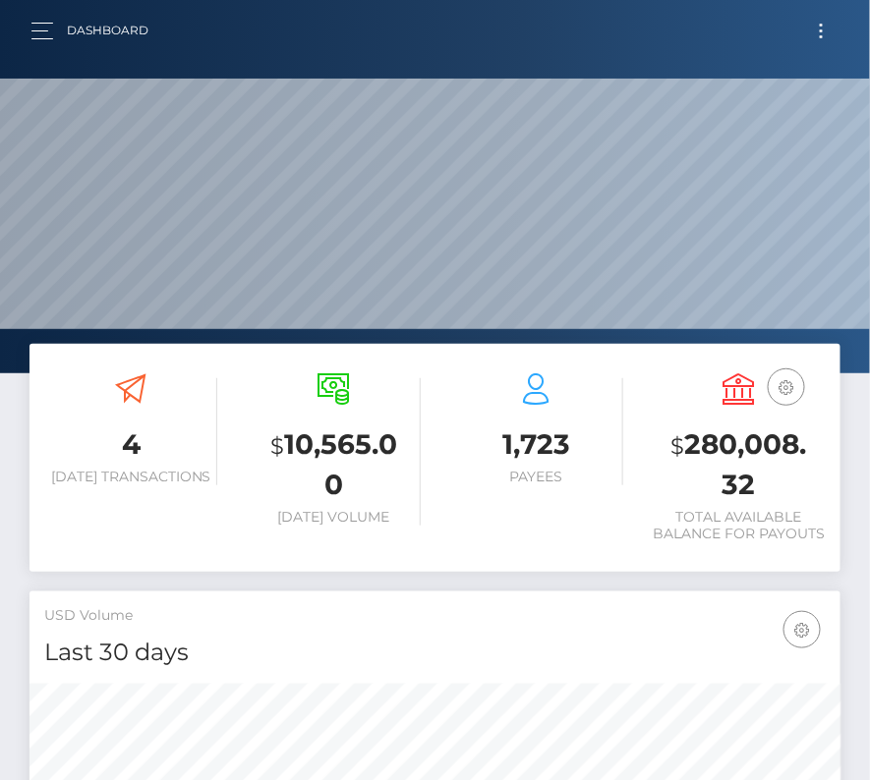
scroll to position [348, 390]
click at [50, 33] on button "button" at bounding box center [48, 31] width 36 height 27
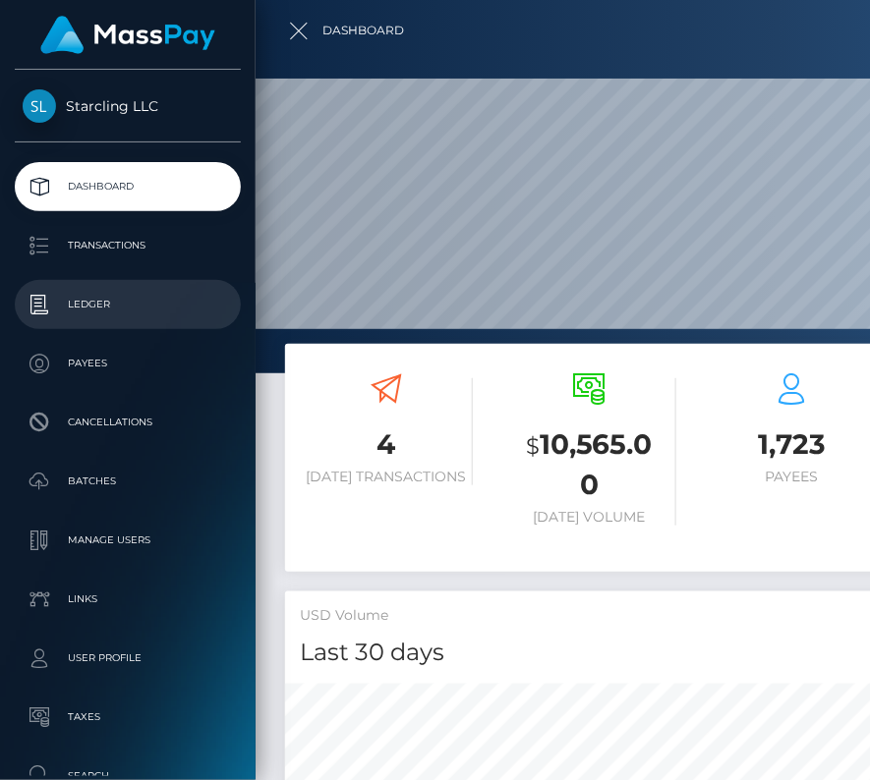
click at [118, 306] on p "Ledger" at bounding box center [128, 304] width 210 height 29
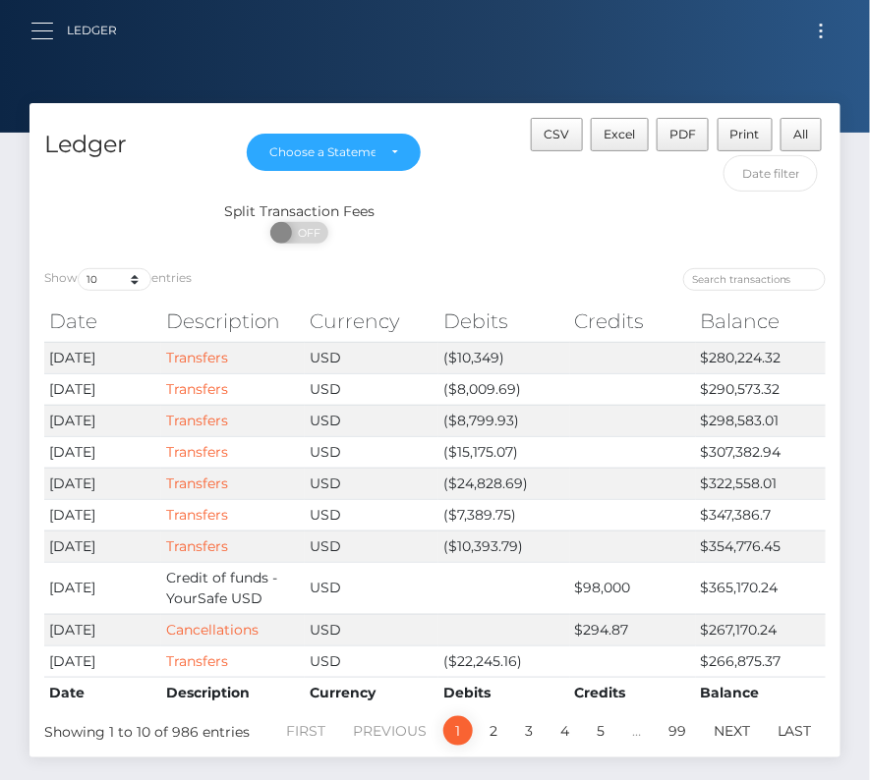
click at [38, 40] on button "button" at bounding box center [48, 31] width 36 height 27
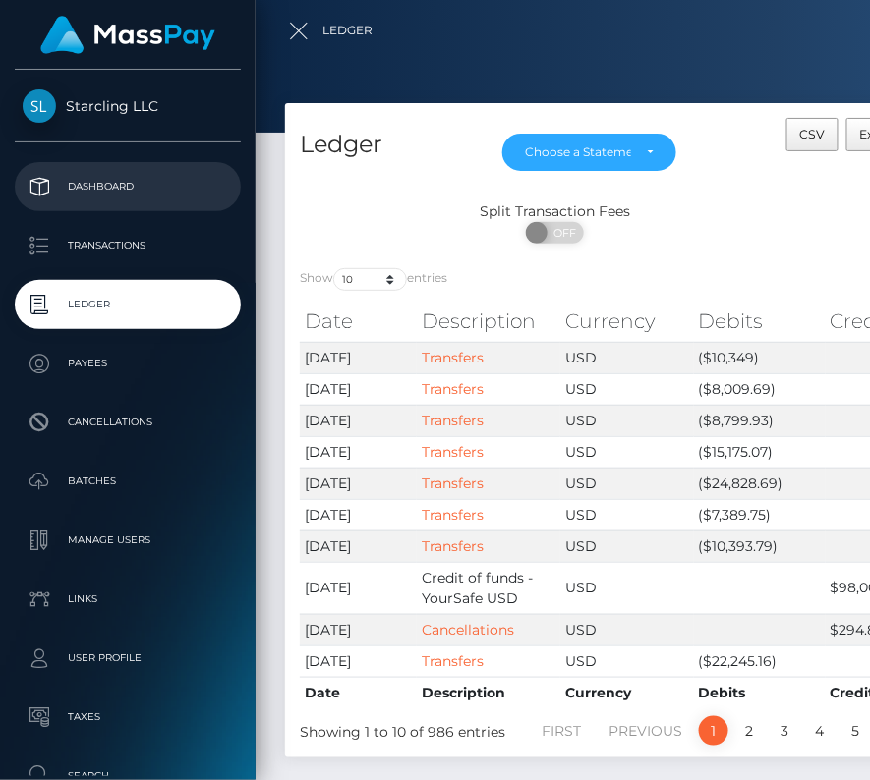
click at [76, 180] on p "Dashboard" at bounding box center [128, 186] width 210 height 29
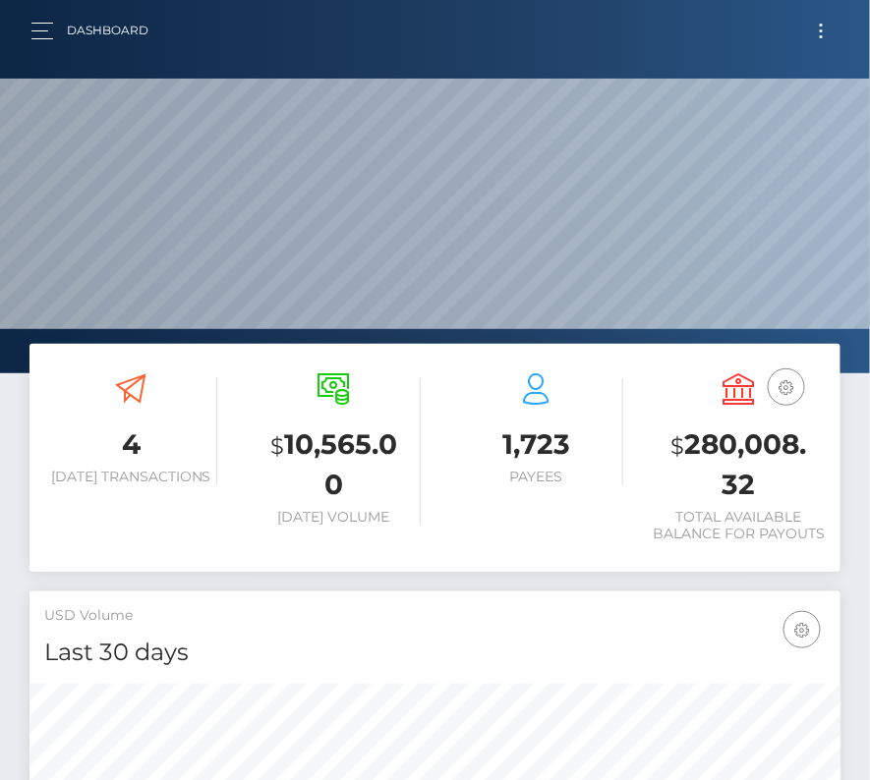
scroll to position [348, 390]
